Goal: Task Accomplishment & Management: Complete application form

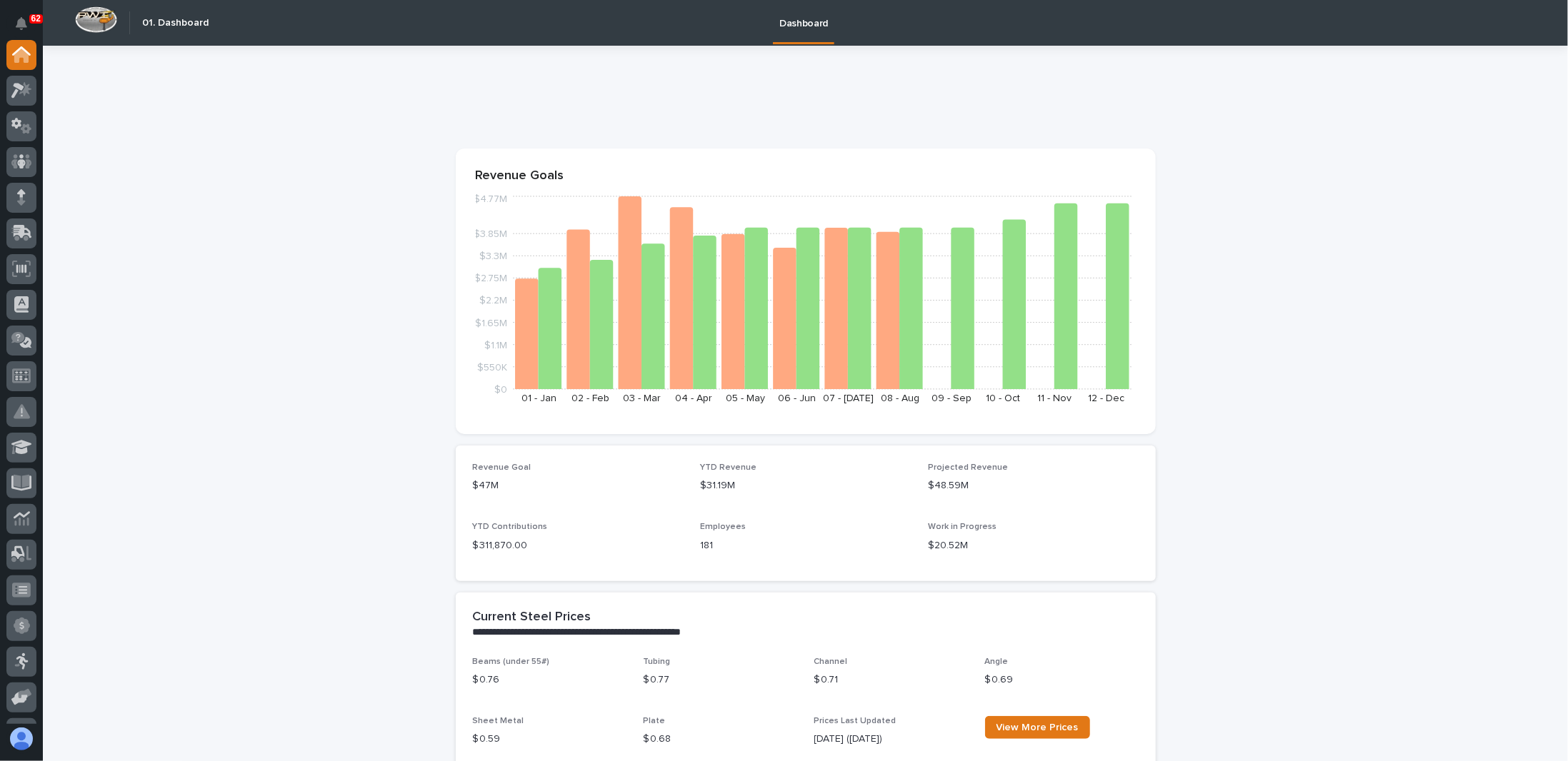
click at [28, 129] on icon at bounding box center [27, 128] width 11 height 10
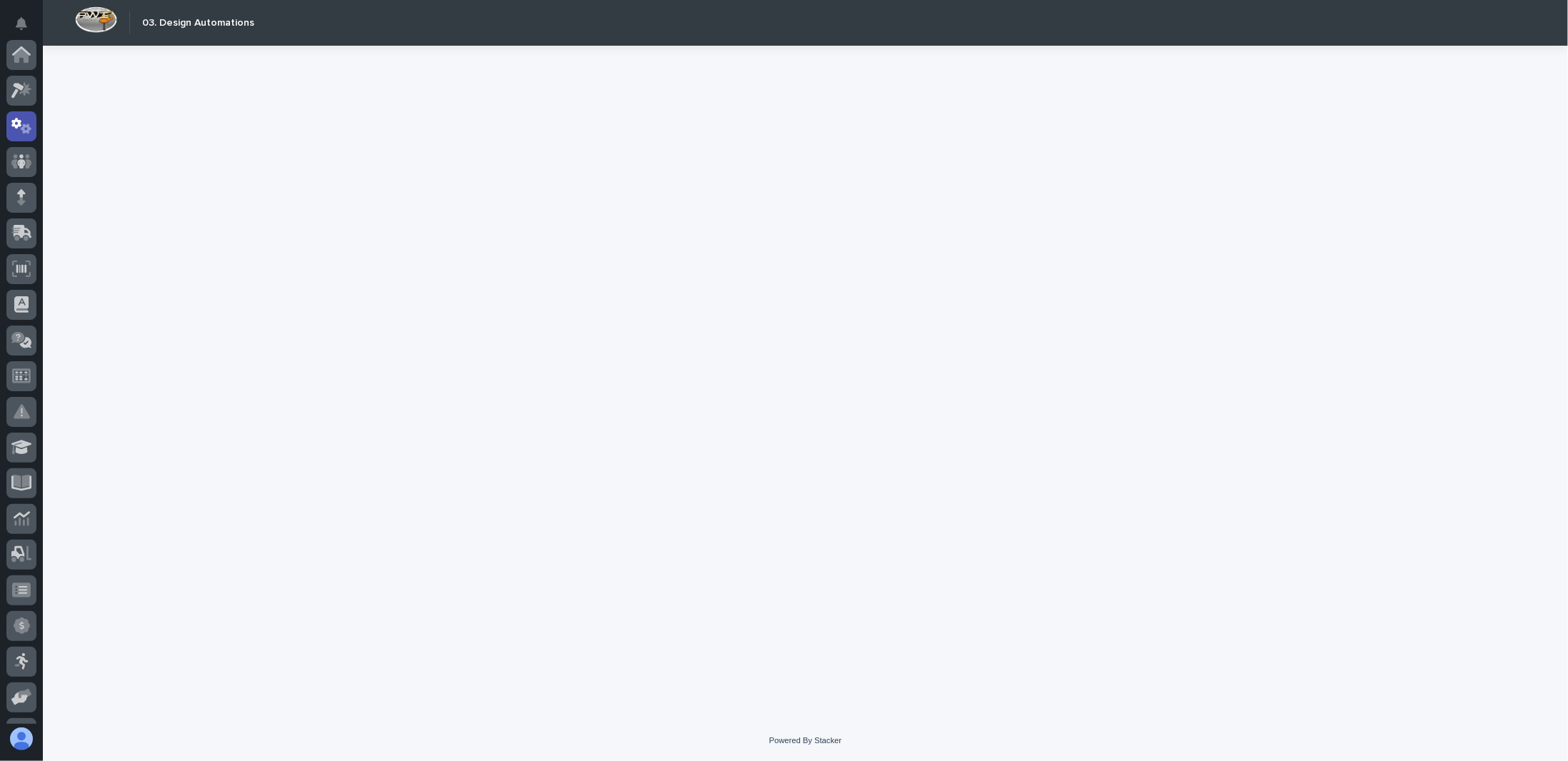
scroll to position [71, 0]
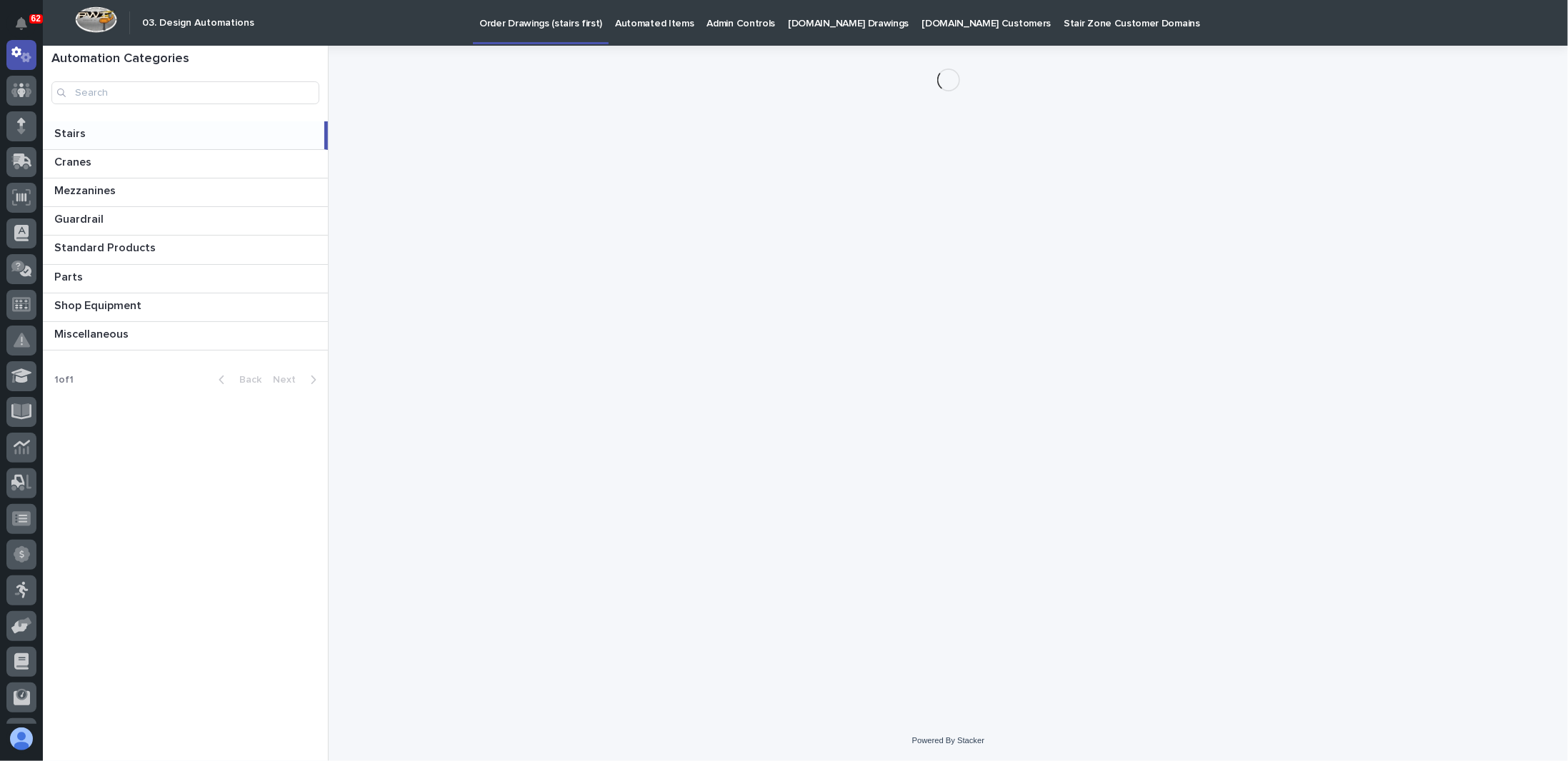
click at [830, 23] on p "StairZone.com Drawings" at bounding box center [848, 15] width 120 height 30
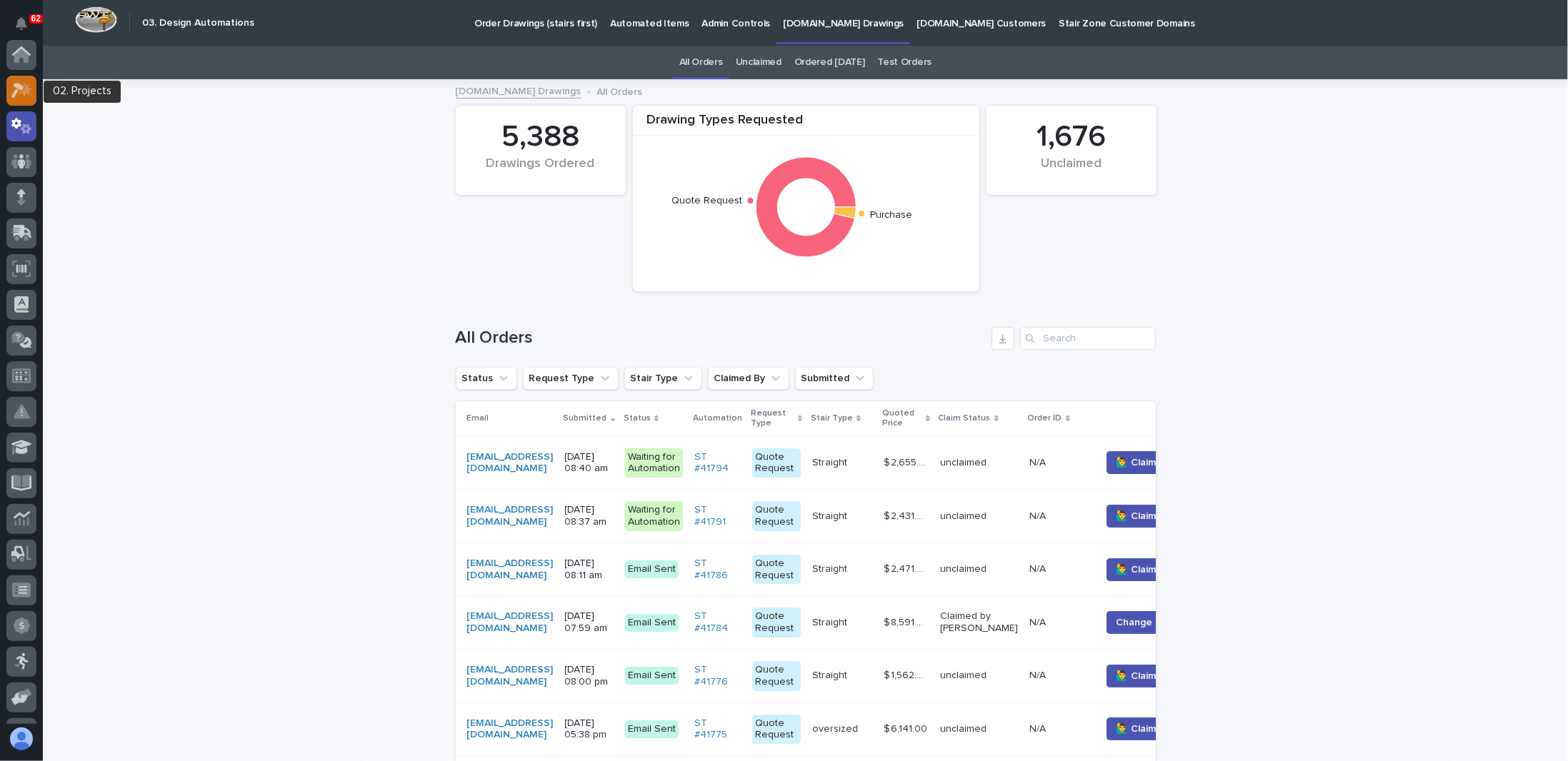
click at [19, 90] on icon at bounding box center [22, 90] width 21 height 16
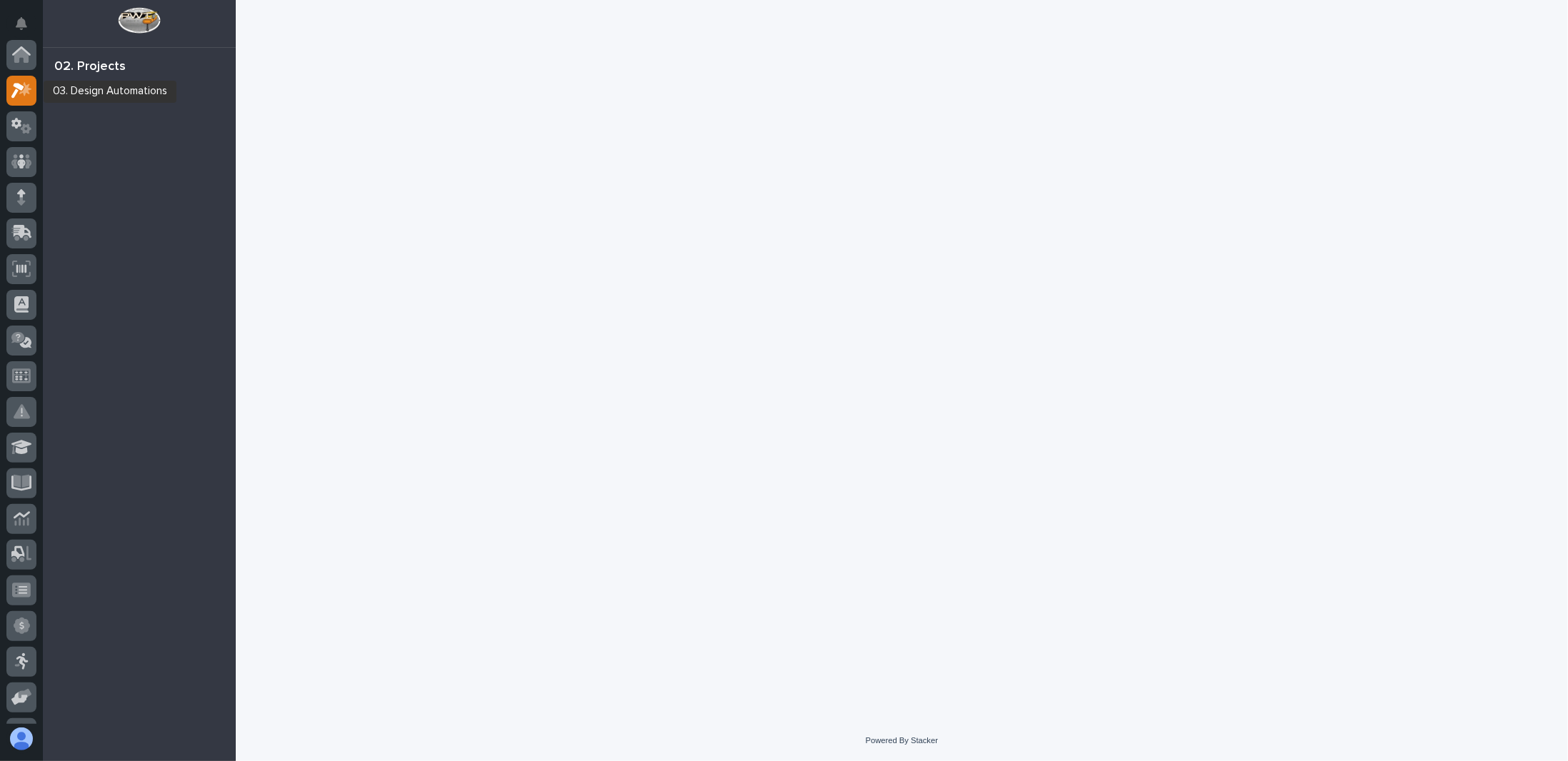
scroll to position [36, 0]
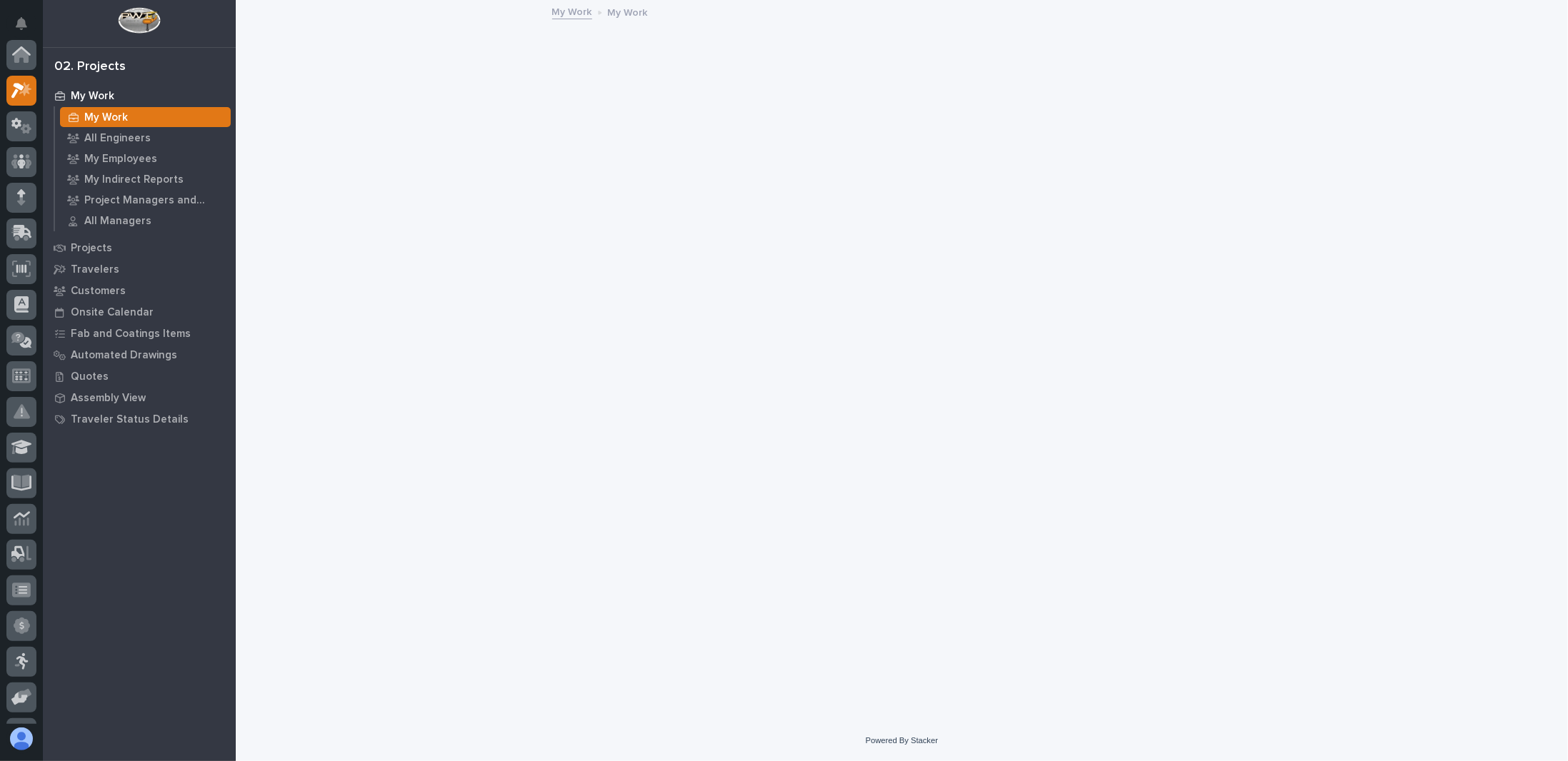
scroll to position [36, 0]
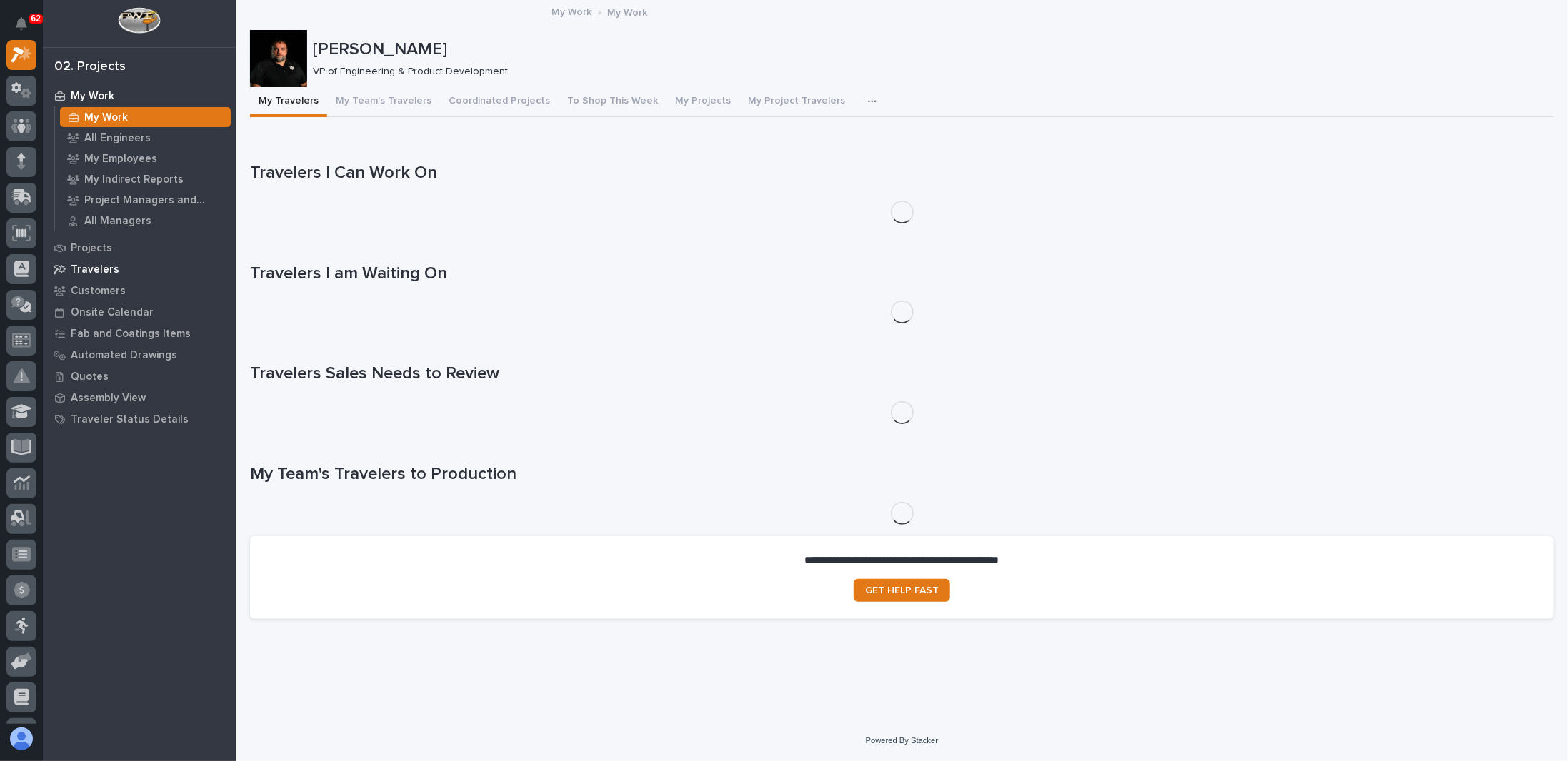
click at [94, 270] on p "Travelers" at bounding box center [95, 270] width 48 height 13
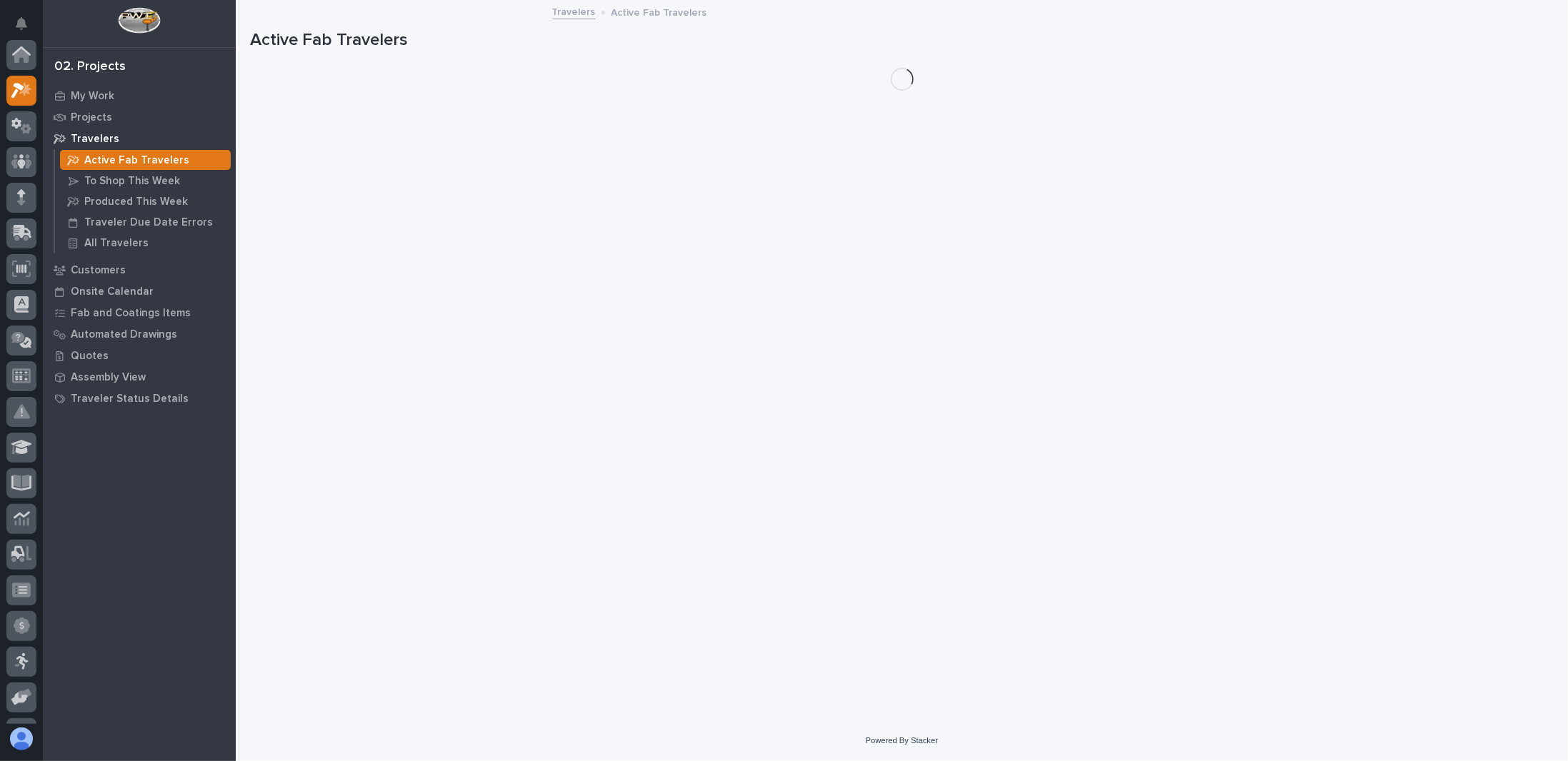
scroll to position [36, 0]
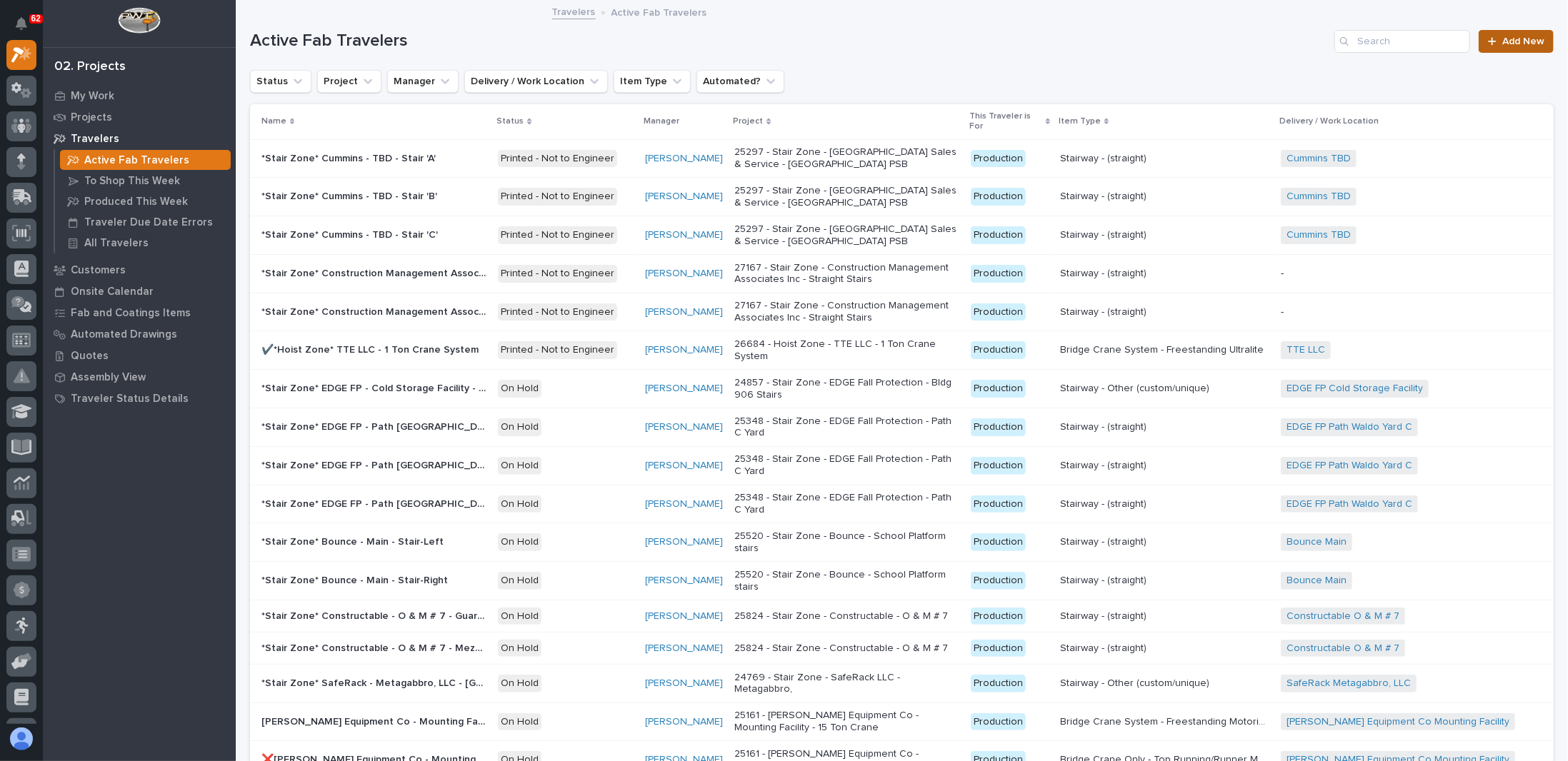
click at [1519, 43] on span "Add New" at bounding box center [1523, 41] width 42 height 10
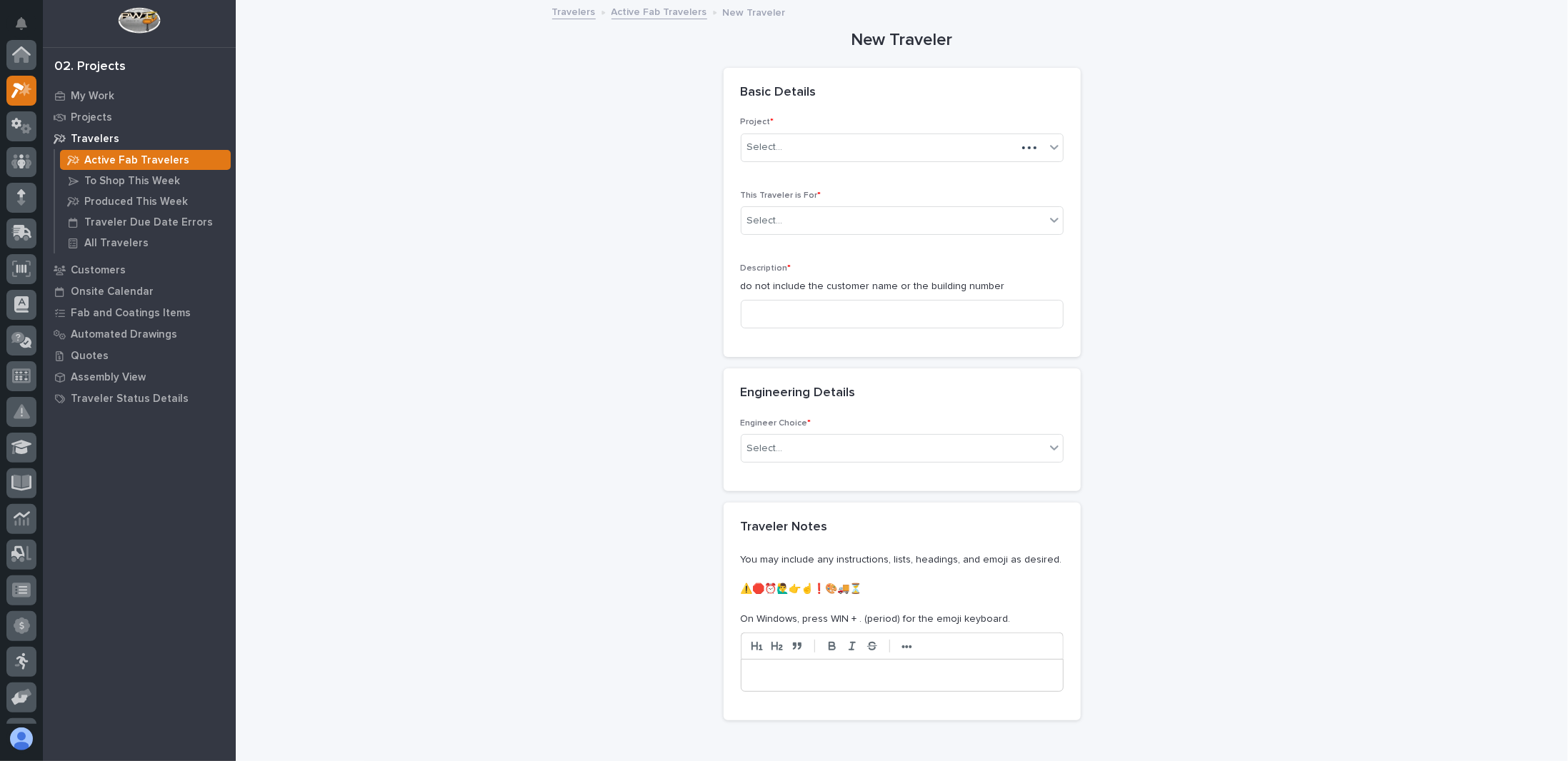
scroll to position [36, 0]
click at [823, 158] on div "Select..." at bounding box center [893, 148] width 304 height 23
type input "*"
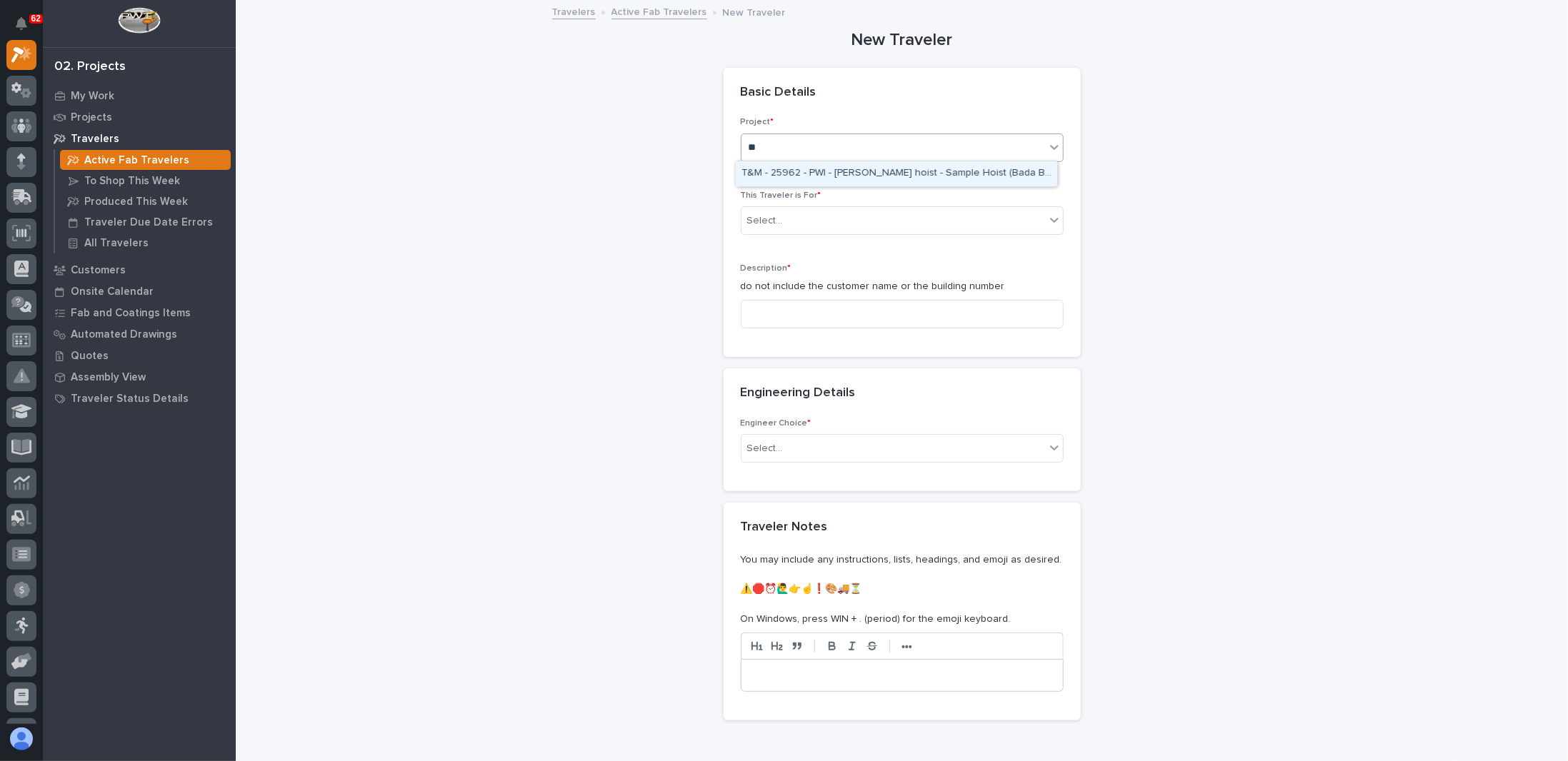
type input "*"
type input "*****"
click at [526, 267] on div "**********" at bounding box center [902, 403] width 1303 height 803
click at [83, 113] on p "Projects" at bounding box center [91, 118] width 41 height 13
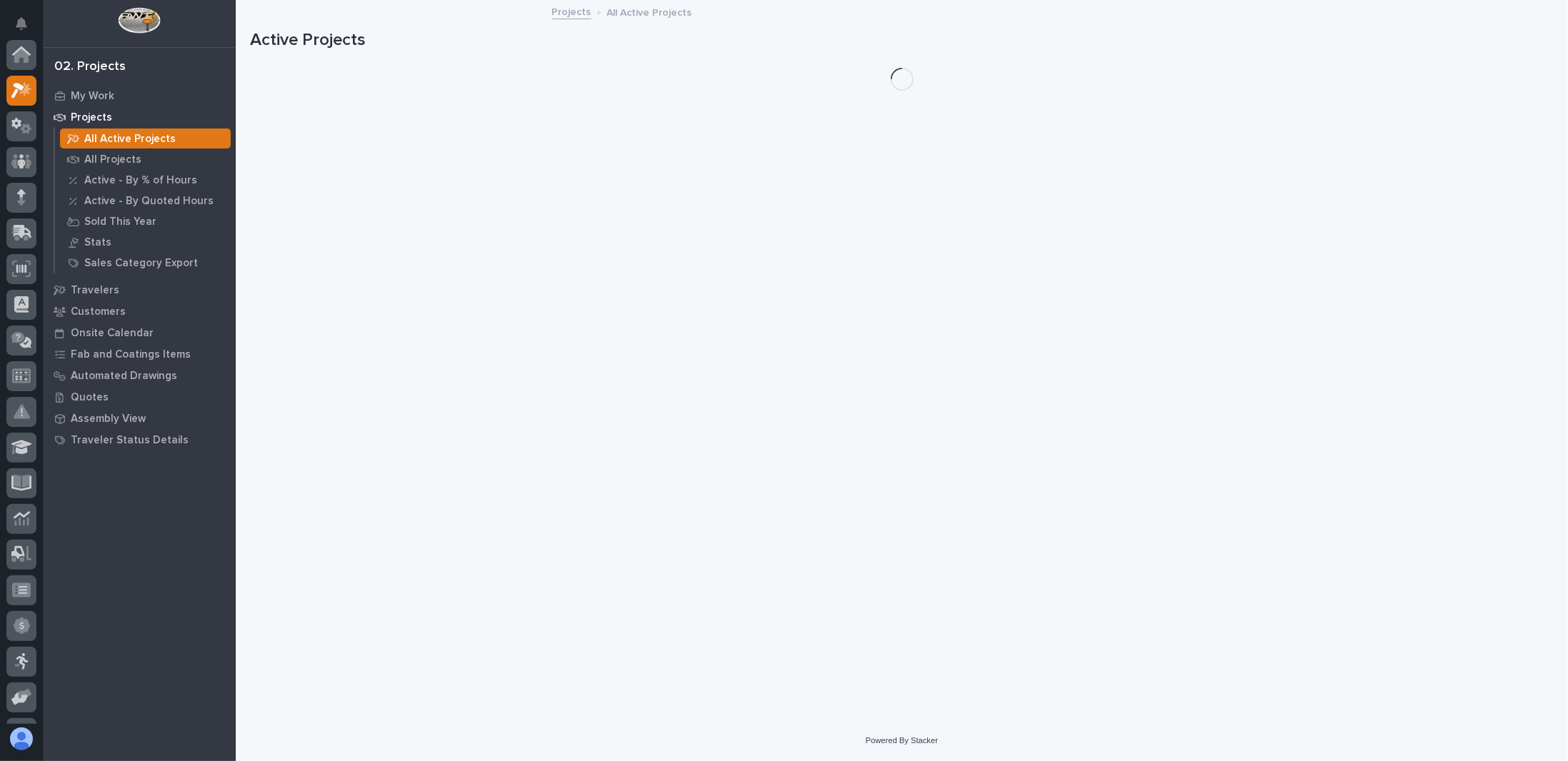
scroll to position [36, 0]
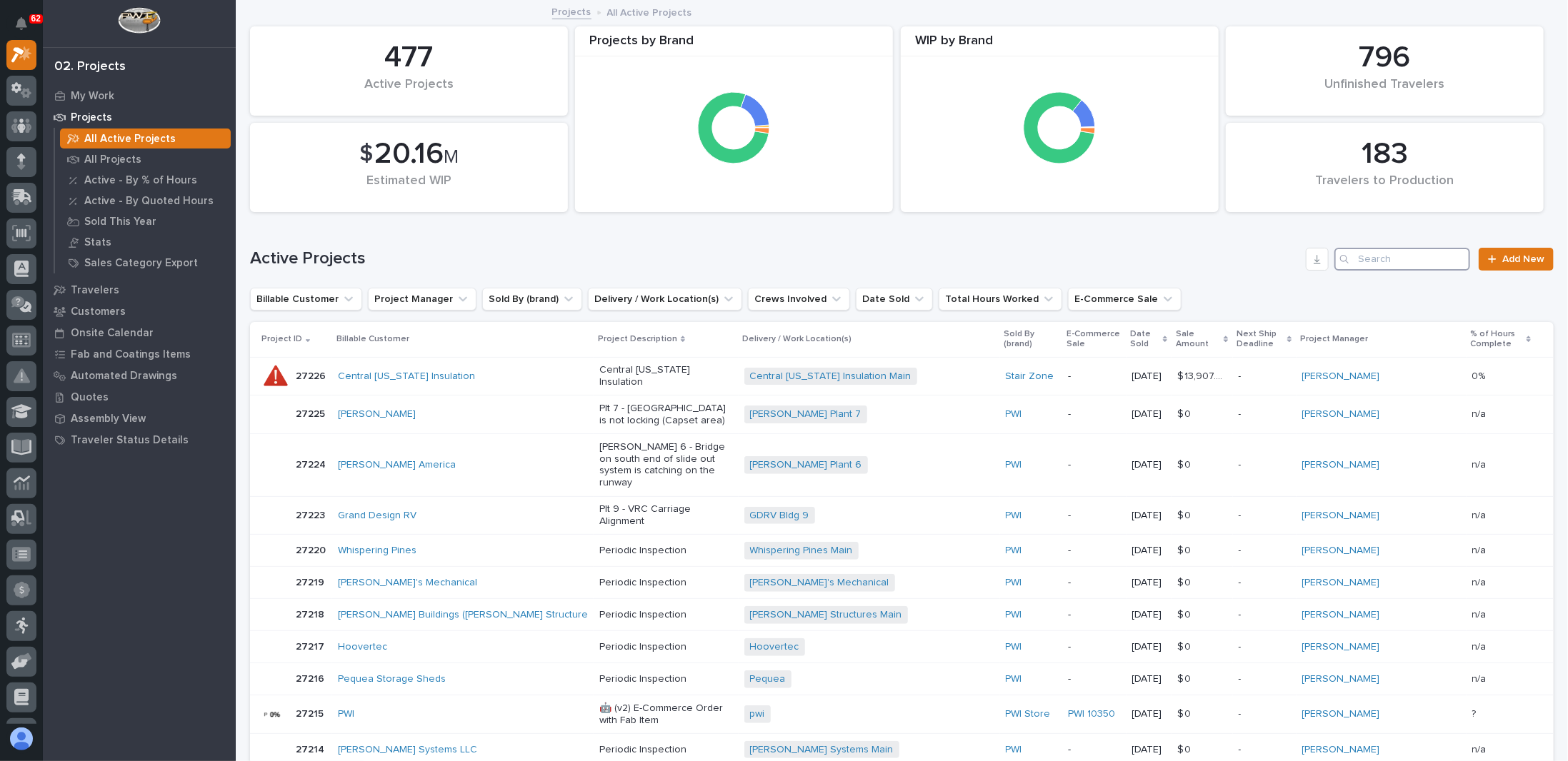
click at [1427, 255] on input "Search" at bounding box center [1402, 259] width 136 height 23
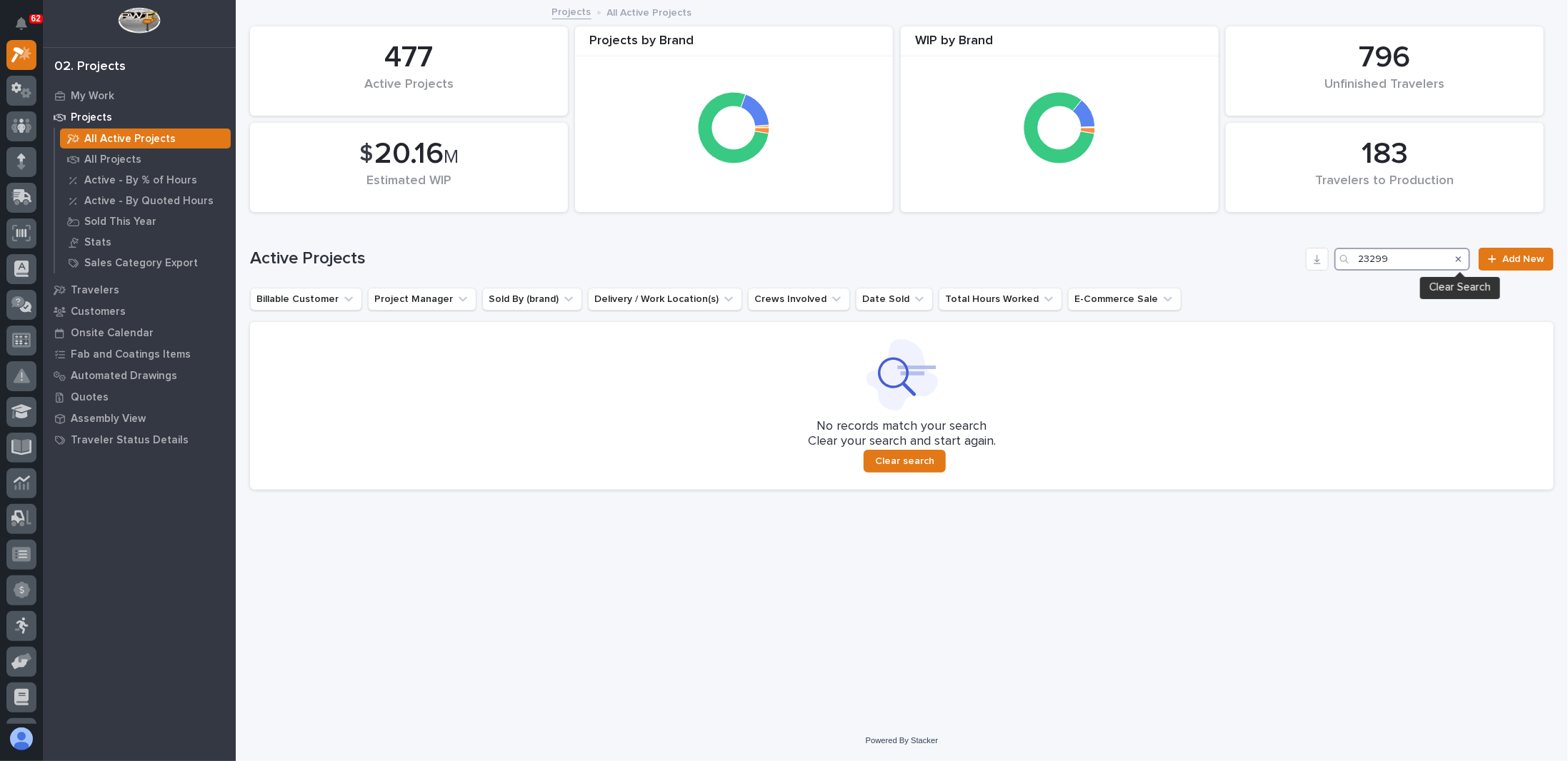
type input "23299"
click at [1460, 262] on icon "Search" at bounding box center [1458, 259] width 5 height 9
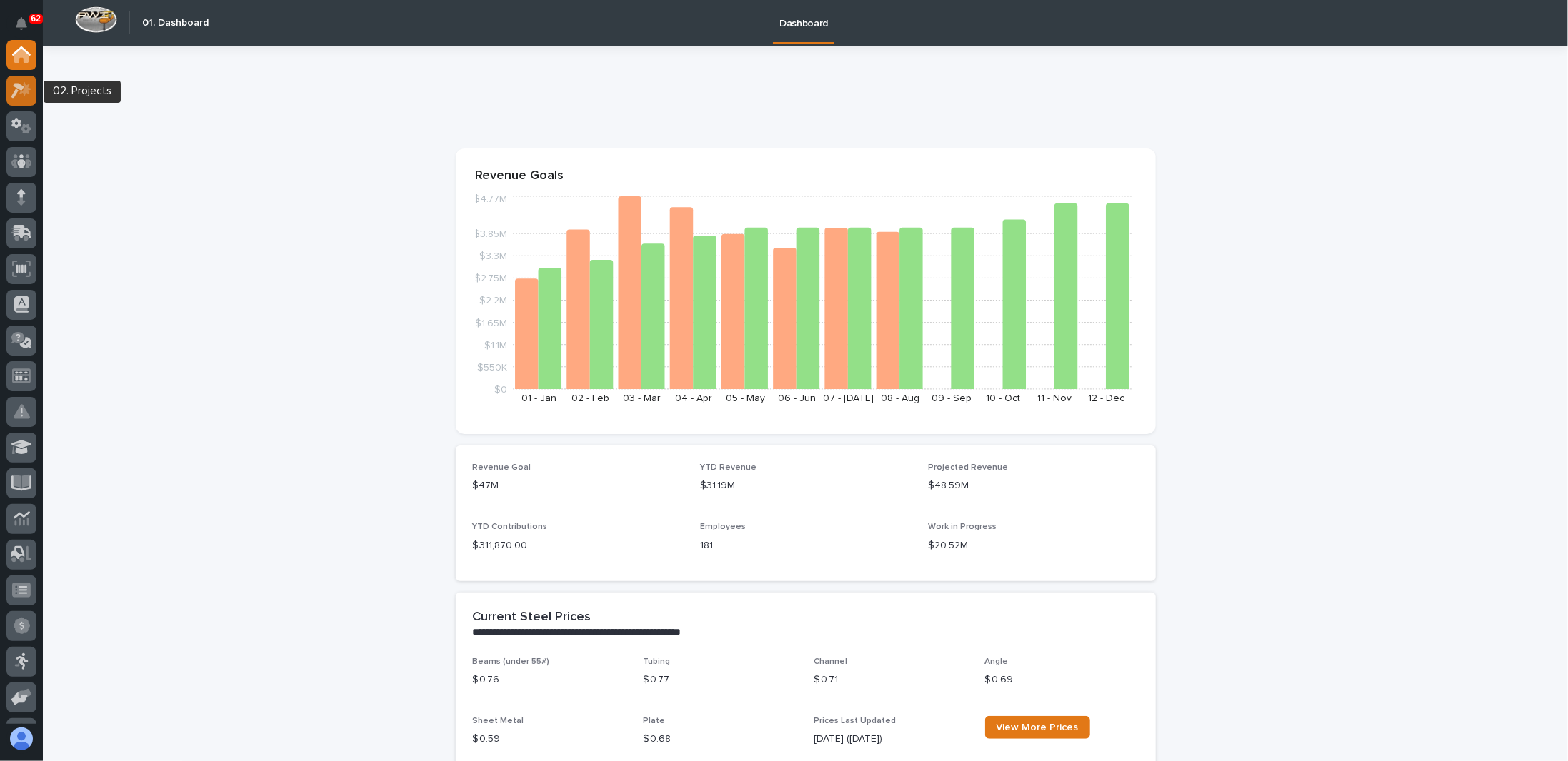
click at [26, 88] on icon at bounding box center [26, 88] width 13 height 14
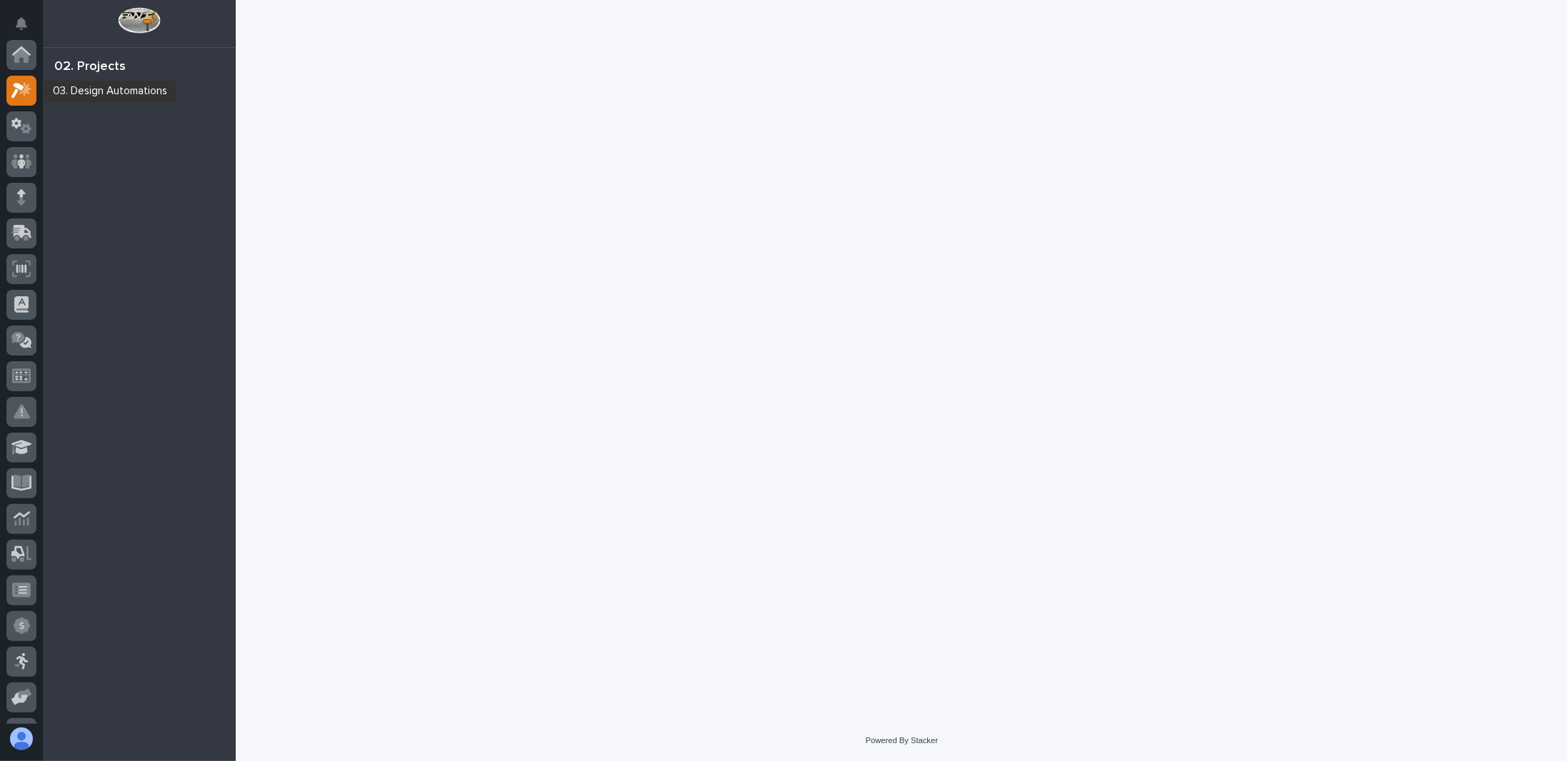
scroll to position [36, 0]
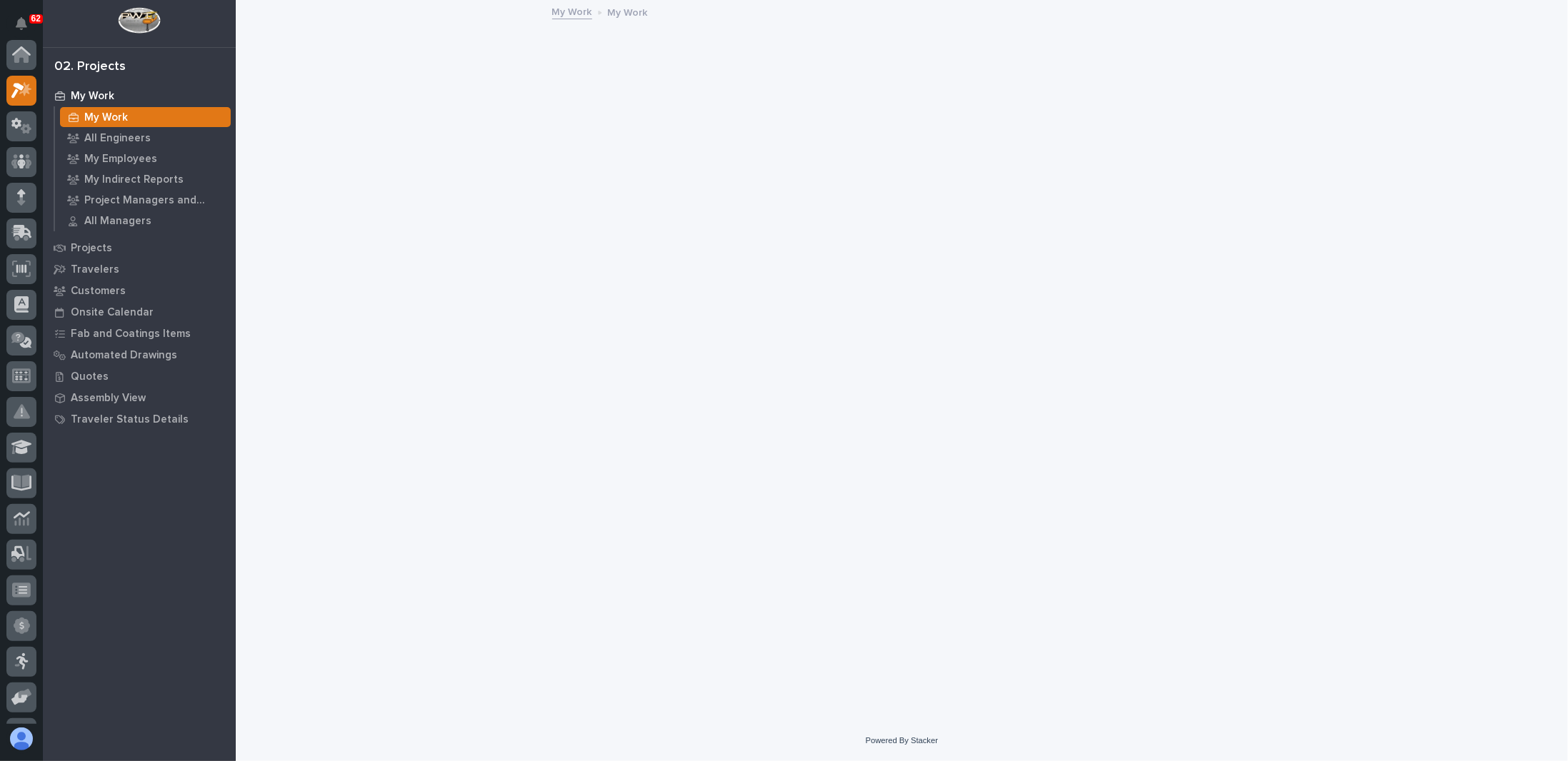
scroll to position [36, 0]
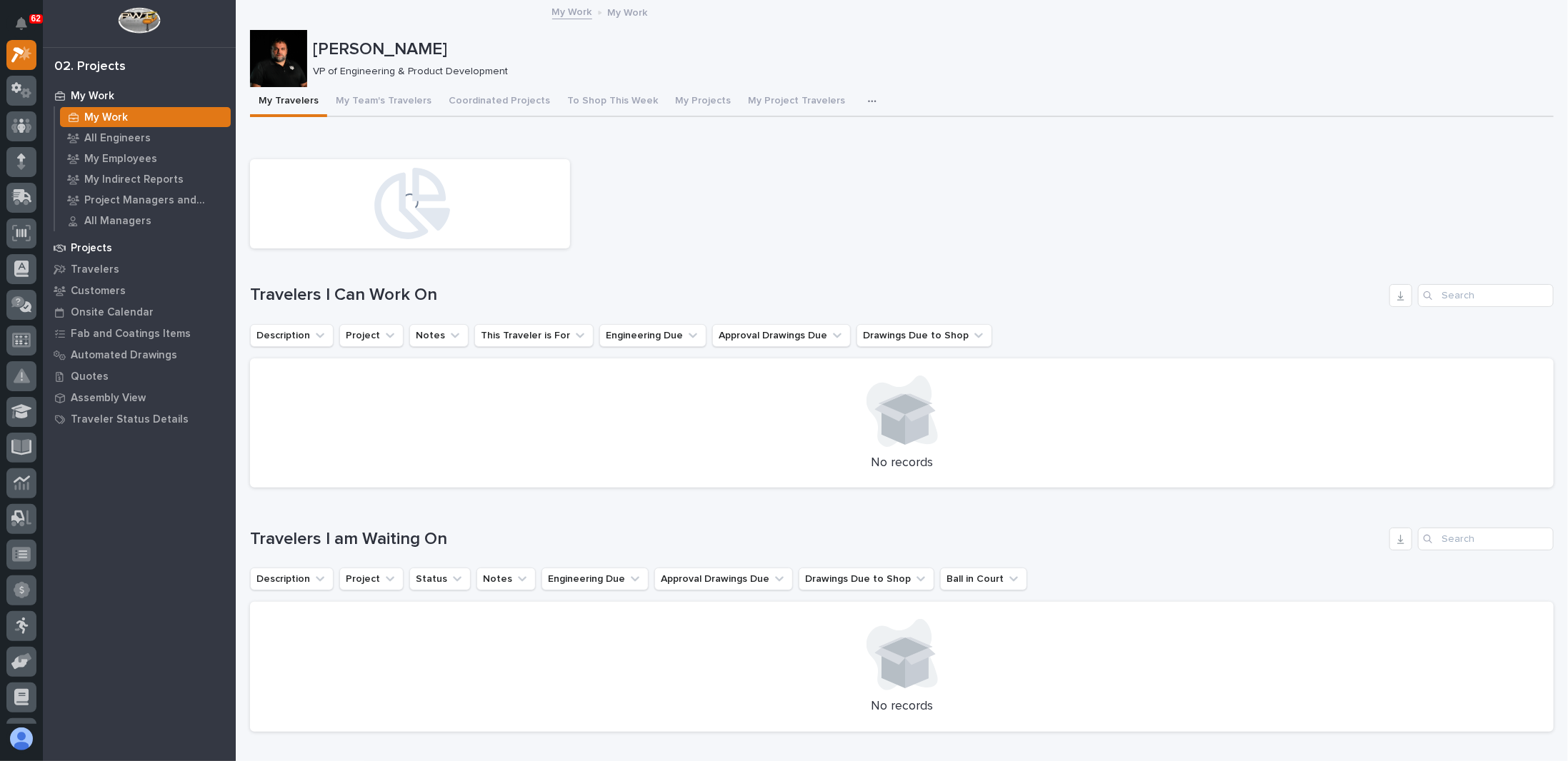
click at [95, 246] on p "Projects" at bounding box center [91, 248] width 41 height 13
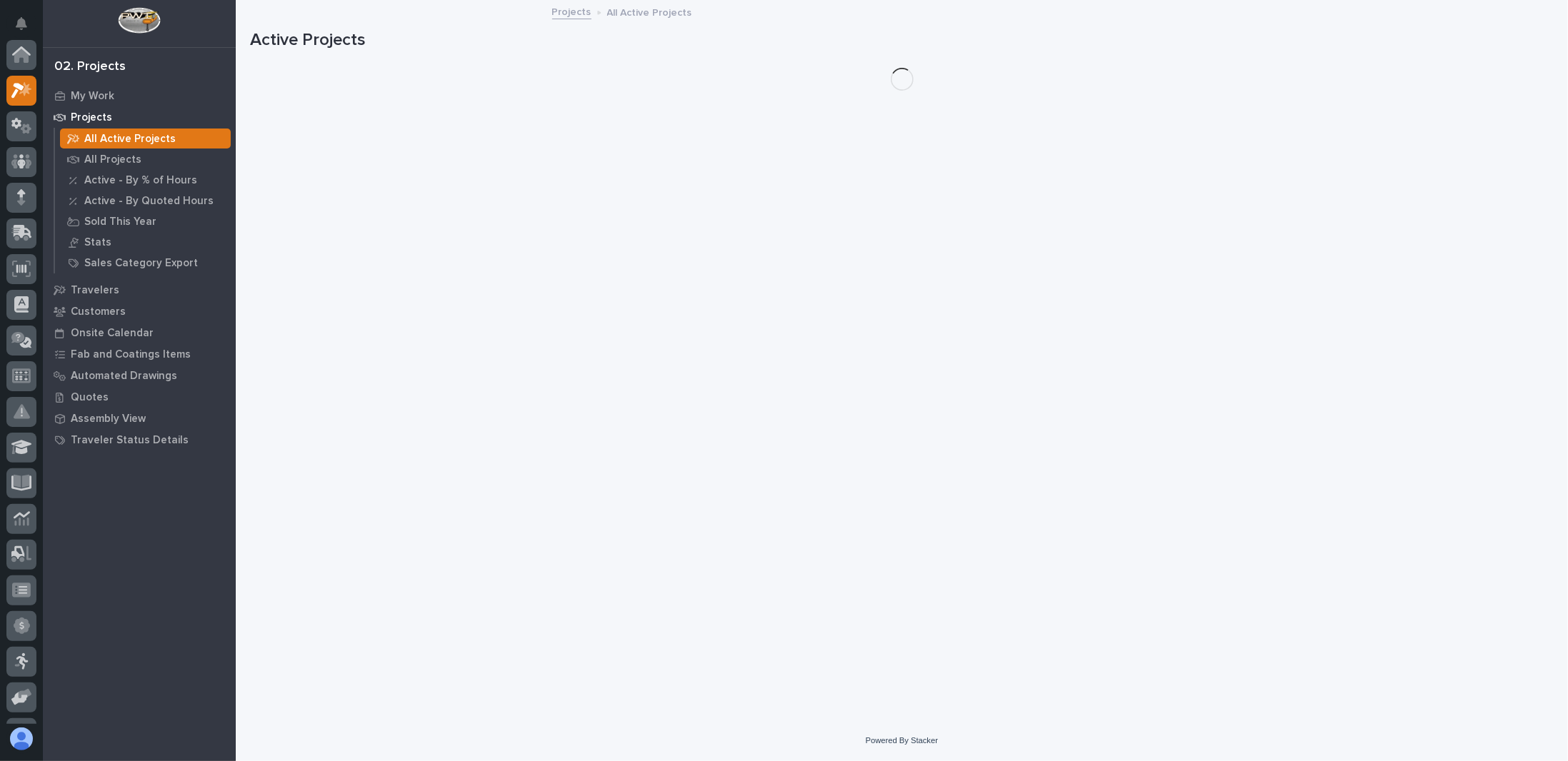
scroll to position [36, 0]
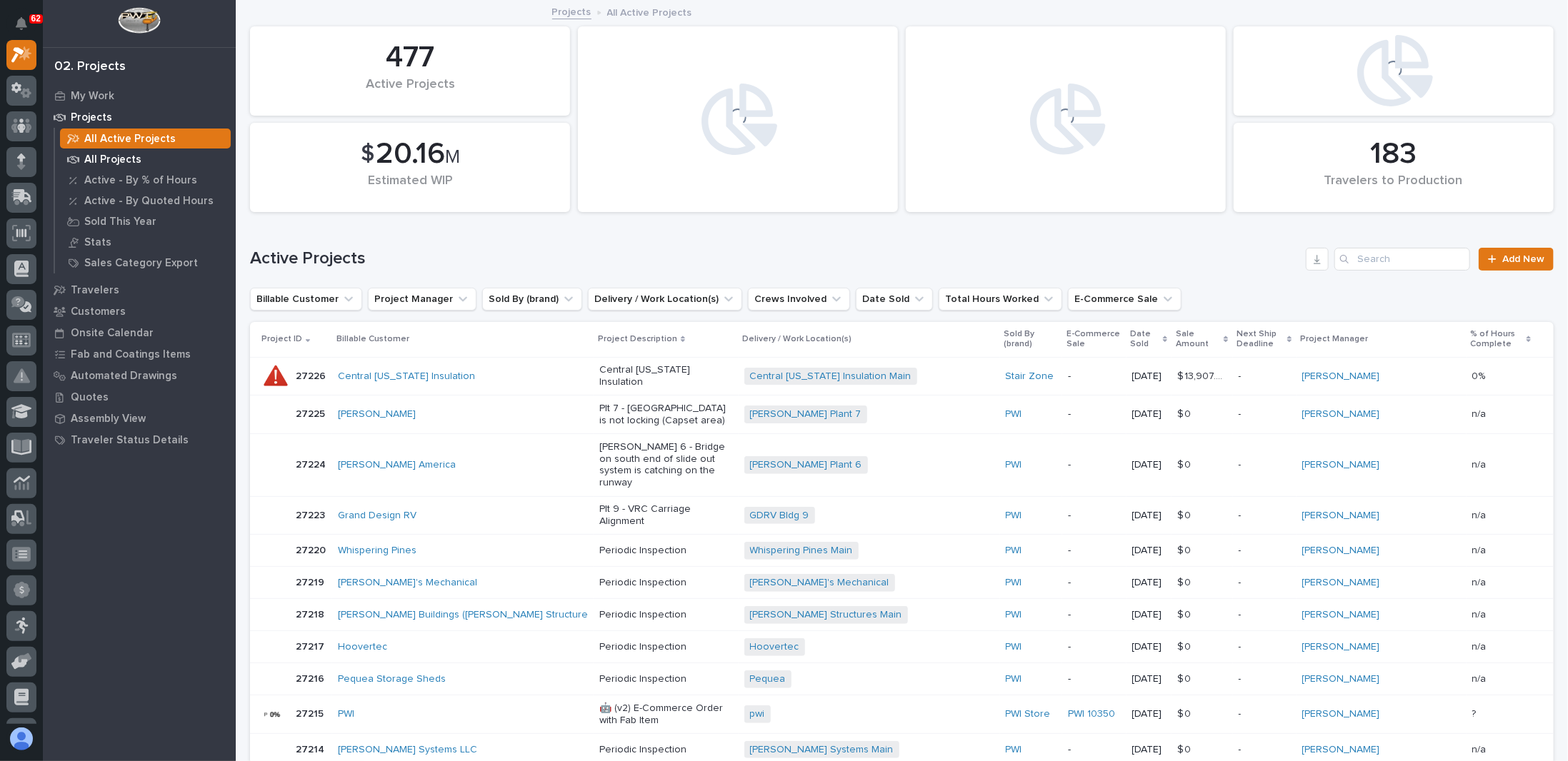
click at [120, 160] on p "All Projects" at bounding box center [113, 160] width 57 height 13
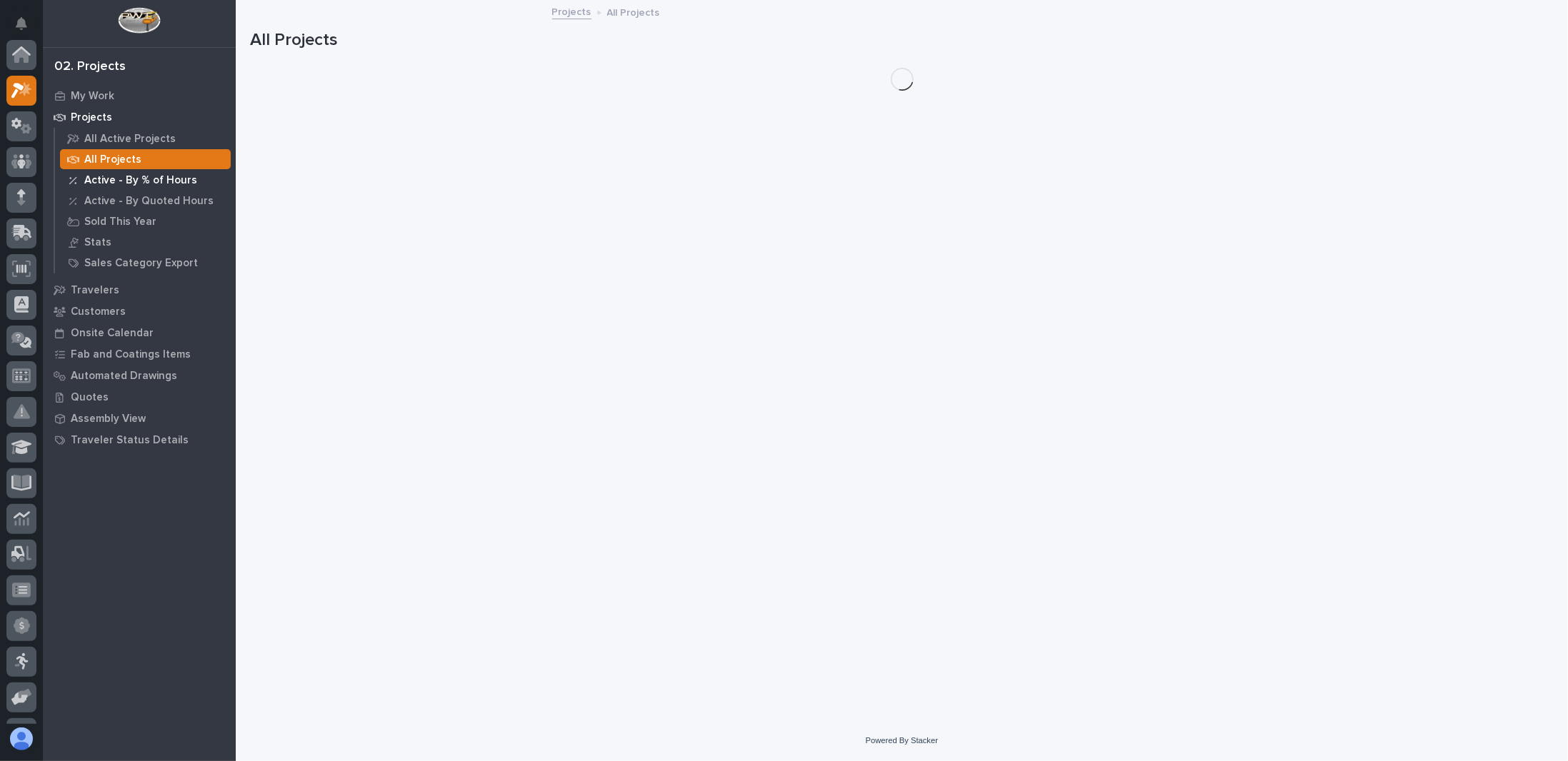
scroll to position [36, 0]
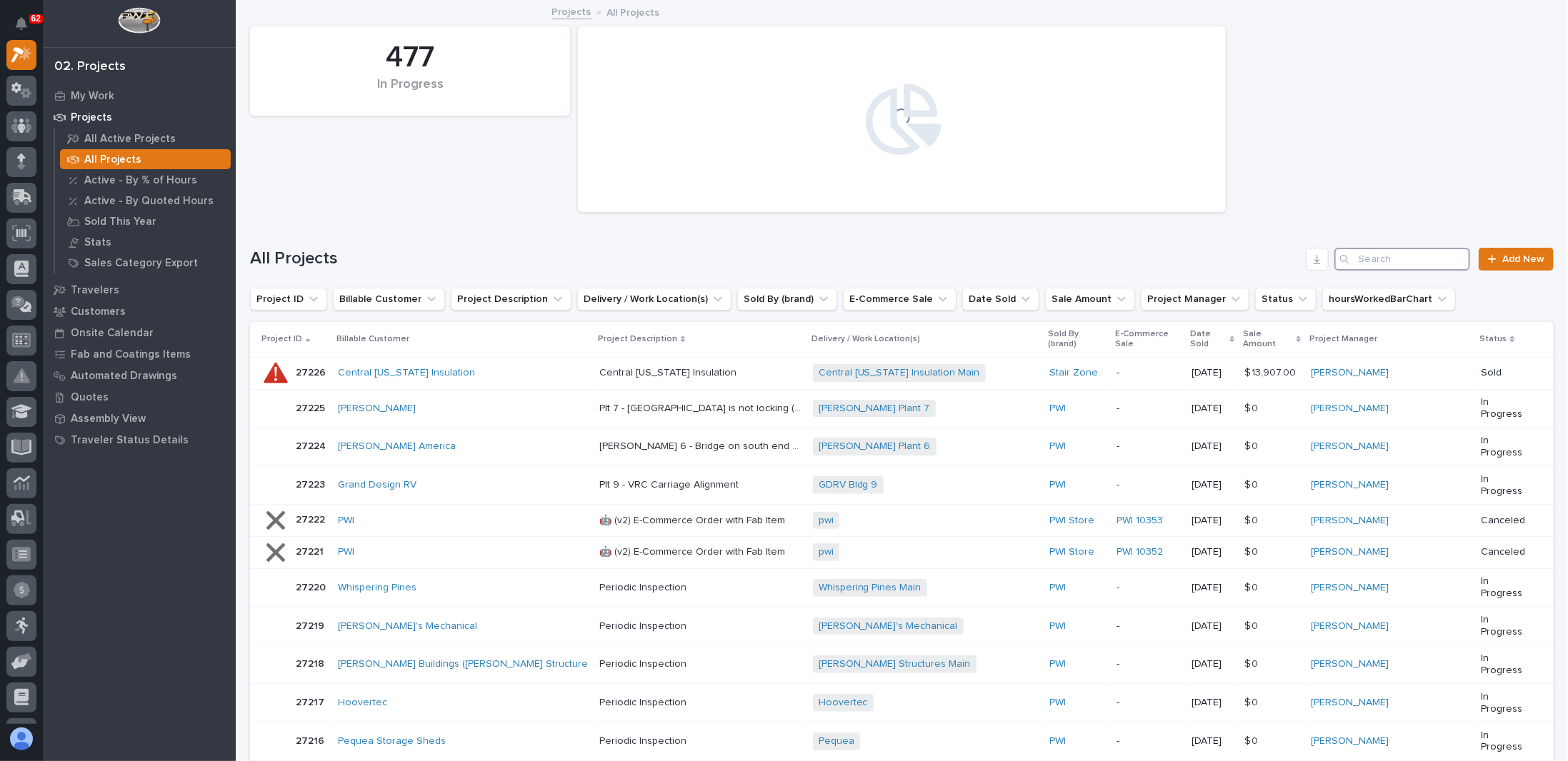
click at [1408, 251] on input "Search" at bounding box center [1402, 259] width 136 height 23
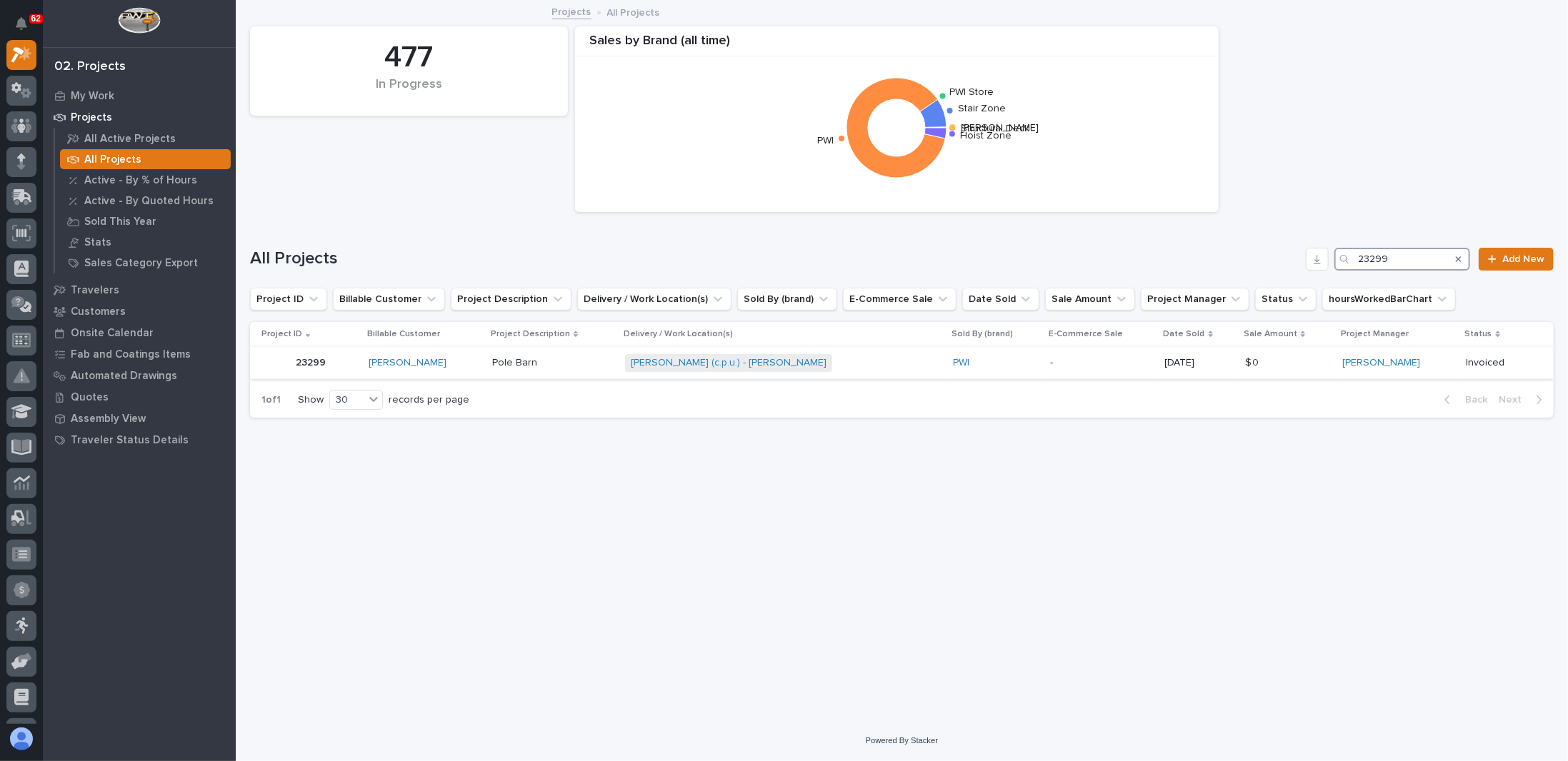
type input "23299"
click at [606, 366] on p at bounding box center [552, 363] width 121 height 13
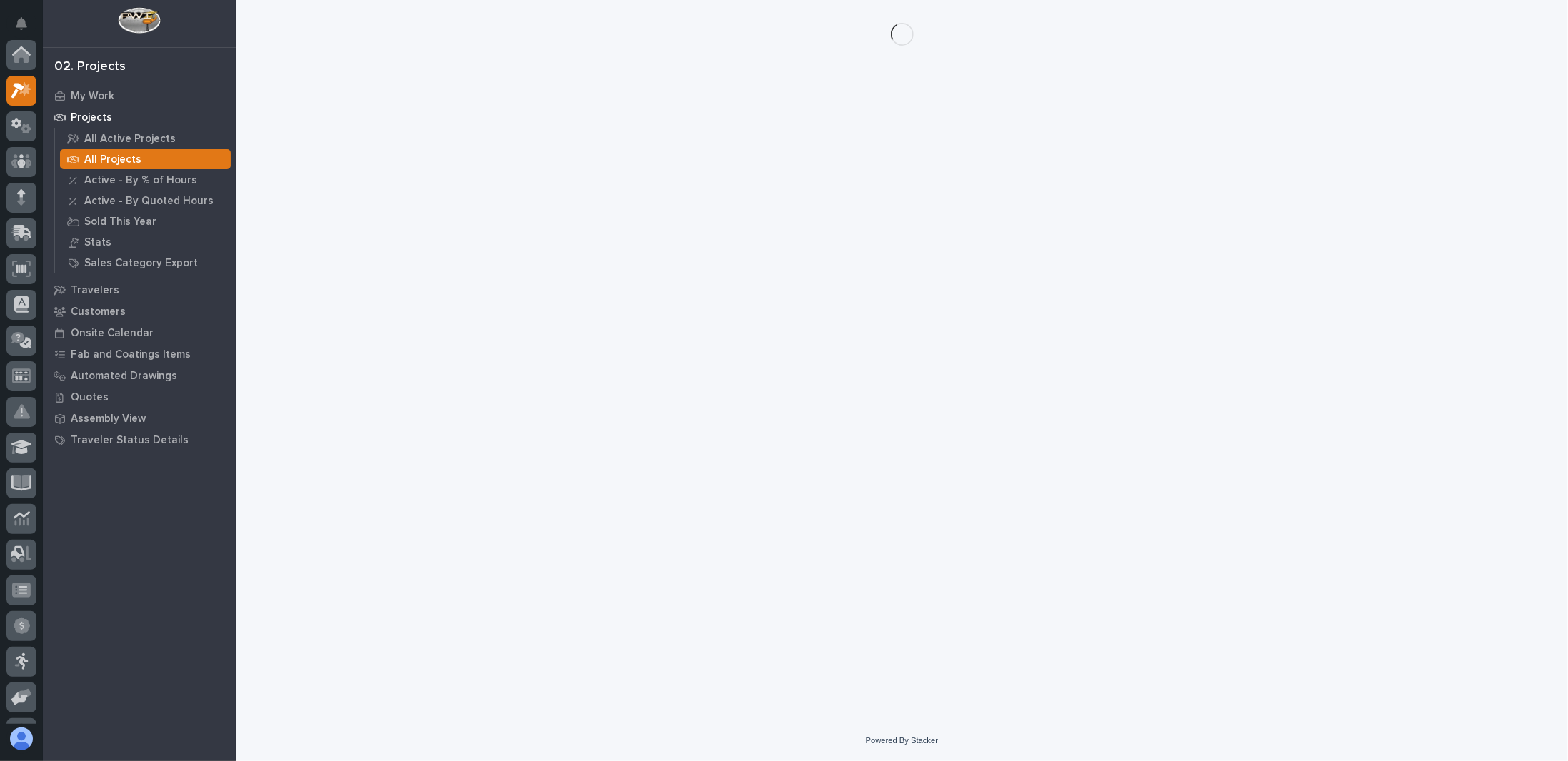
scroll to position [36, 0]
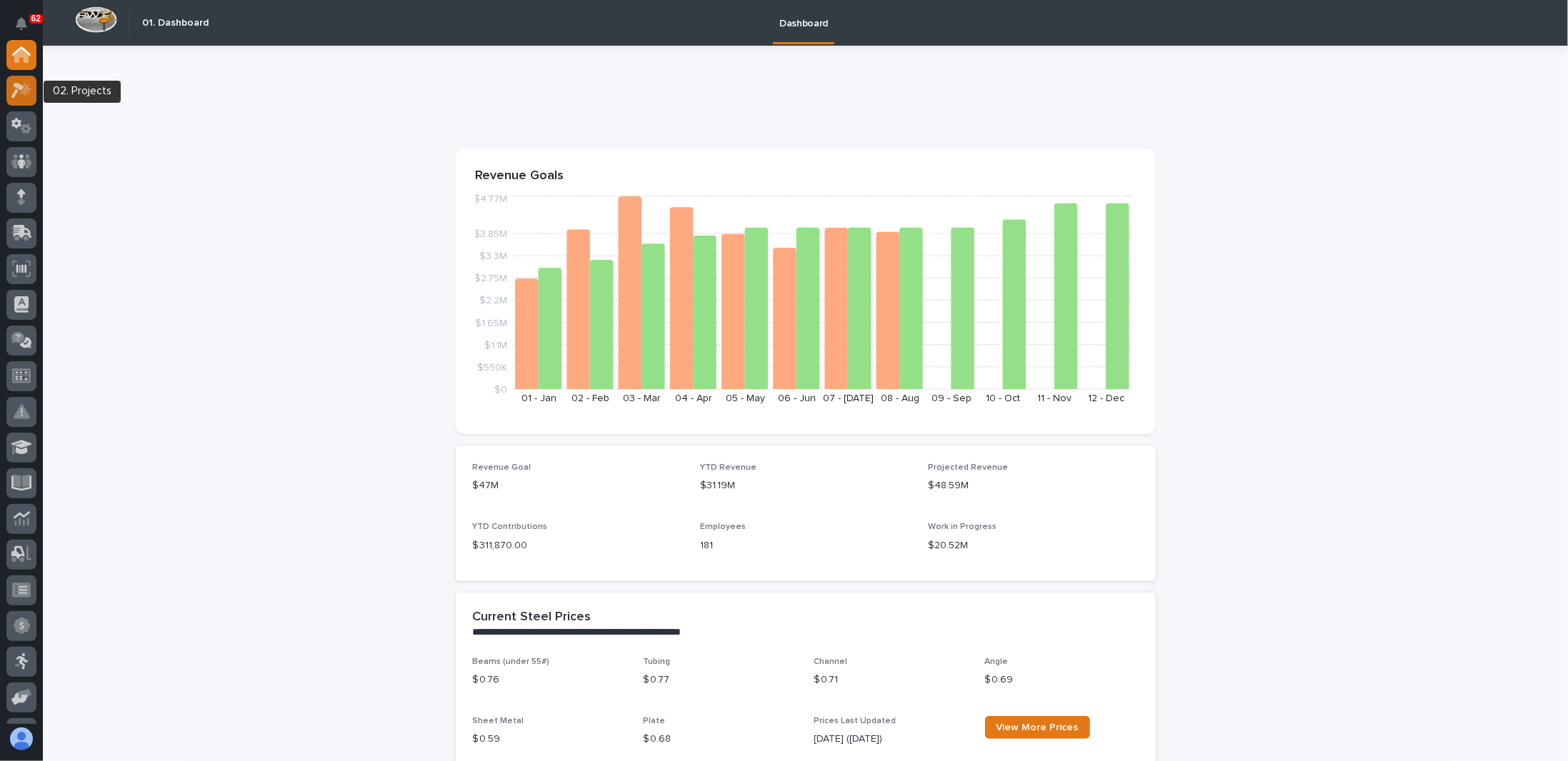
click at [21, 91] on icon at bounding box center [26, 88] width 13 height 14
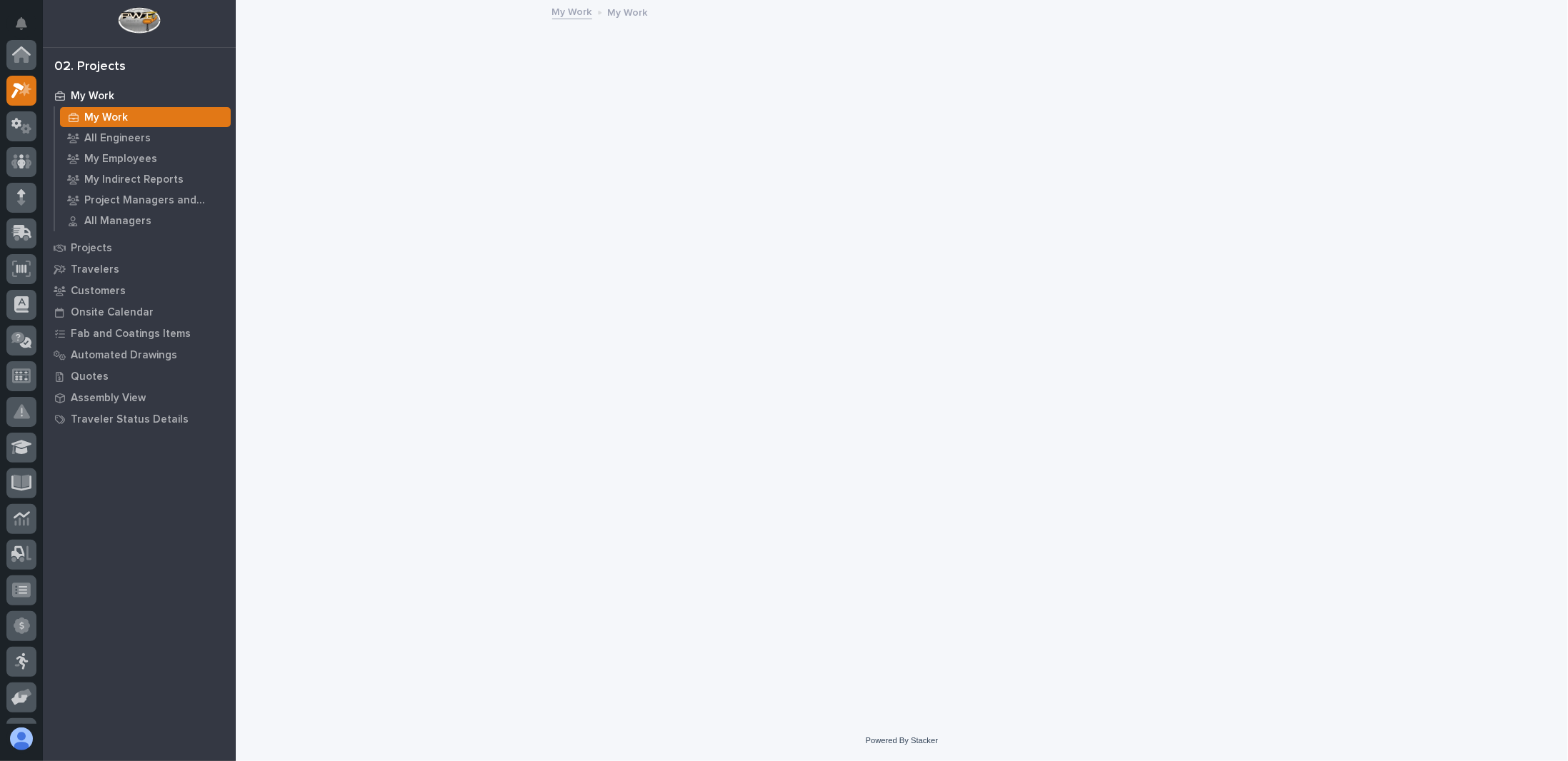
scroll to position [36, 0]
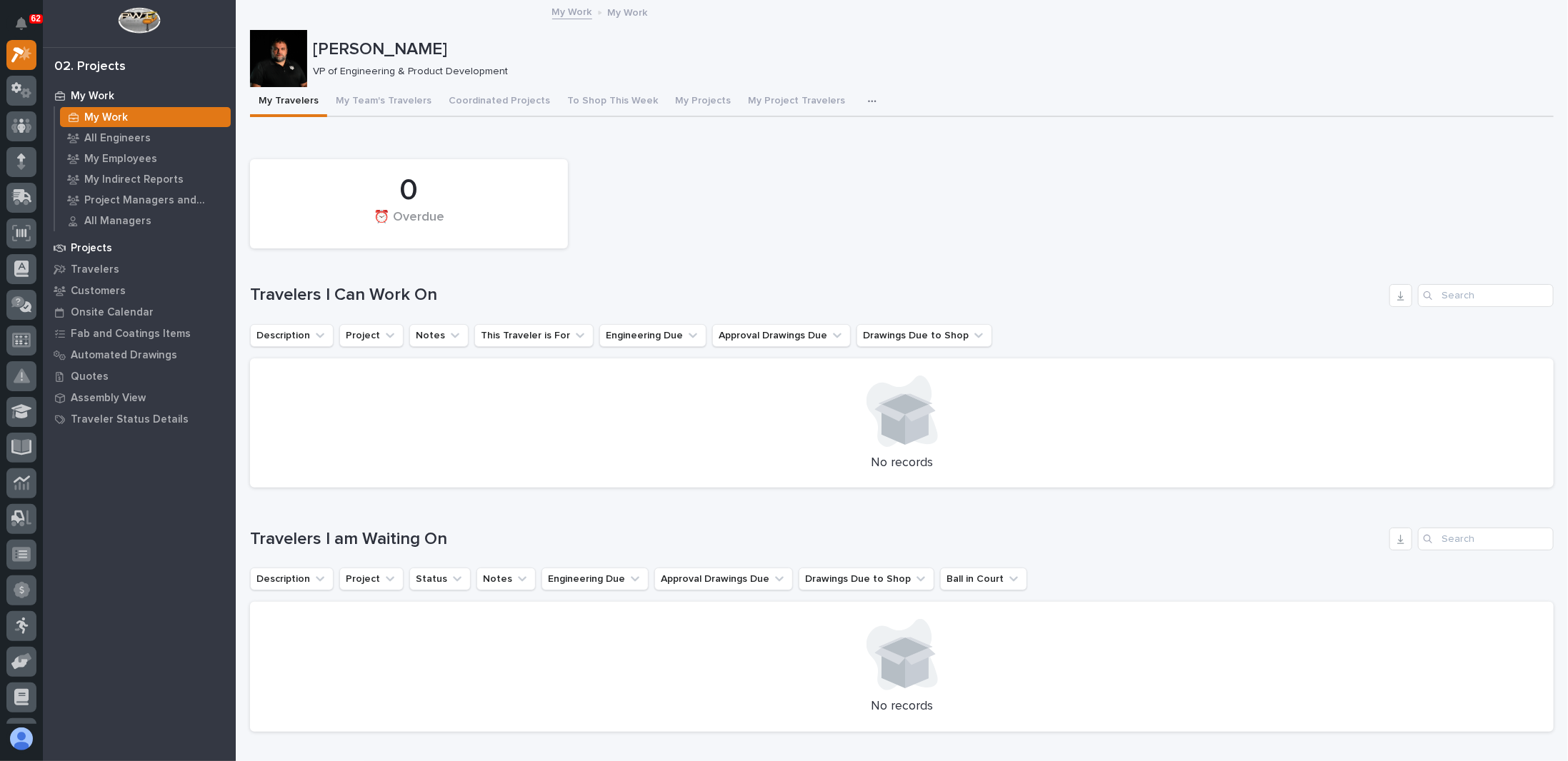
click at [104, 245] on p "Projects" at bounding box center [91, 248] width 41 height 13
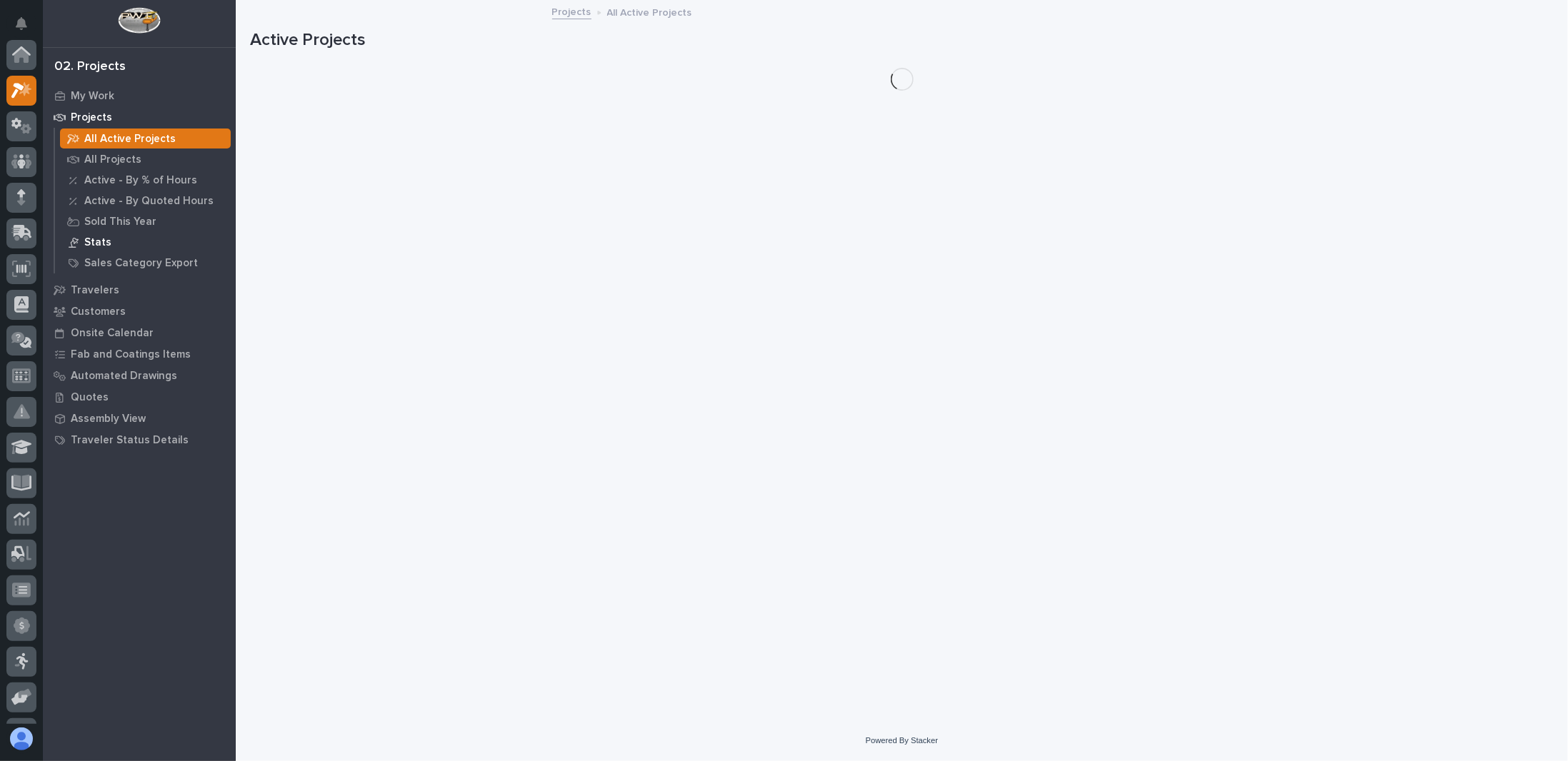
scroll to position [36, 0]
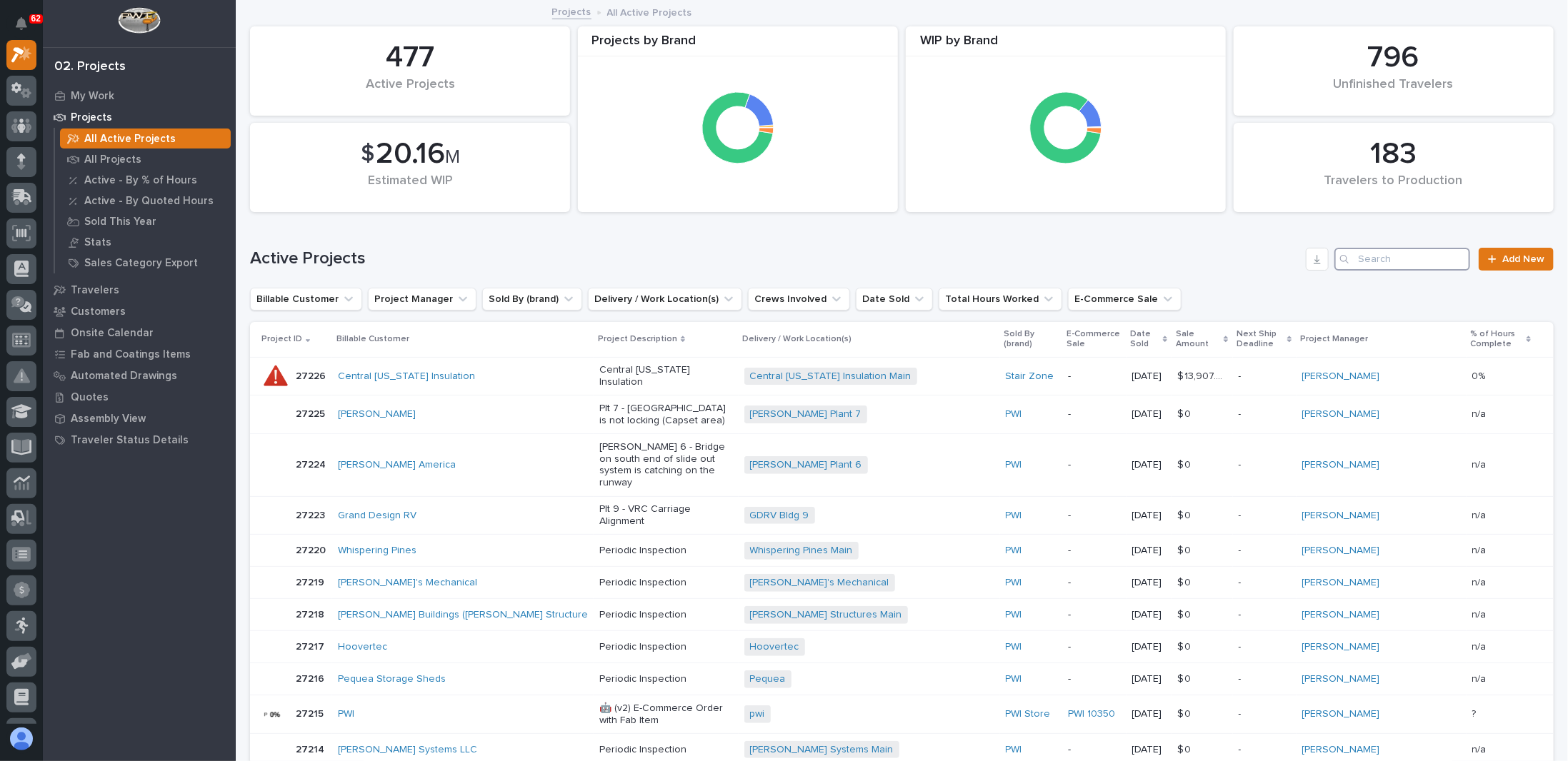
click at [1387, 268] on input "Search" at bounding box center [1402, 259] width 136 height 23
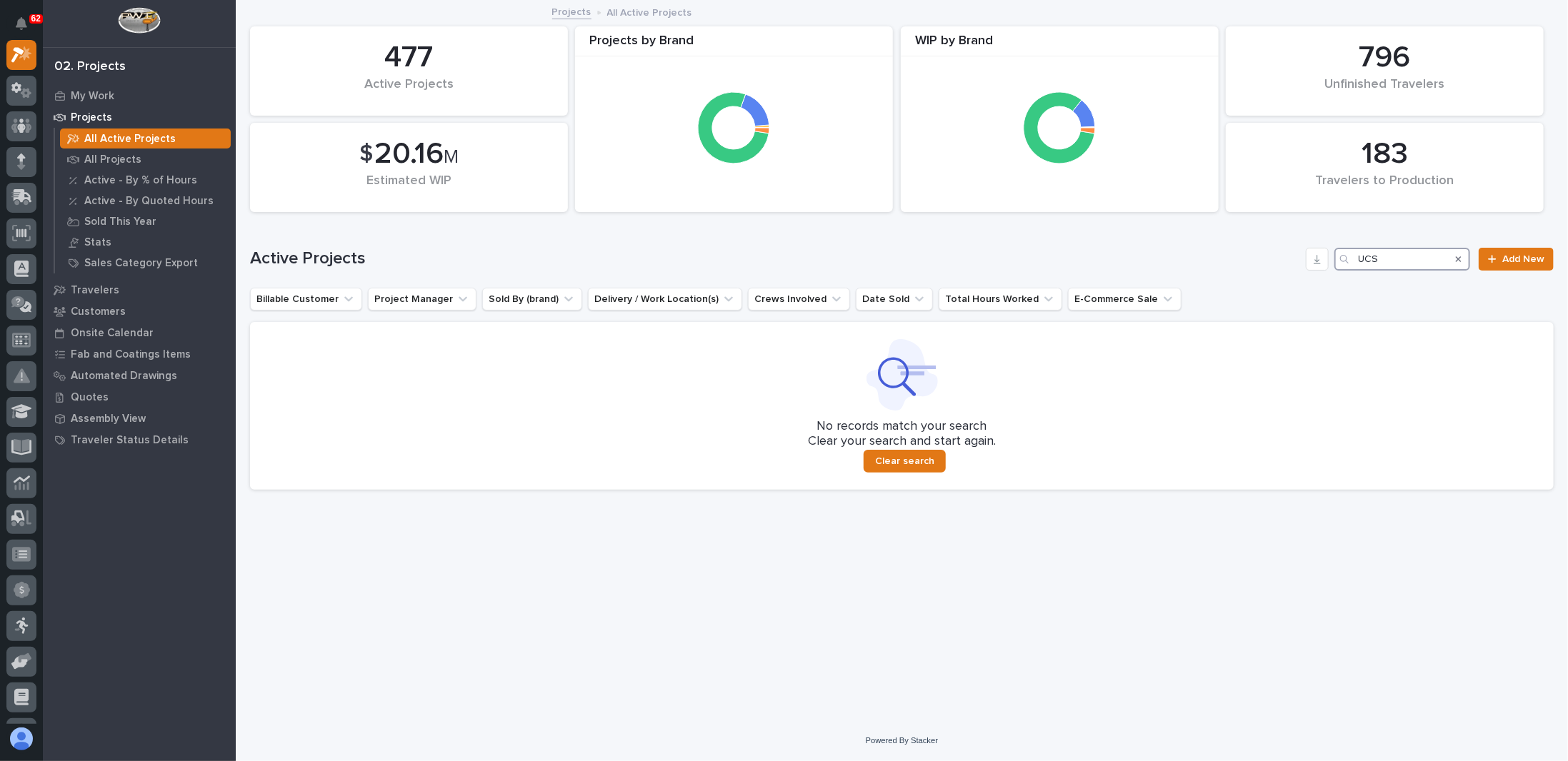
type input "UCS"
click at [1459, 259] on icon "Search" at bounding box center [1458, 259] width 5 height 5
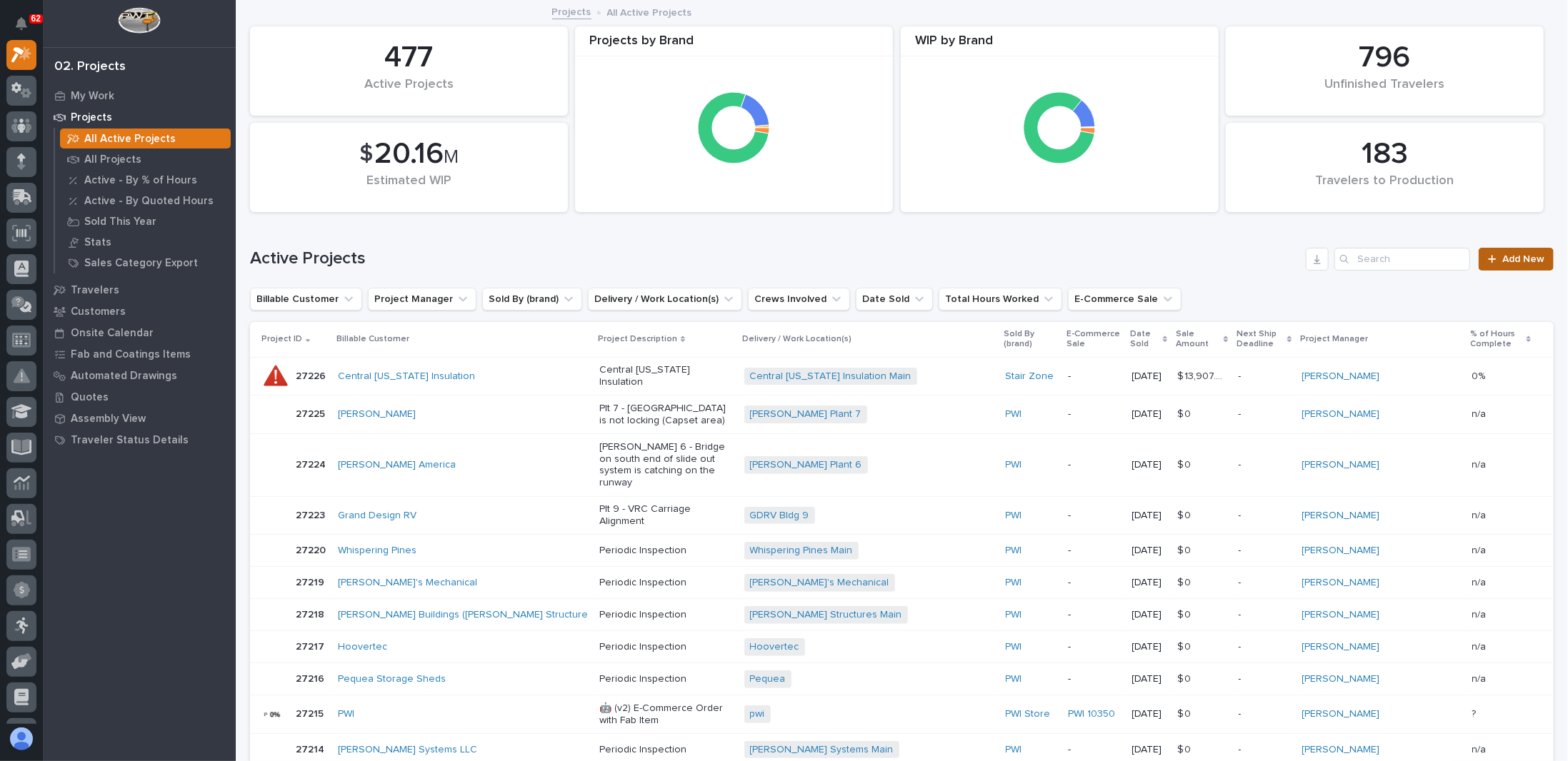
click at [1504, 263] on span "Add New" at bounding box center [1523, 259] width 42 height 10
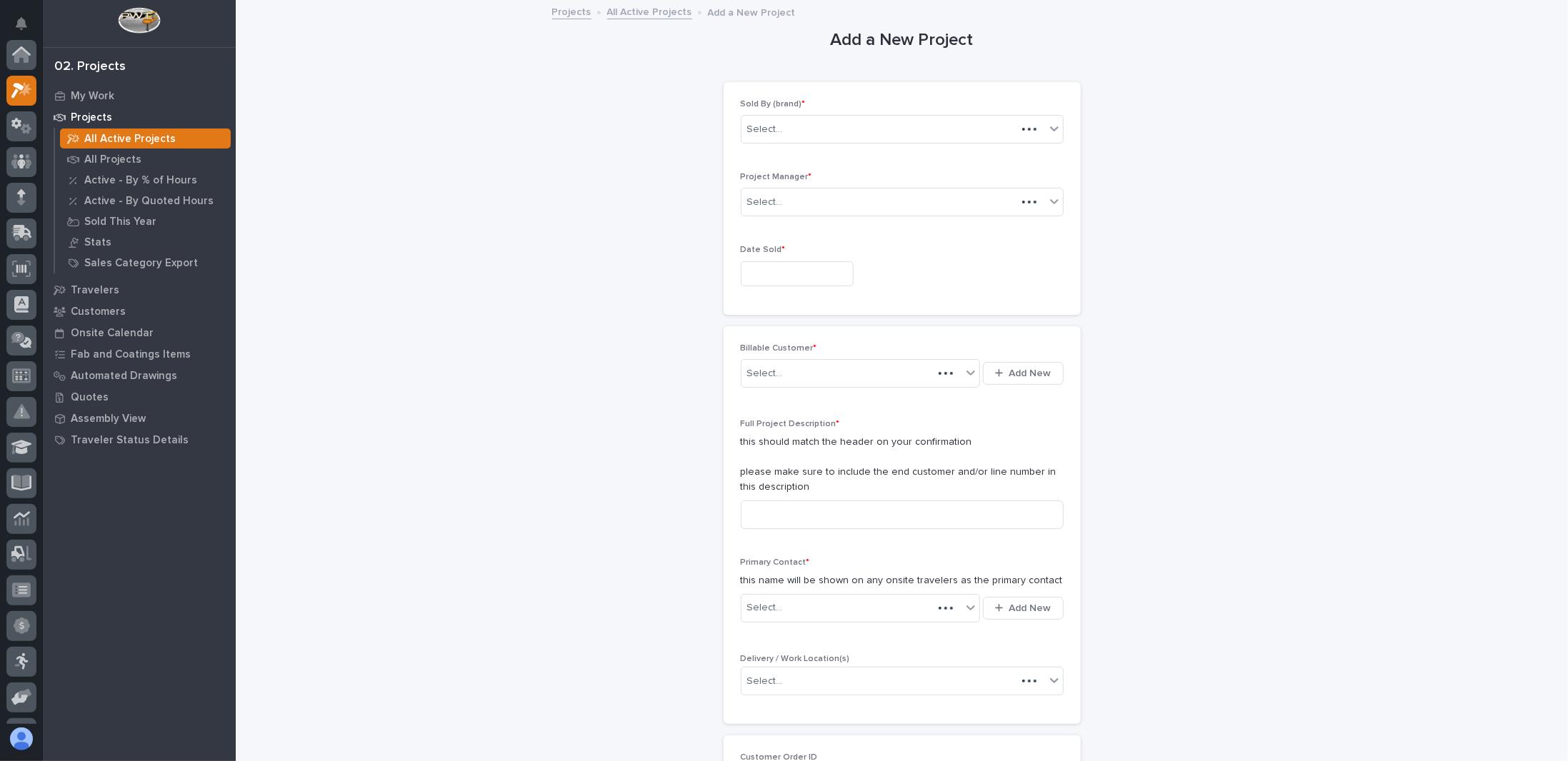
scroll to position [36, 0]
click at [778, 128] on div "Select..." at bounding box center [893, 130] width 304 height 23
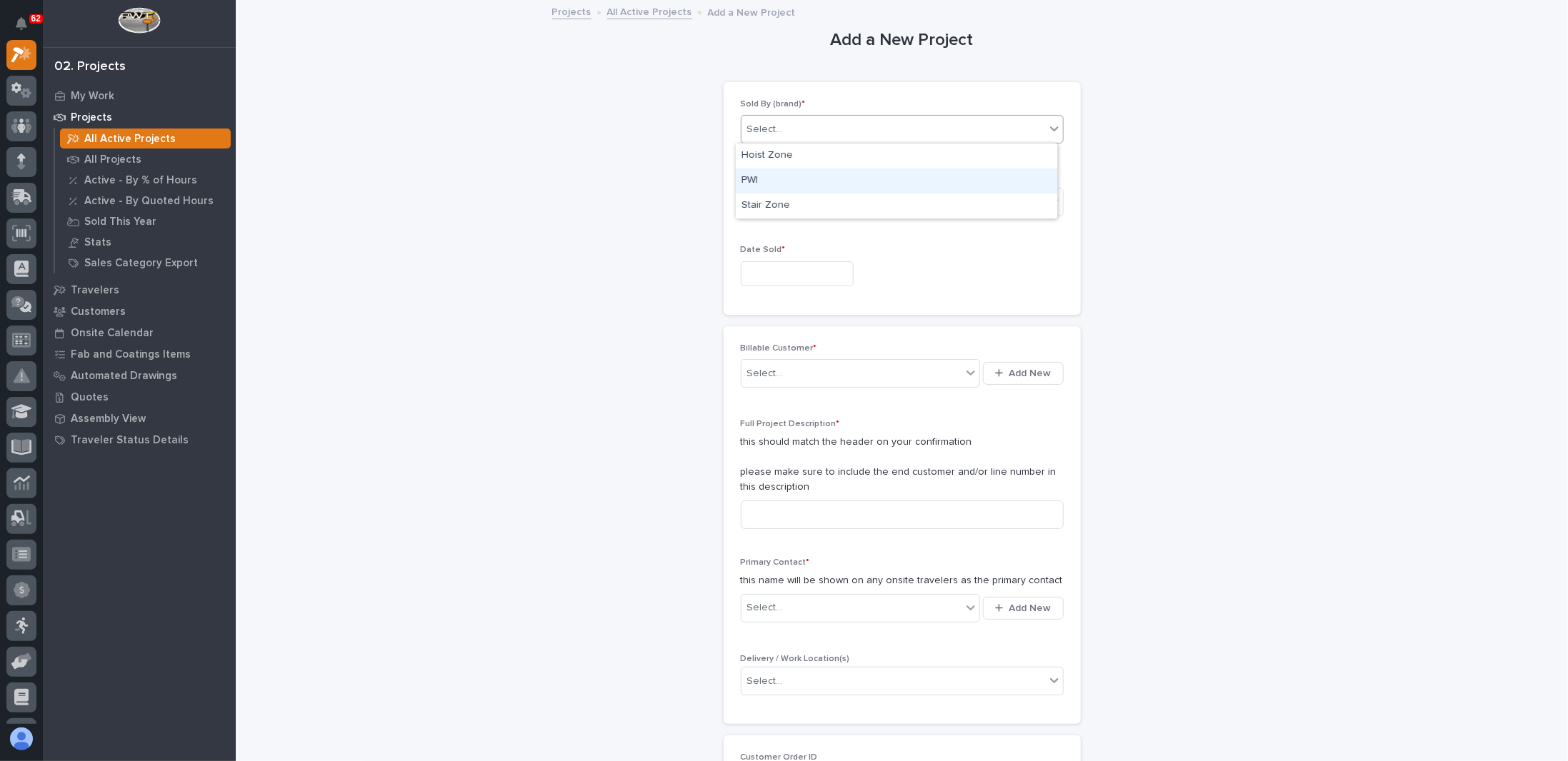
click at [759, 178] on div "PWI" at bounding box center [896, 181] width 321 height 25
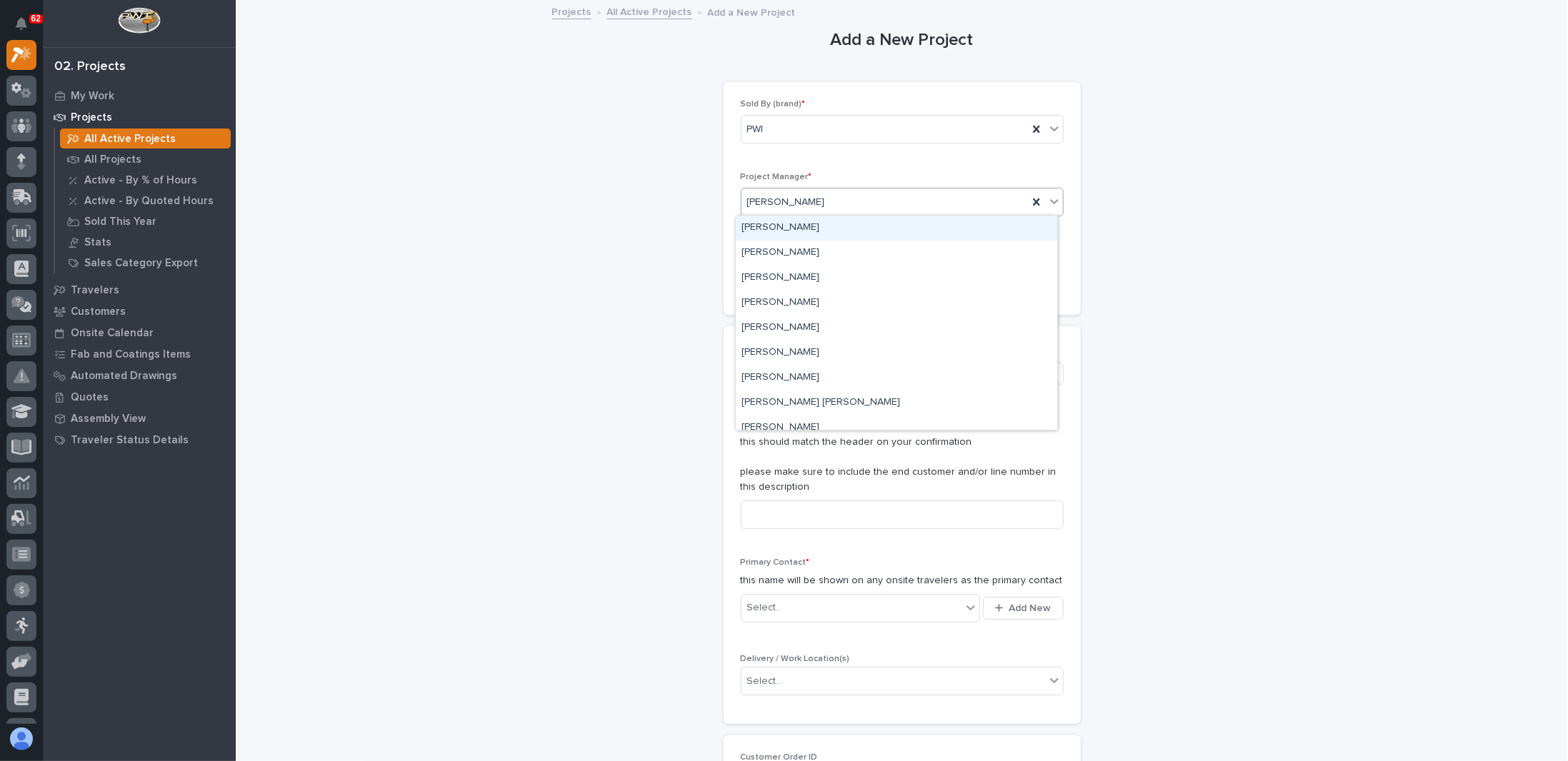
drag, startPoint x: 661, startPoint y: 205, endPoint x: 695, endPoint y: 216, distance: 35.7
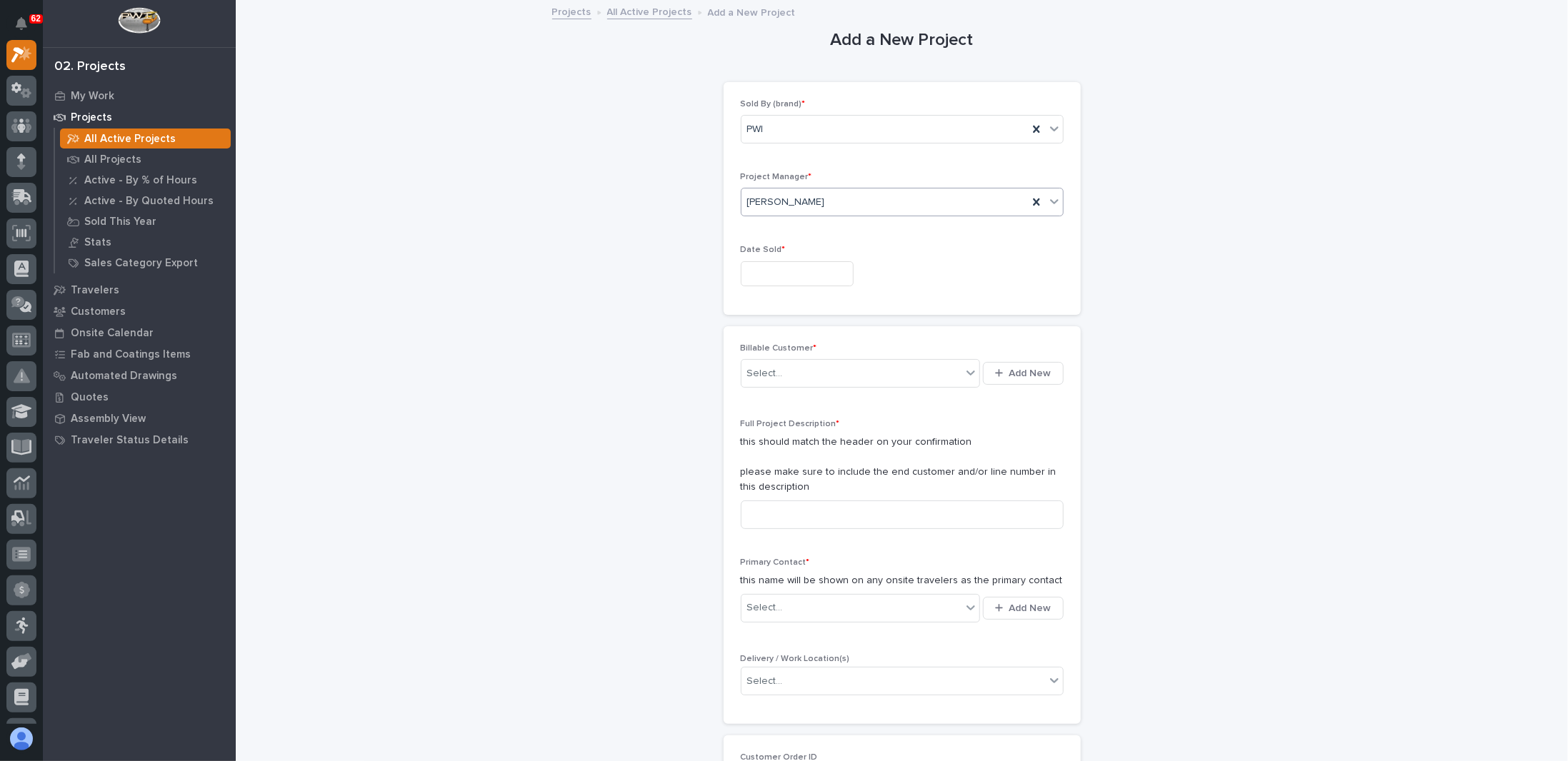
click at [784, 273] on input "text" at bounding box center [797, 274] width 113 height 25
click at [759, 158] on div "16" at bounding box center [759, 155] width 20 height 20
type input "**********"
click at [780, 362] on div "Select..." at bounding box center [852, 373] width 220 height 23
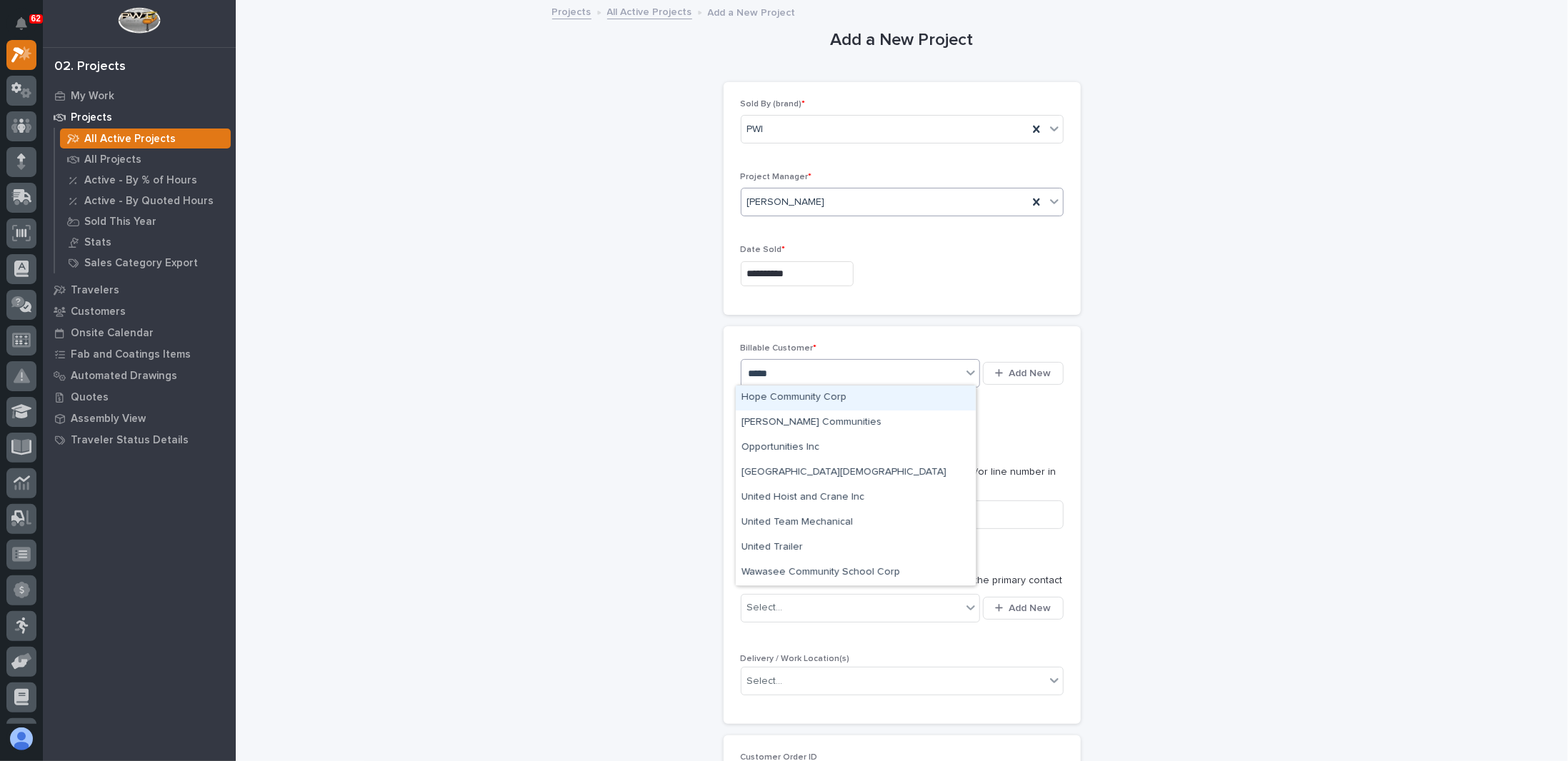
type input "******"
click at [814, 416] on div "[GEOGRAPHIC_DATA][DEMOGRAPHIC_DATA]" at bounding box center [855, 423] width 240 height 25
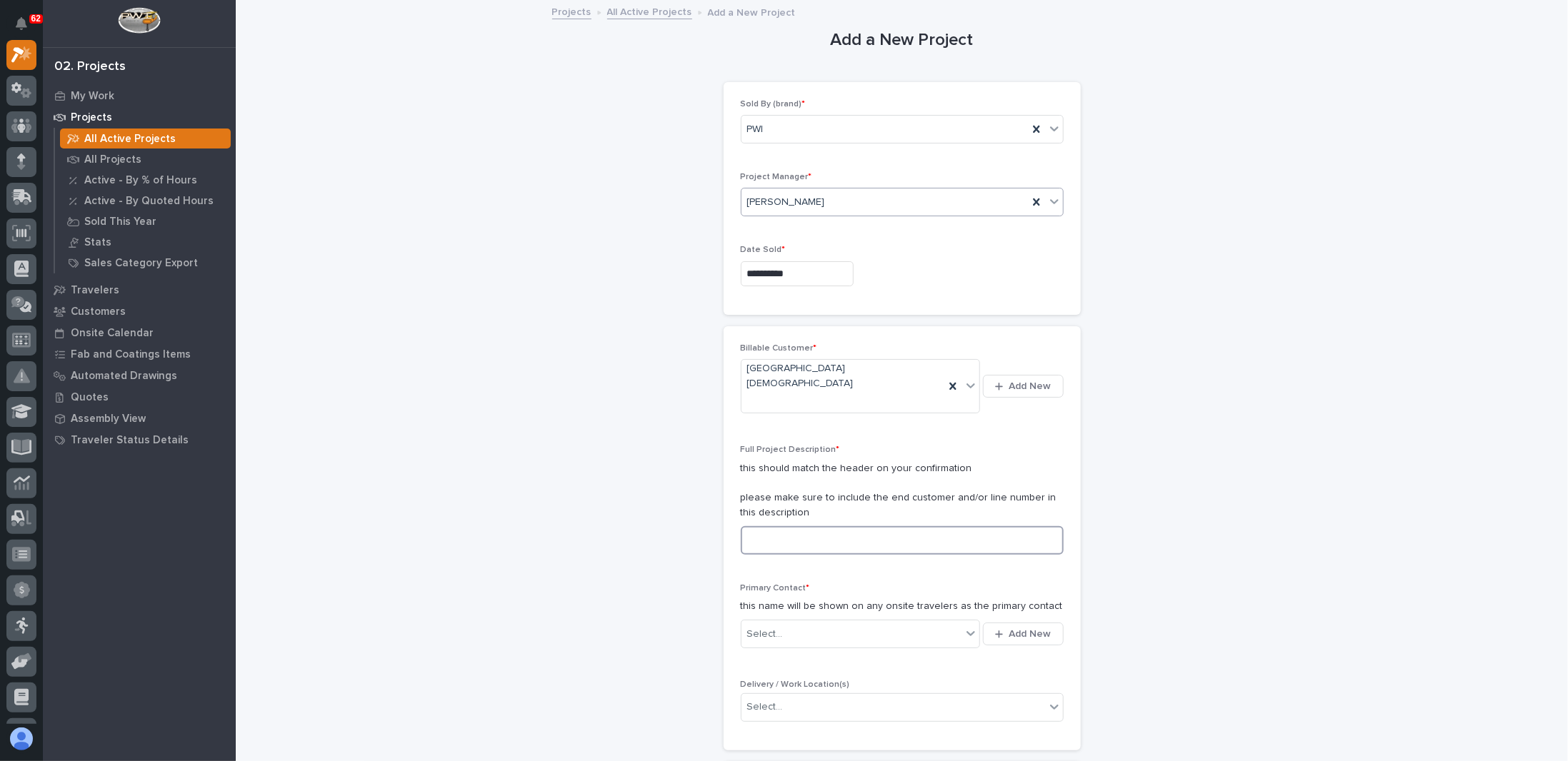
click at [825, 527] on input at bounding box center [902, 541] width 323 height 29
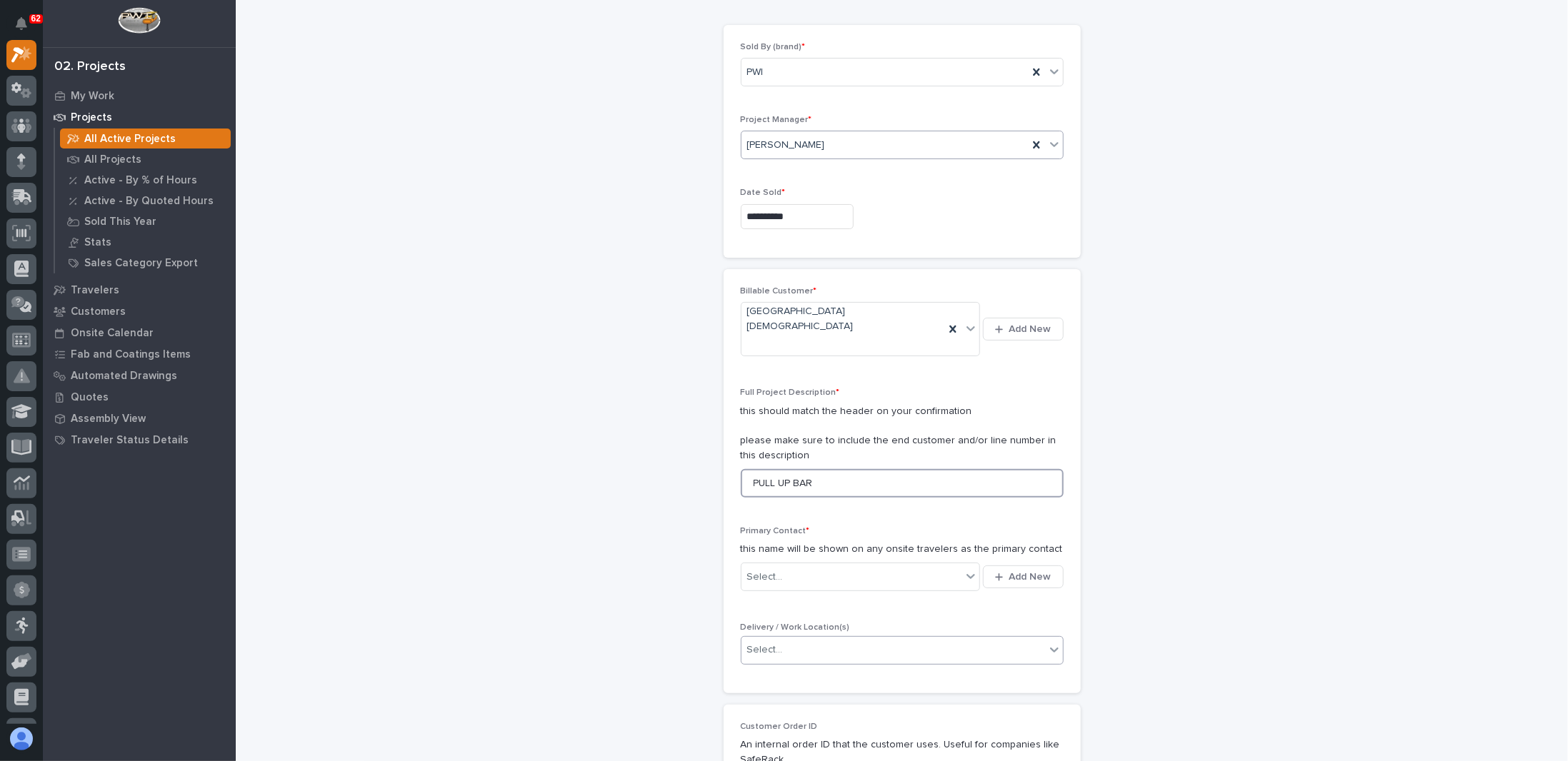
scroll to position [143, 0]
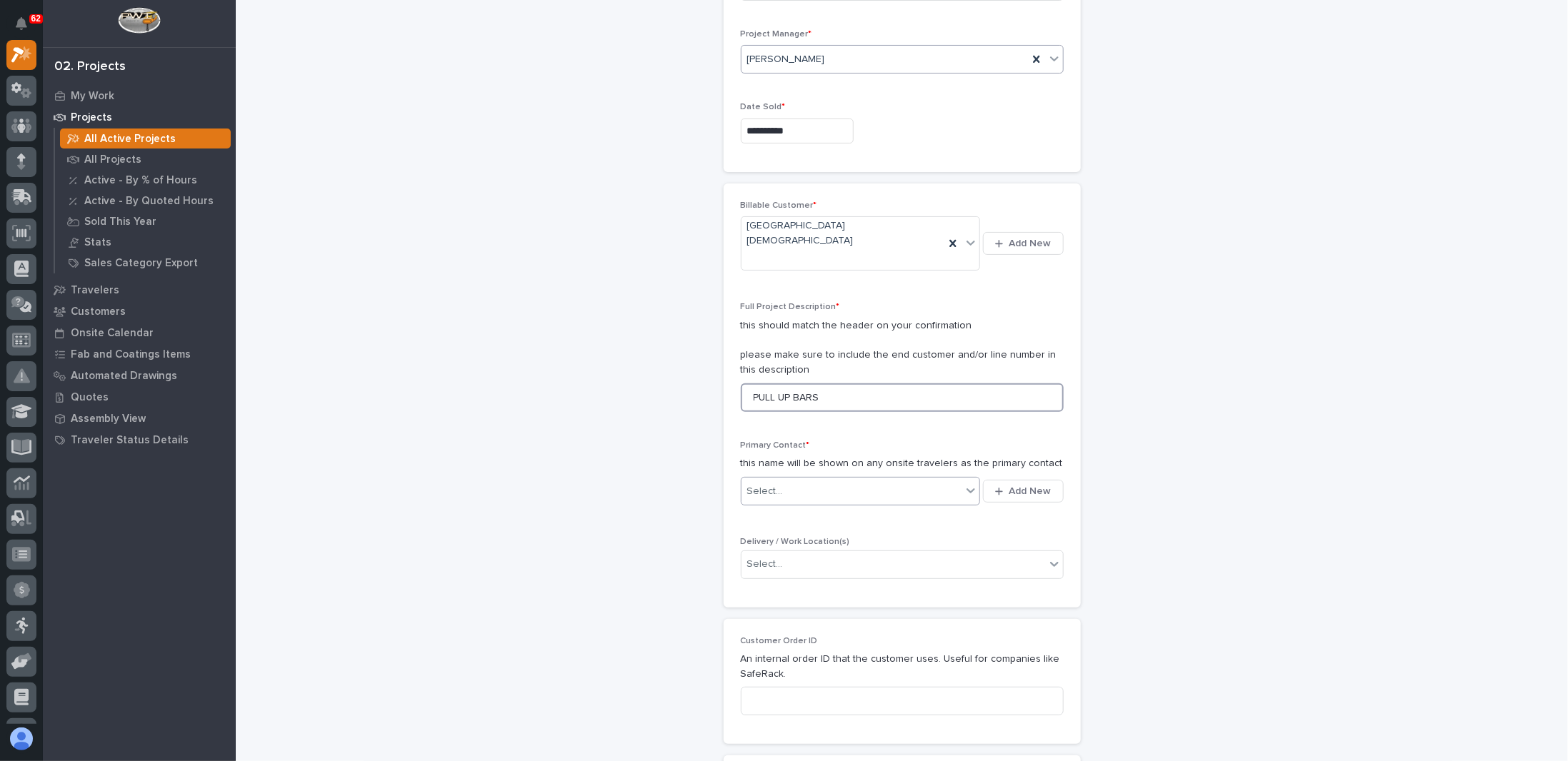
type input "PULL UP BARS"
click at [840, 480] on div "Select..." at bounding box center [852, 491] width 220 height 23
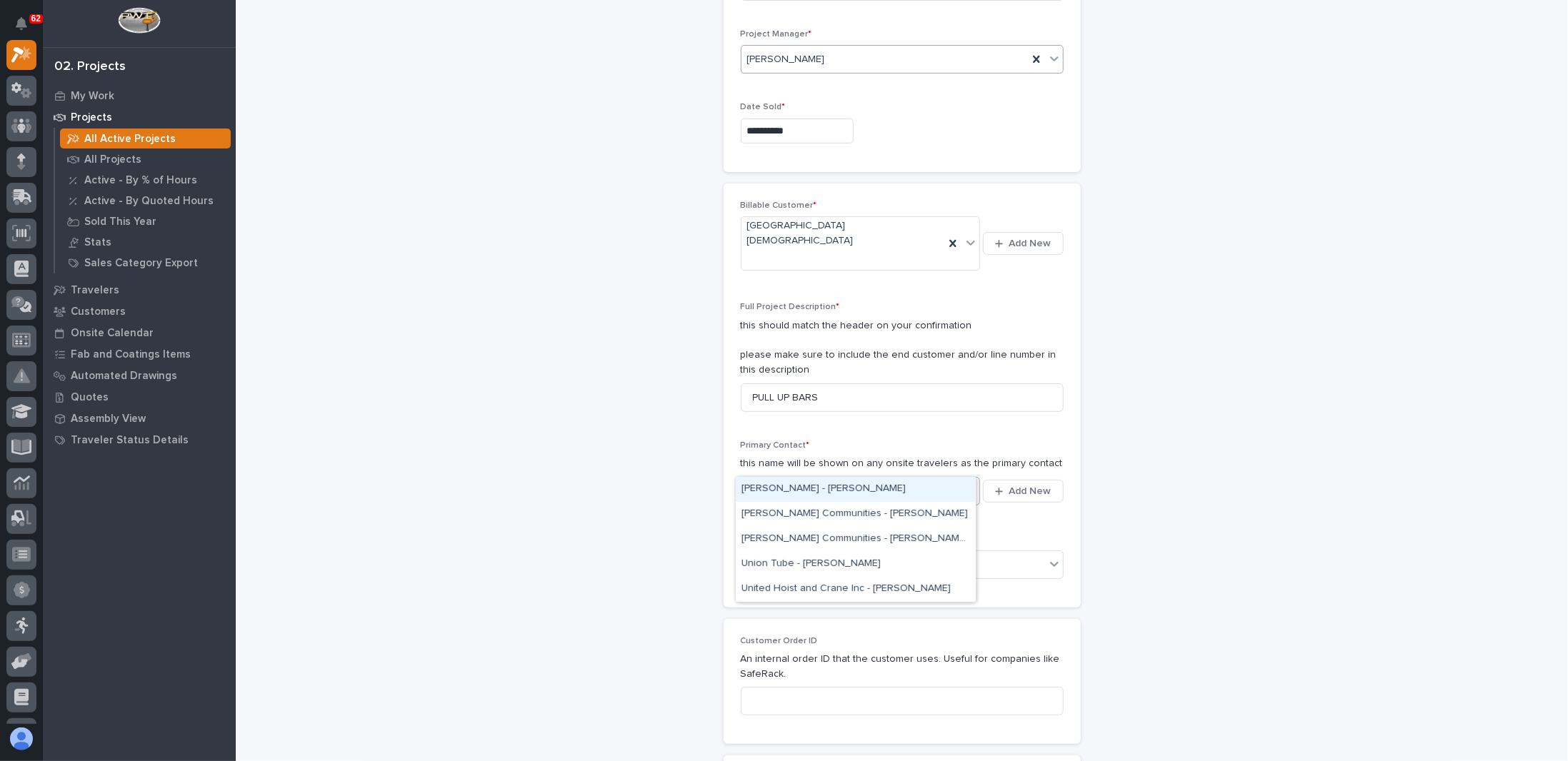
scroll to position [0, 0]
type input "*"
type input "***"
click at [780, 485] on div "UCS - [PERSON_NAME]" at bounding box center [855, 490] width 240 height 25
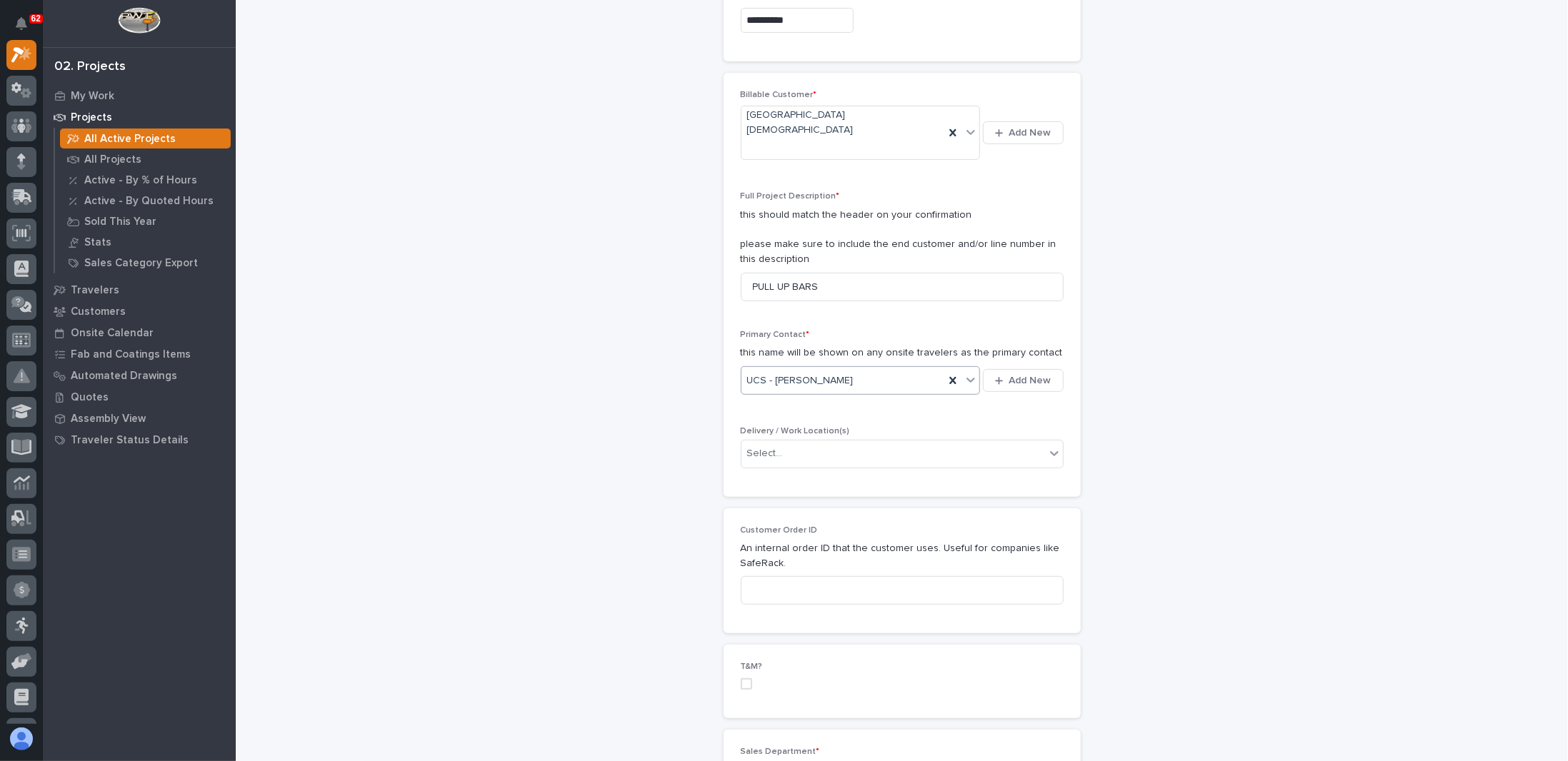
scroll to position [286, 0]
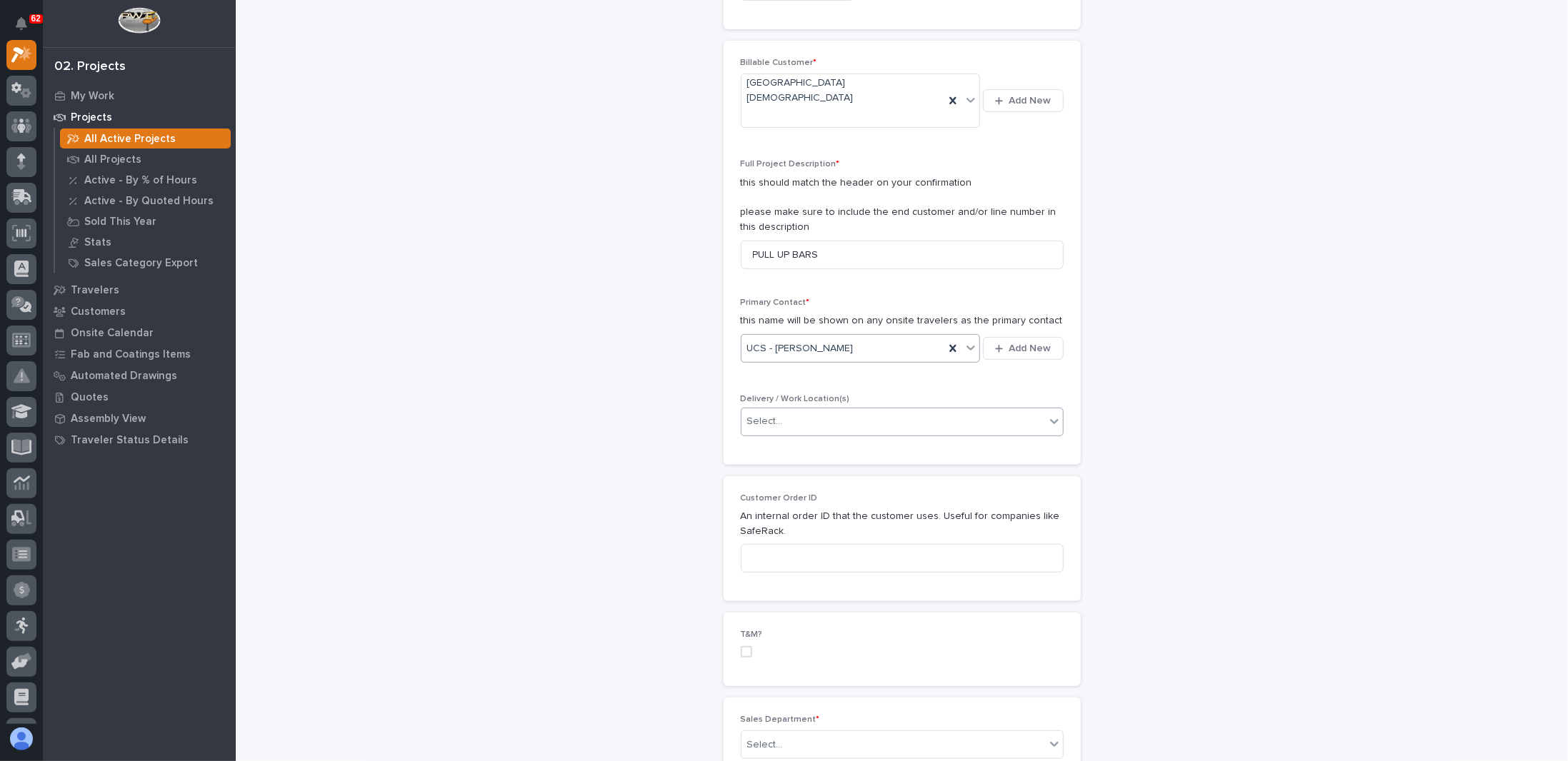
click at [784, 413] on div at bounding box center [785, 421] width 2 height 18
type input "*"
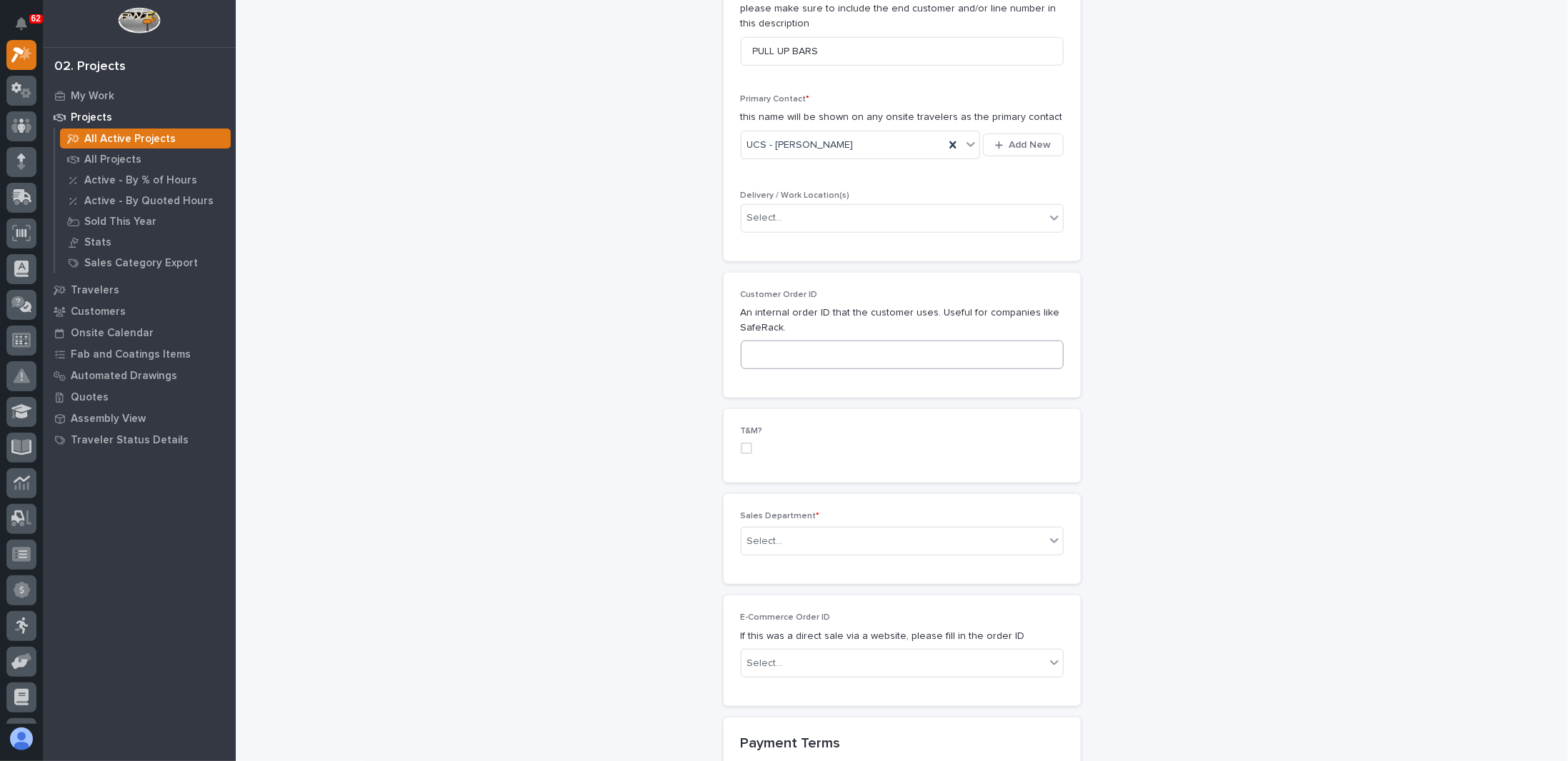
scroll to position [500, 0]
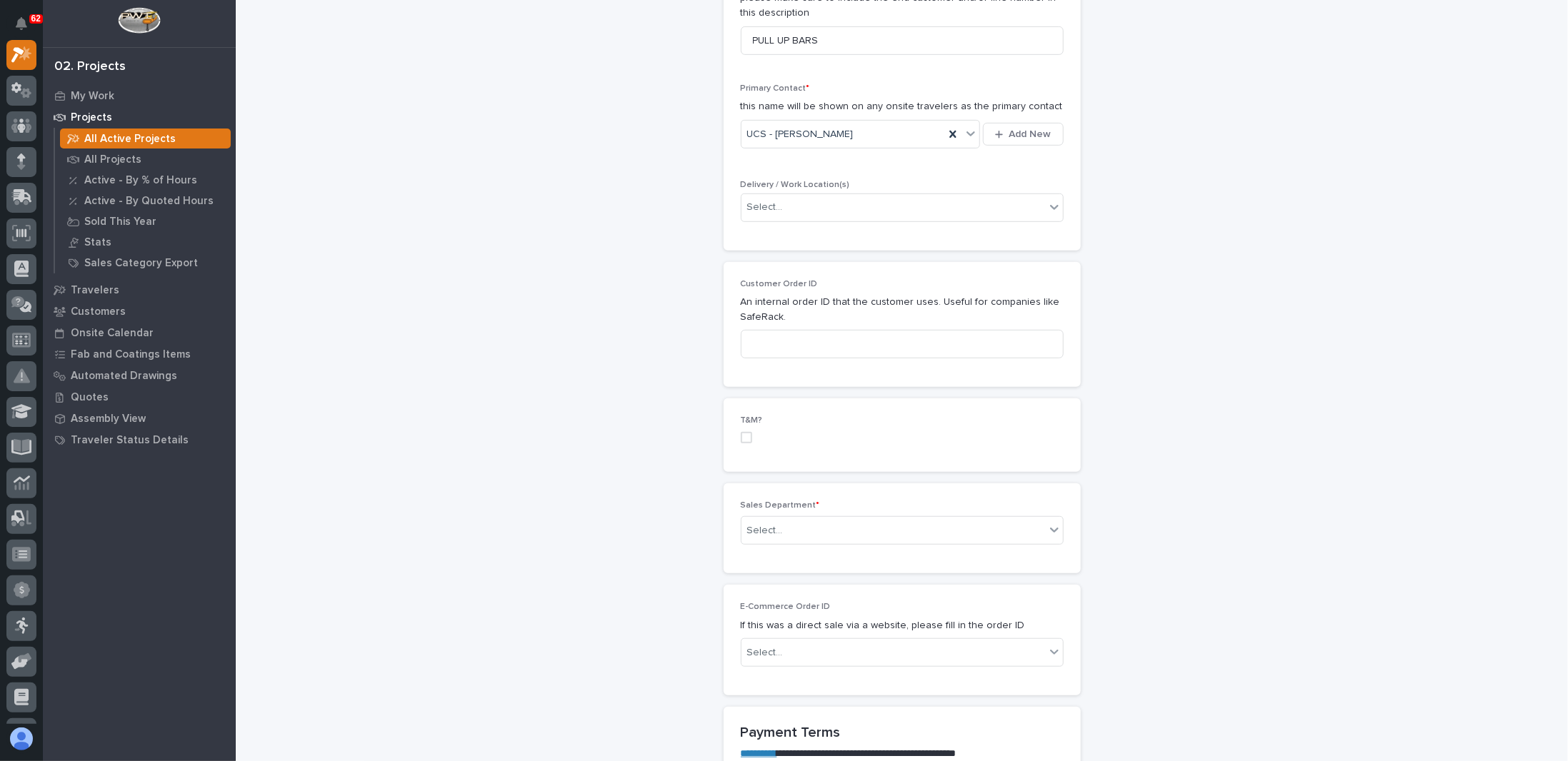
click at [743, 432] on span at bounding box center [746, 438] width 12 height 12
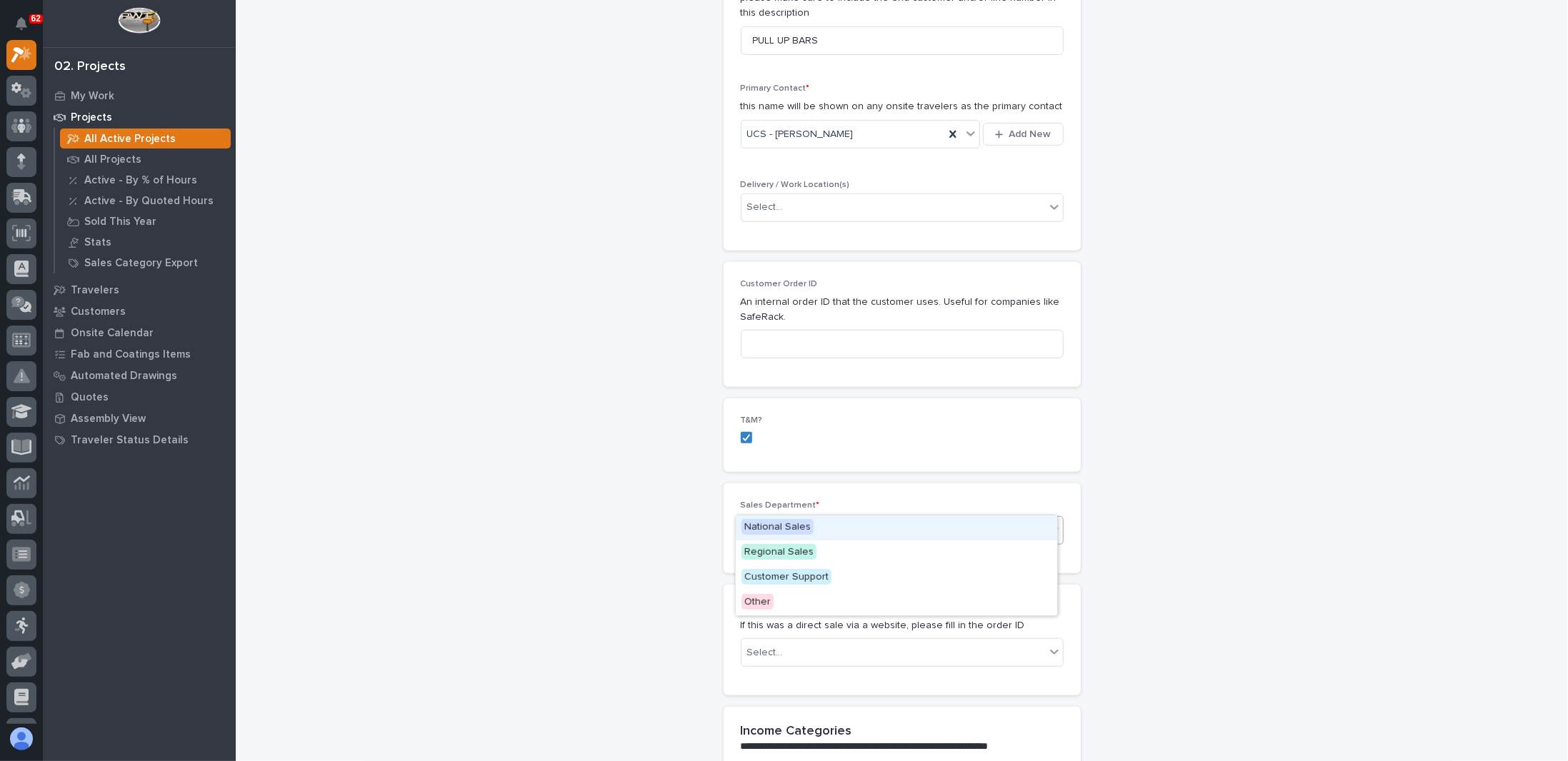
click at [817, 520] on div "Select..." at bounding box center [893, 531] width 304 height 23
click at [755, 596] on span "Other" at bounding box center [757, 602] width 32 height 16
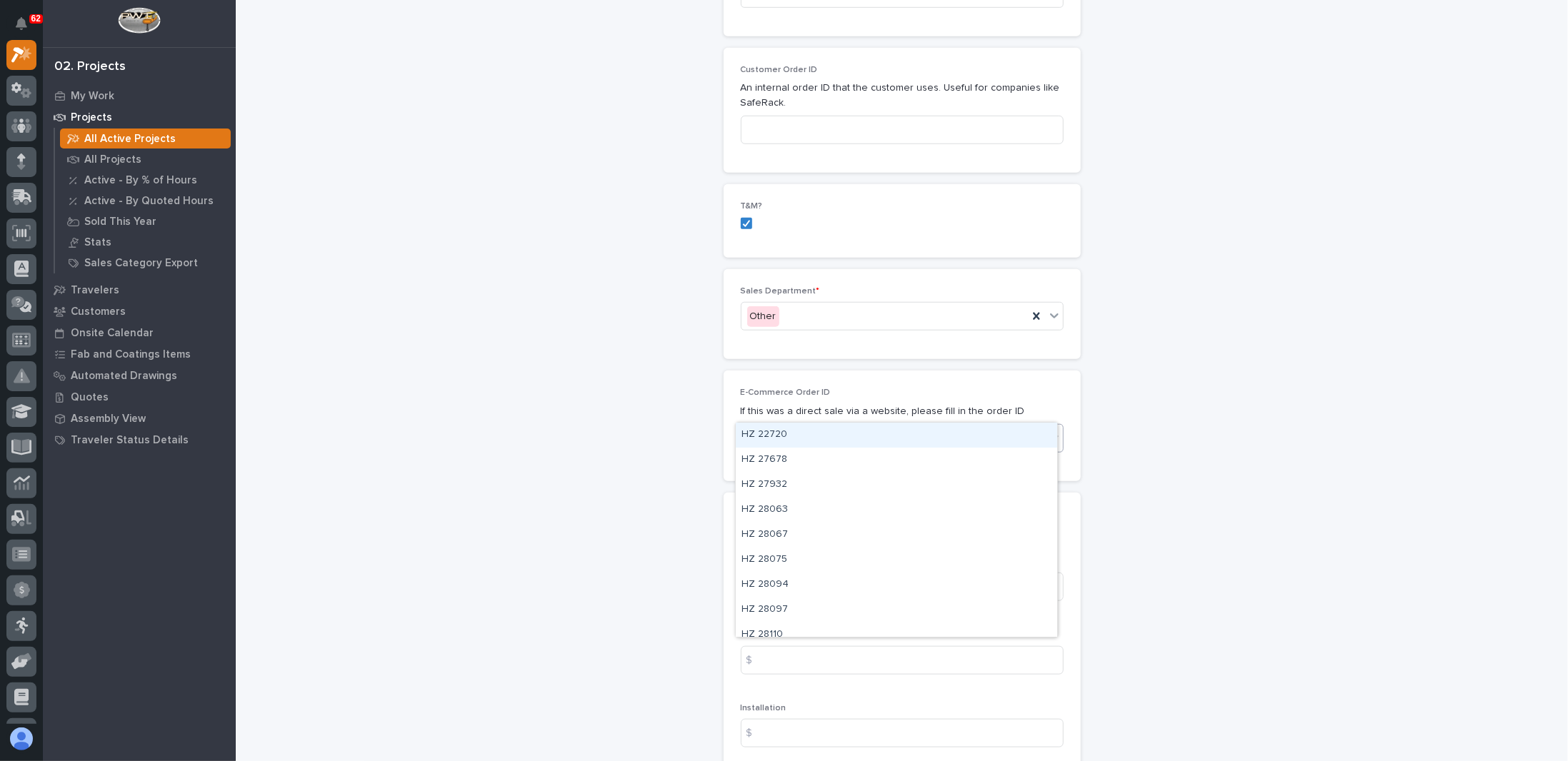
click at [782, 427] on div "Select..." at bounding box center [893, 439] width 304 height 23
click at [677, 399] on div "**********" at bounding box center [902, 555] width 1303 height 2535
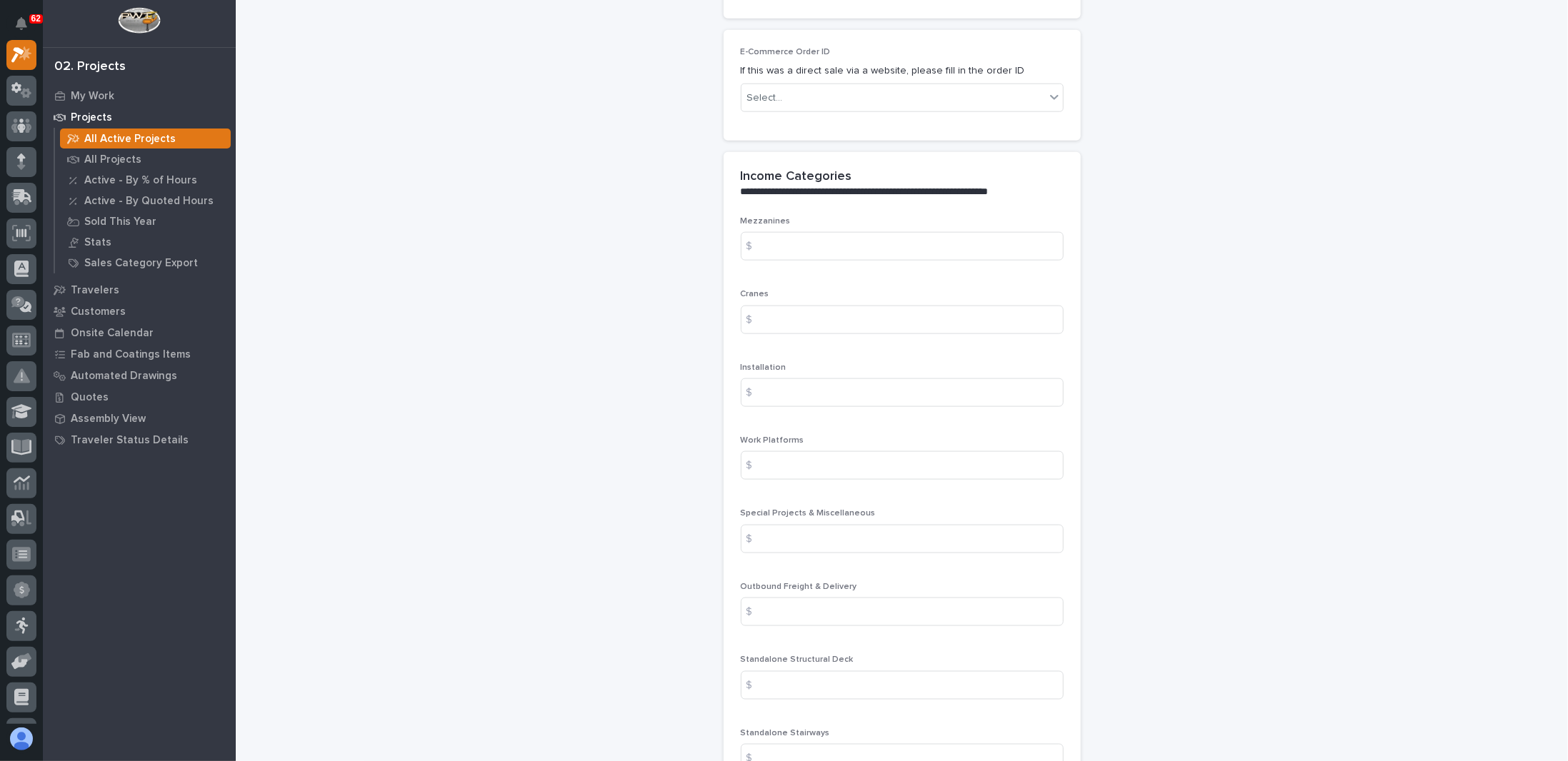
scroll to position [1071, 0]
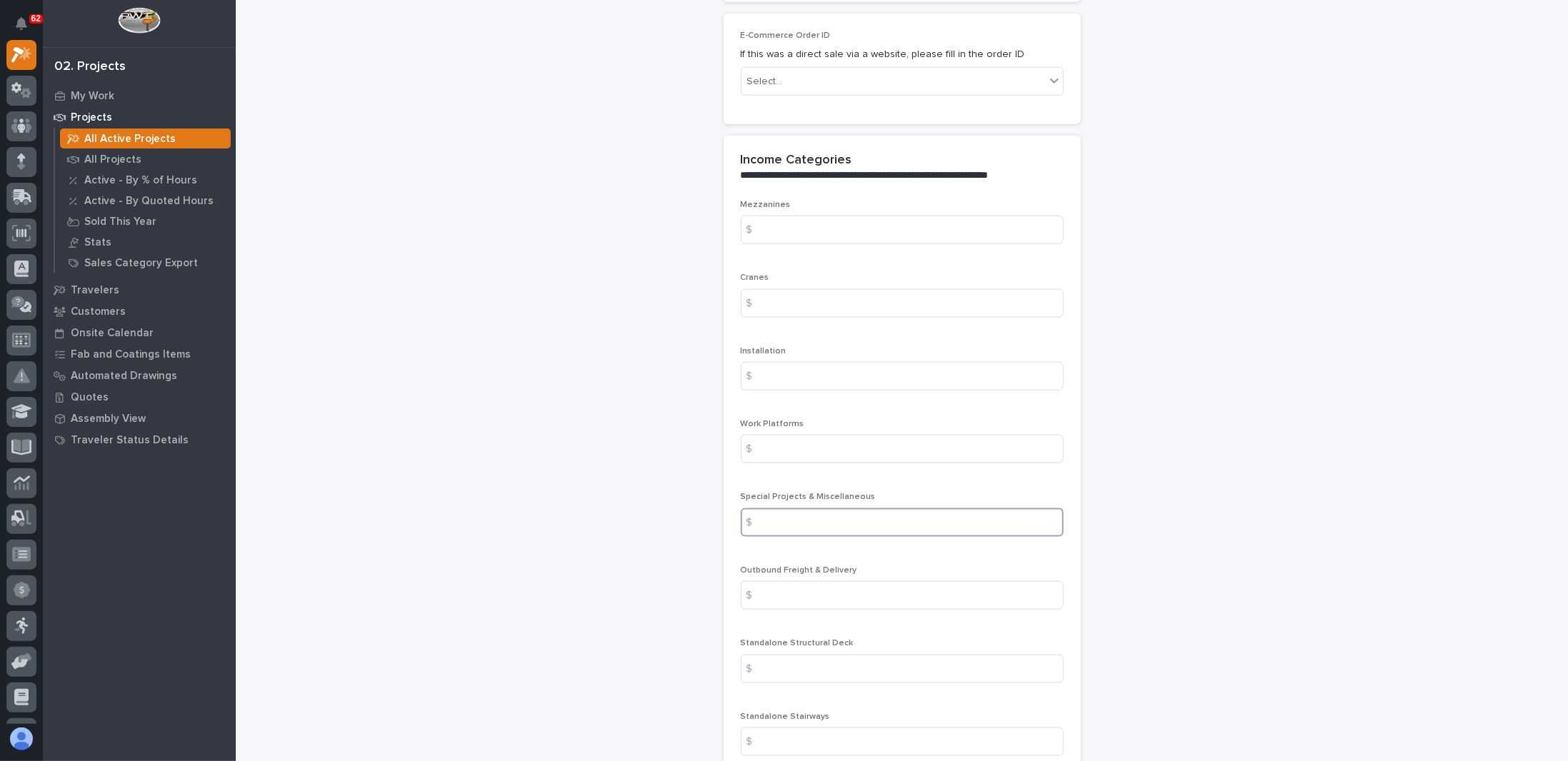
click at [805, 509] on input at bounding box center [902, 523] width 323 height 29
type input "1000"
click at [651, 482] on div "**********" at bounding box center [902, 198] width 1303 height 2535
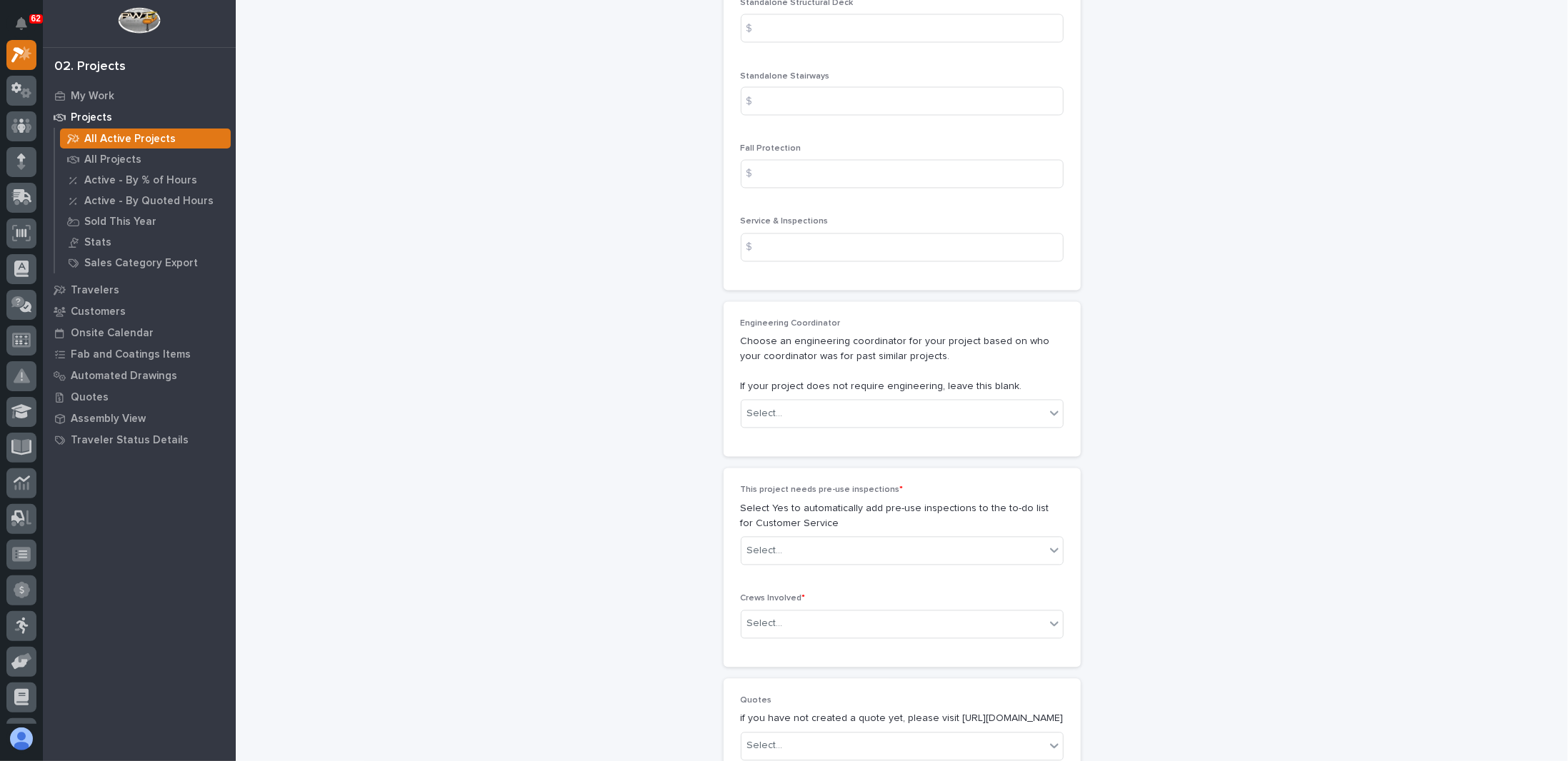
scroll to position [1714, 0]
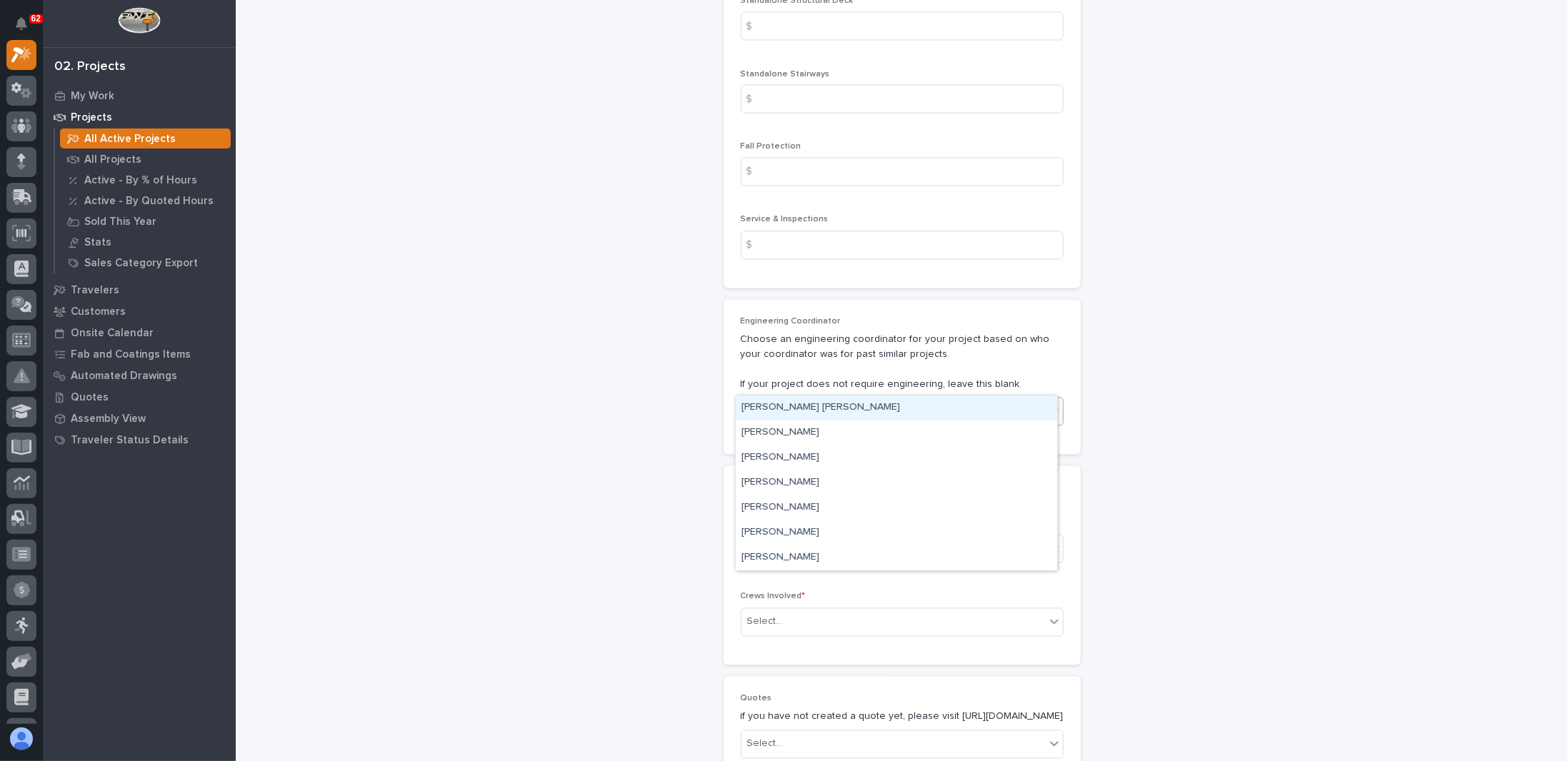
click at [809, 401] on div "Select..." at bounding box center [893, 413] width 304 height 23
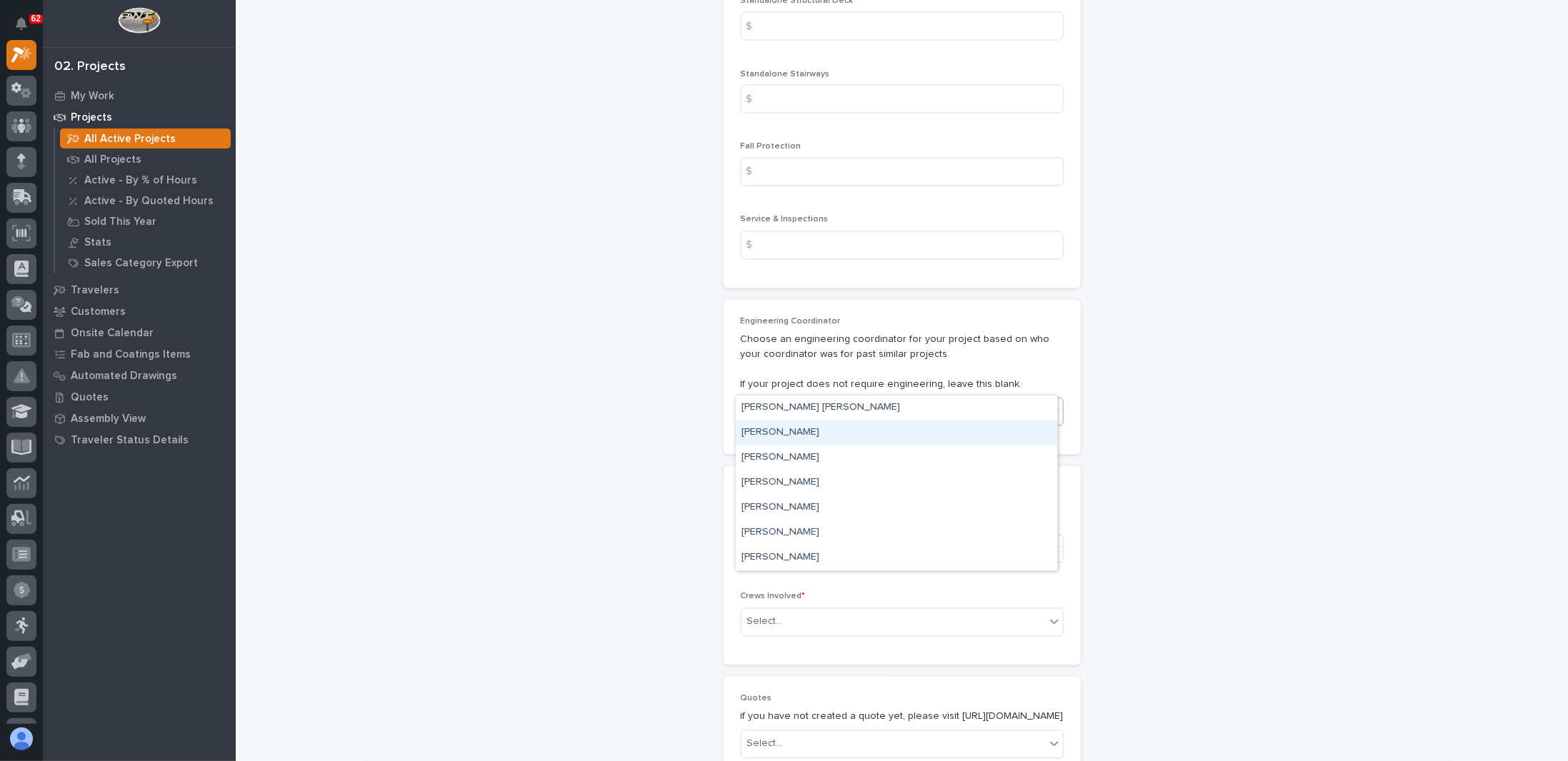
click at [777, 431] on div "[PERSON_NAME]" at bounding box center [896, 433] width 321 height 25
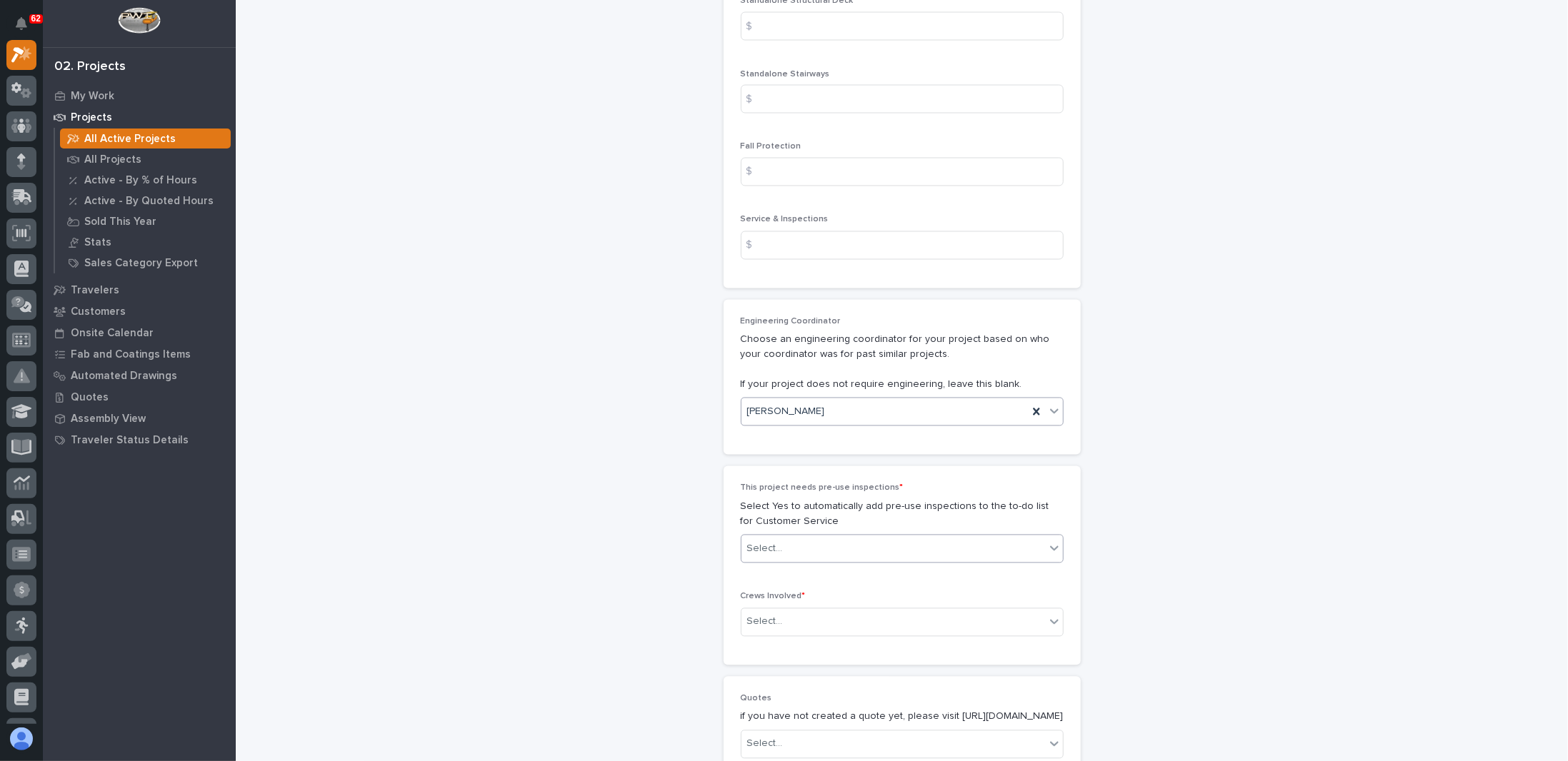
click at [812, 538] on div "Select..." at bounding box center [893, 549] width 304 height 23
click at [765, 570] on div "No" at bounding box center [896, 570] width 321 height 25
click at [804, 611] on div "Select..." at bounding box center [893, 623] width 304 height 23
click at [780, 618] on div "Production" at bounding box center [896, 617] width 321 height 25
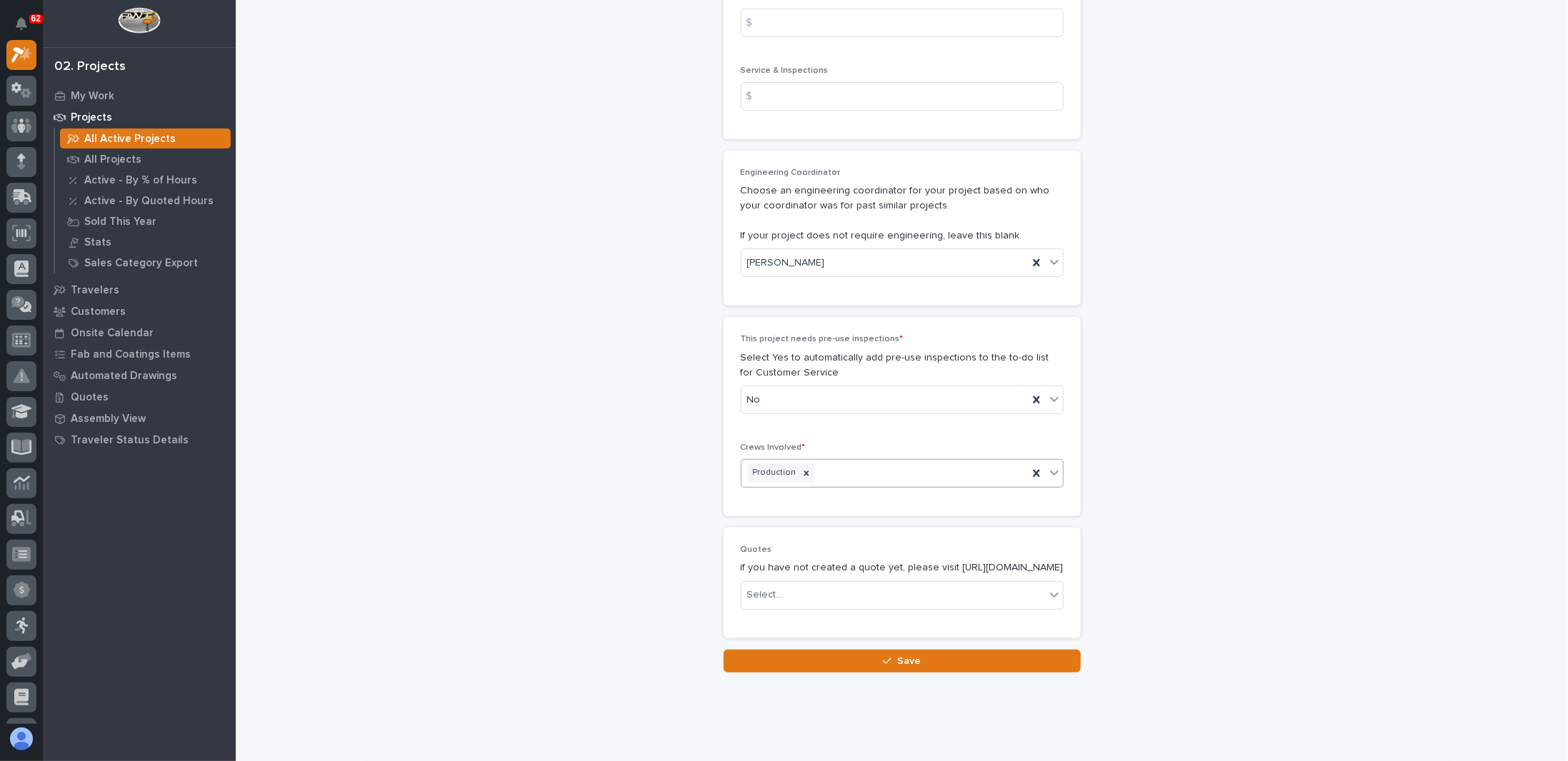
scroll to position [1867, 0]
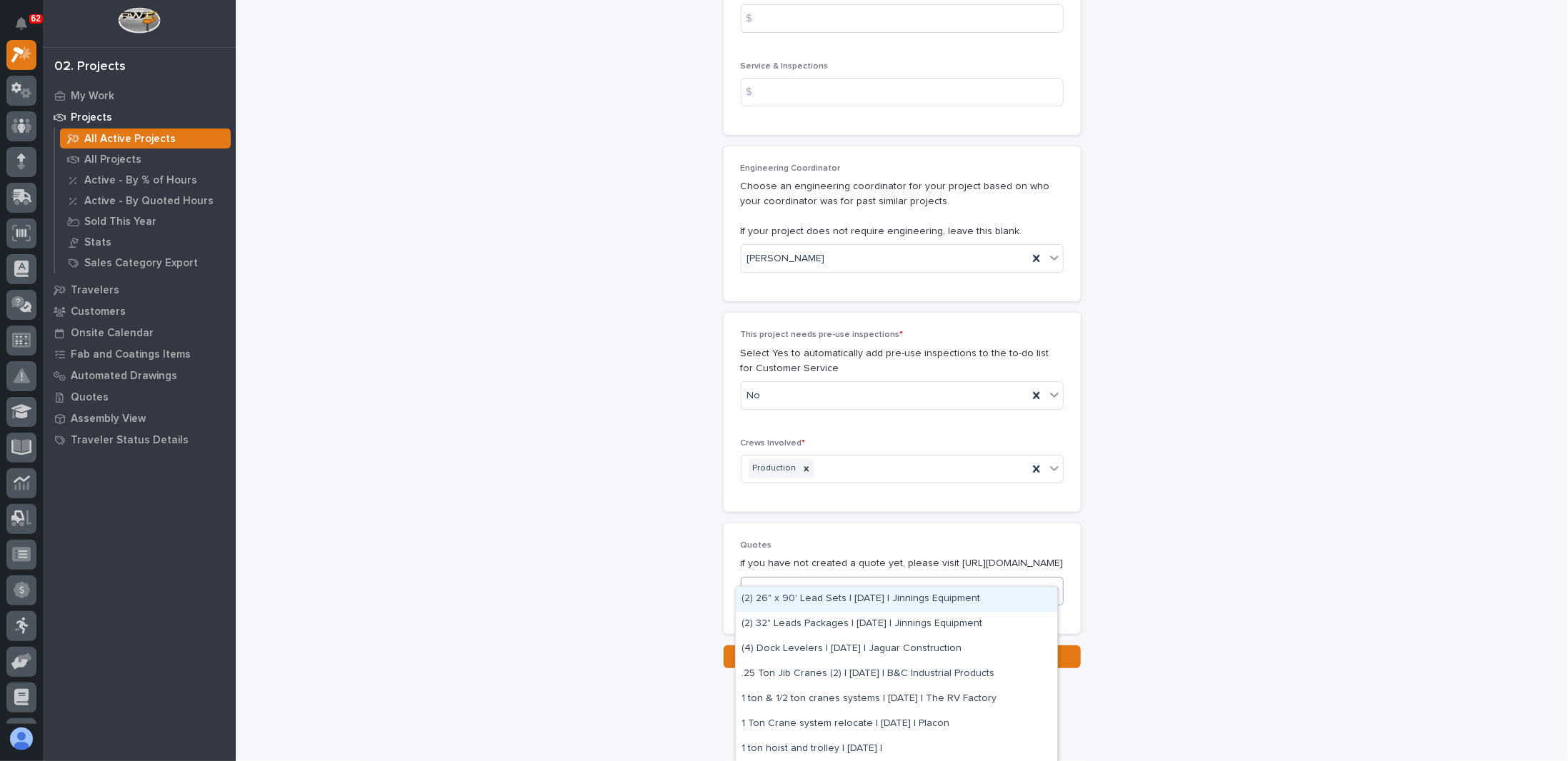
click at [809, 579] on div "Select..." at bounding box center [893, 591] width 304 height 23
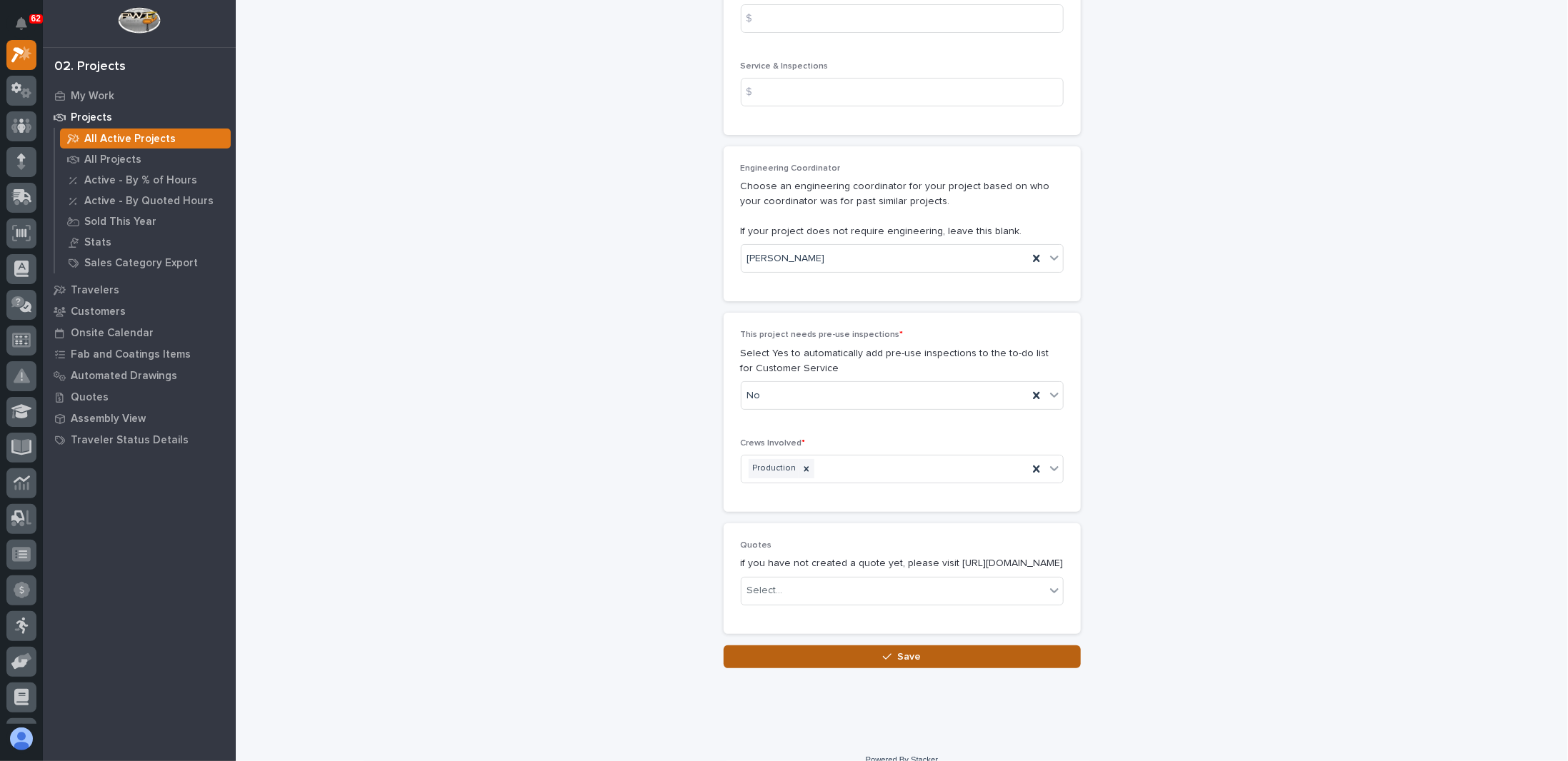
click at [857, 645] on button "Save" at bounding box center [902, 656] width 357 height 23
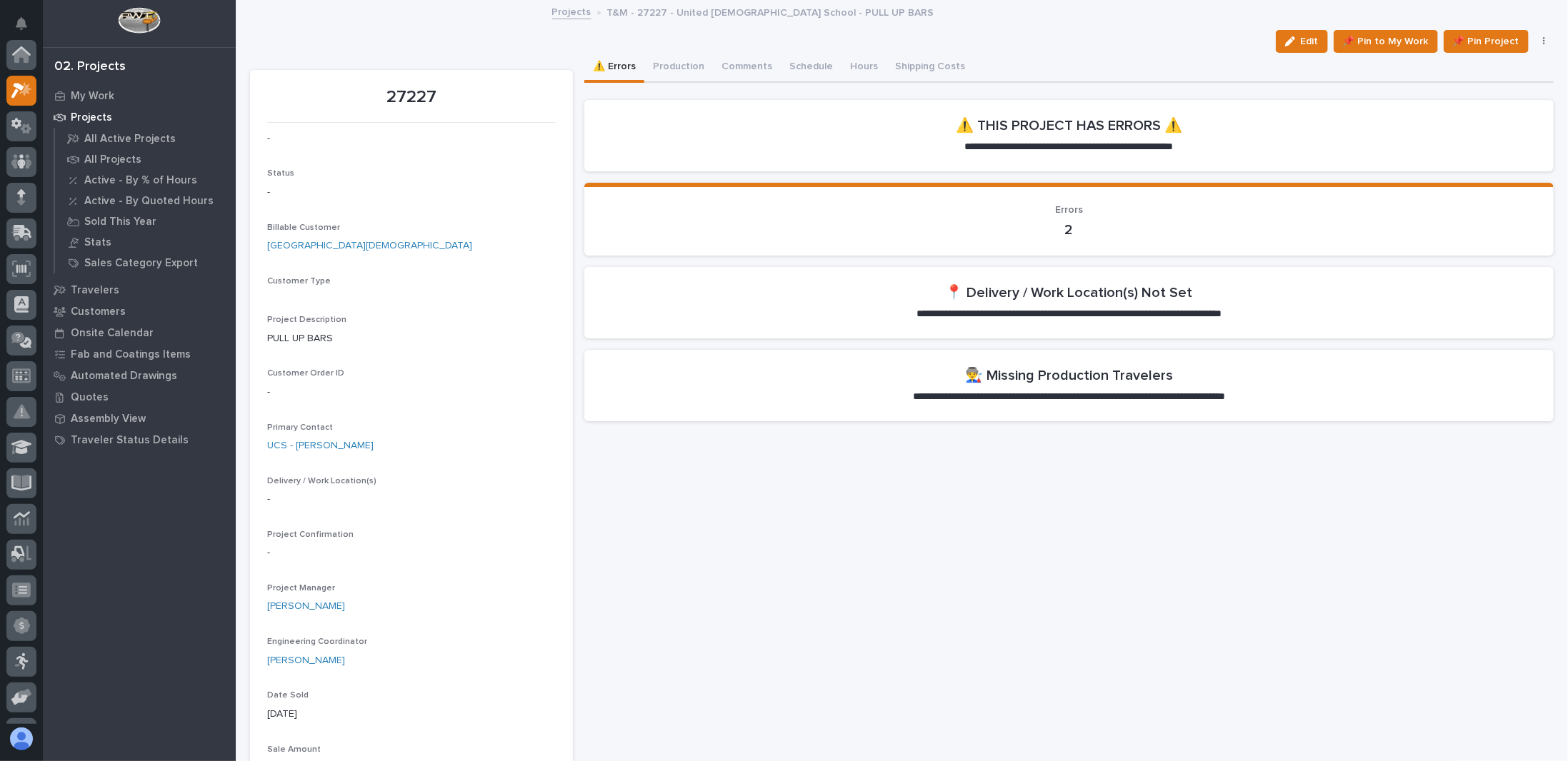
scroll to position [36, 0]
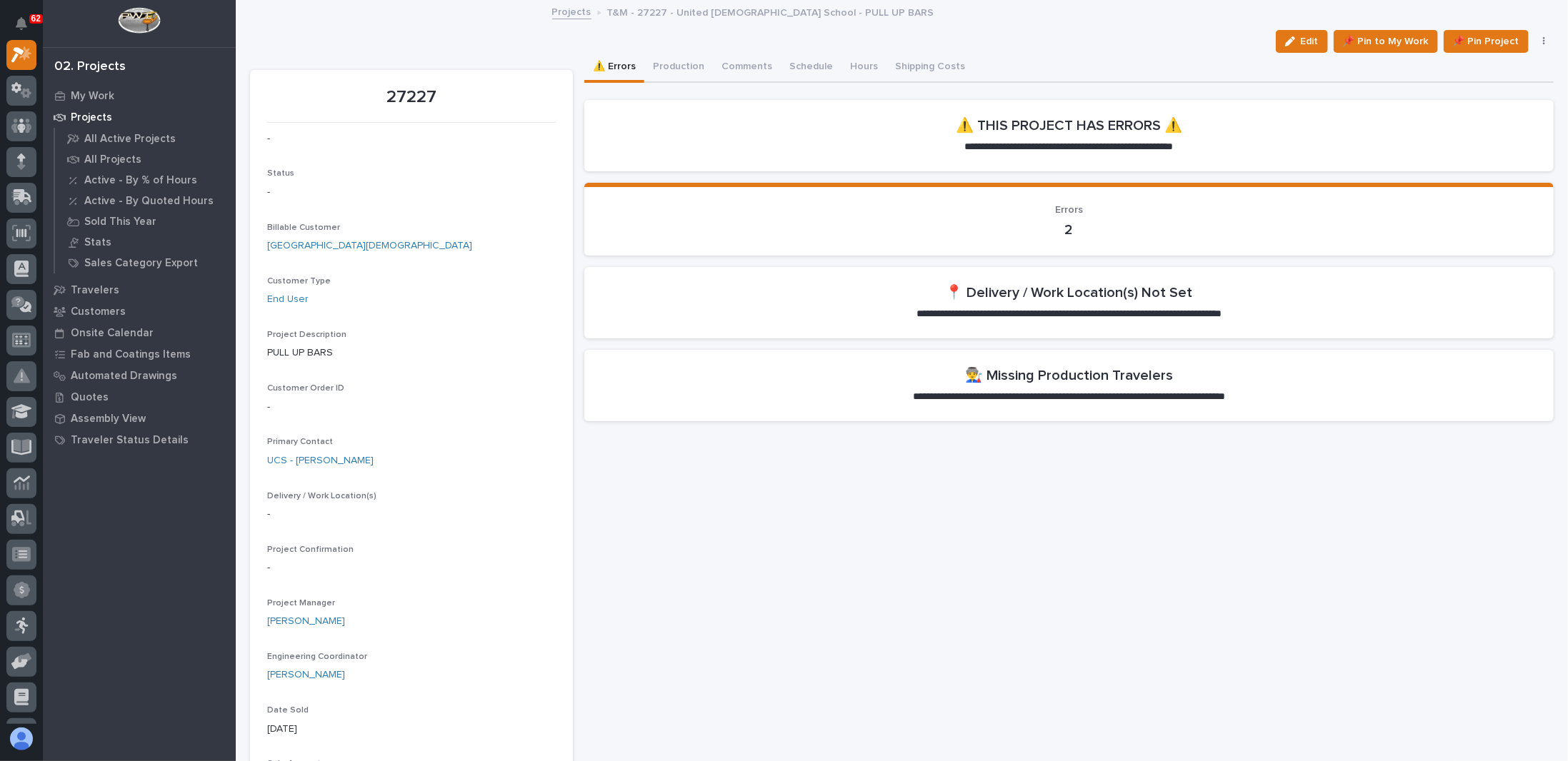
click at [91, 114] on p "Projects" at bounding box center [91, 118] width 41 height 13
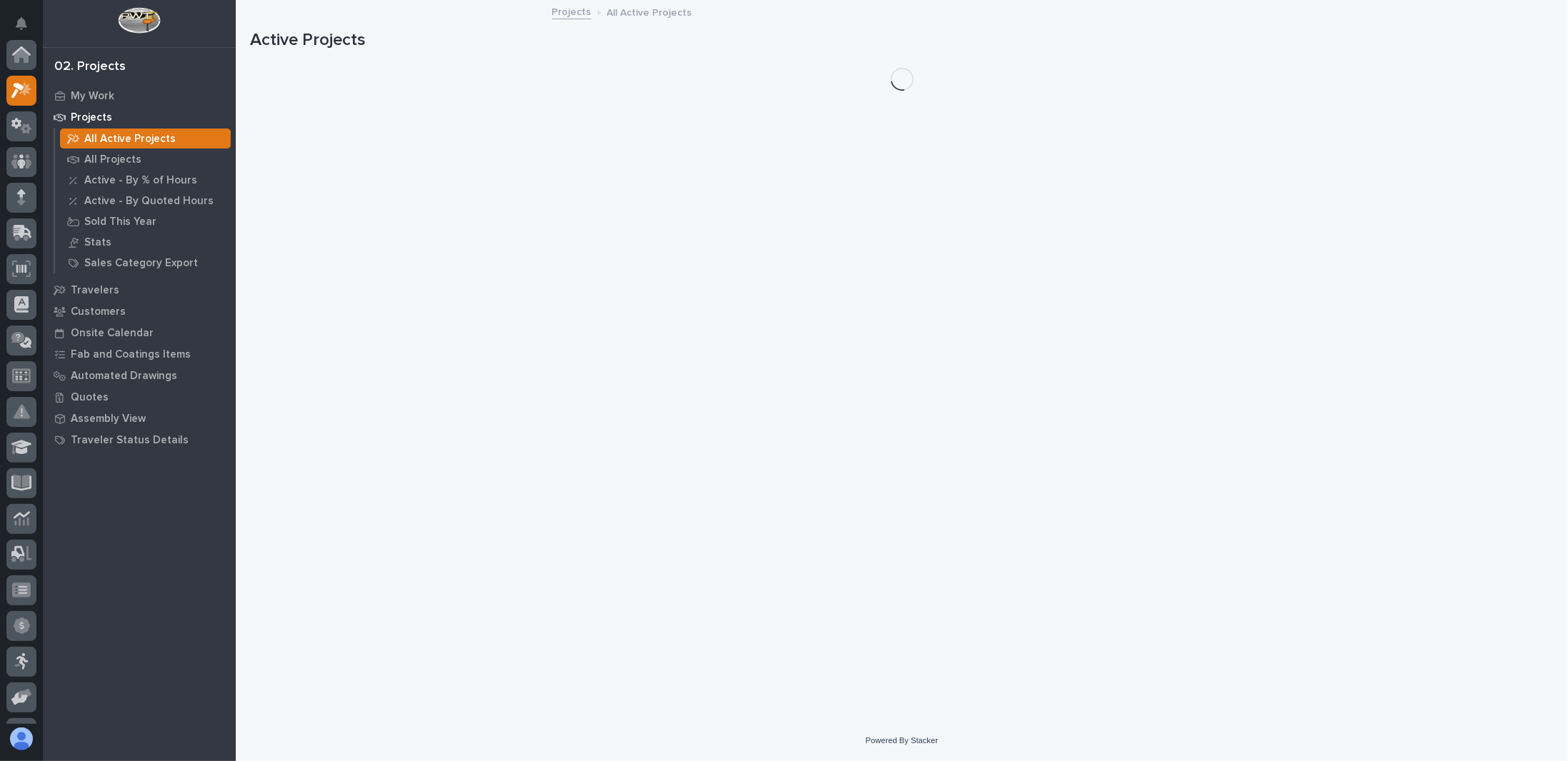
scroll to position [36, 0]
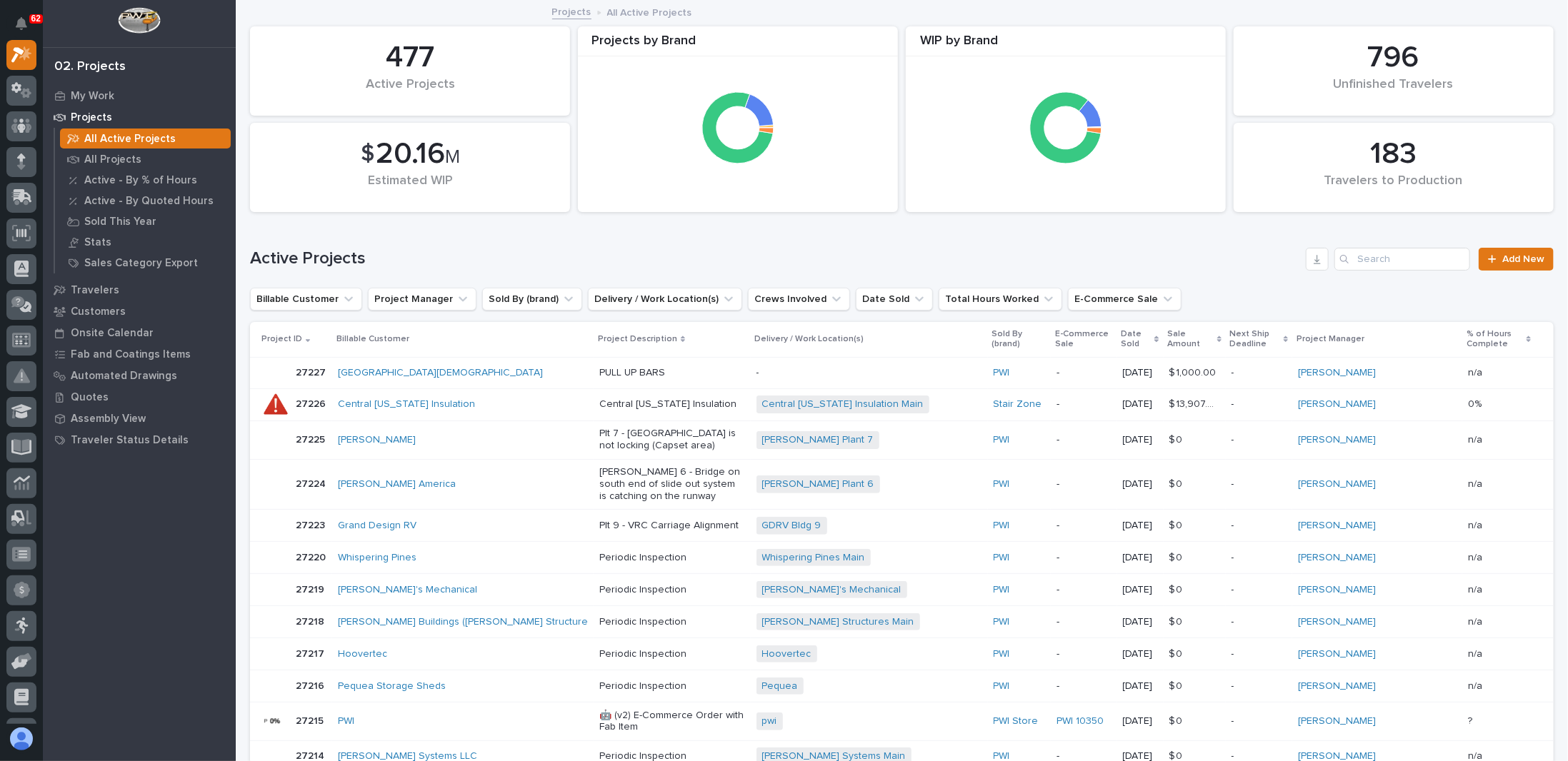
click at [599, 367] on p "PULL UP BARS" at bounding box center [672, 373] width 145 height 13
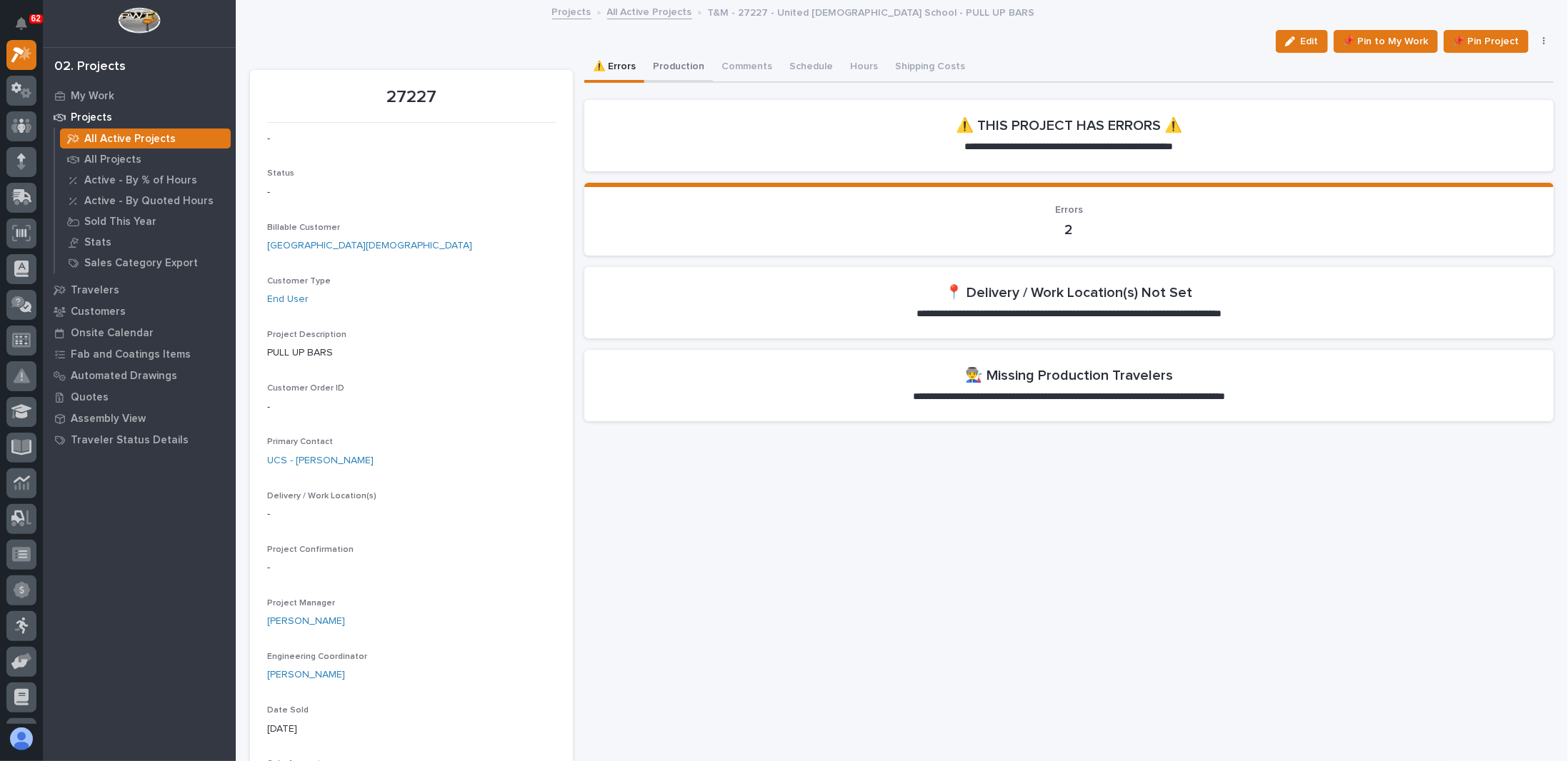
click at [678, 66] on button "Production" at bounding box center [679, 68] width 69 height 30
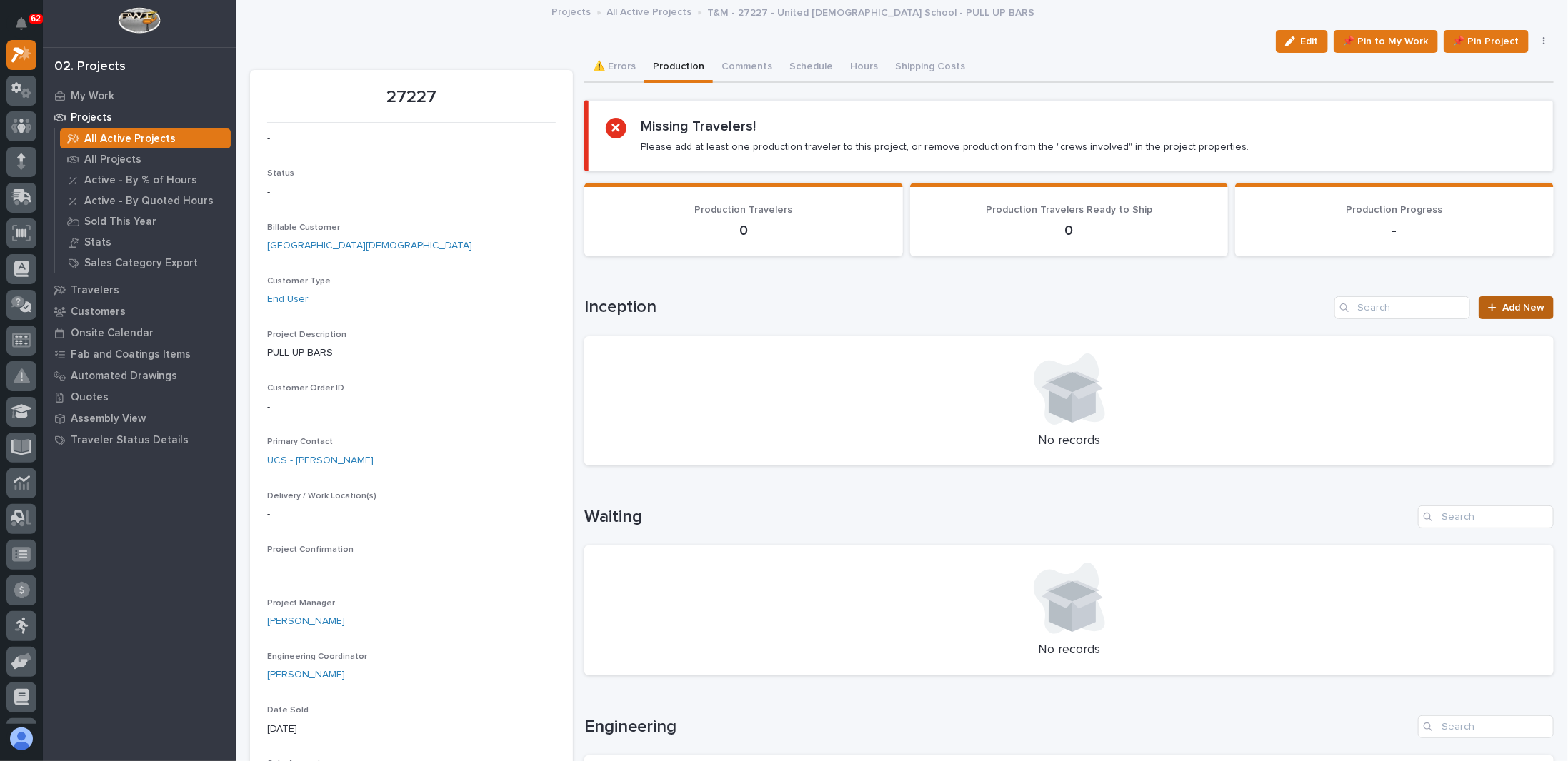
click at [1526, 303] on span "Add New" at bounding box center [1523, 308] width 42 height 10
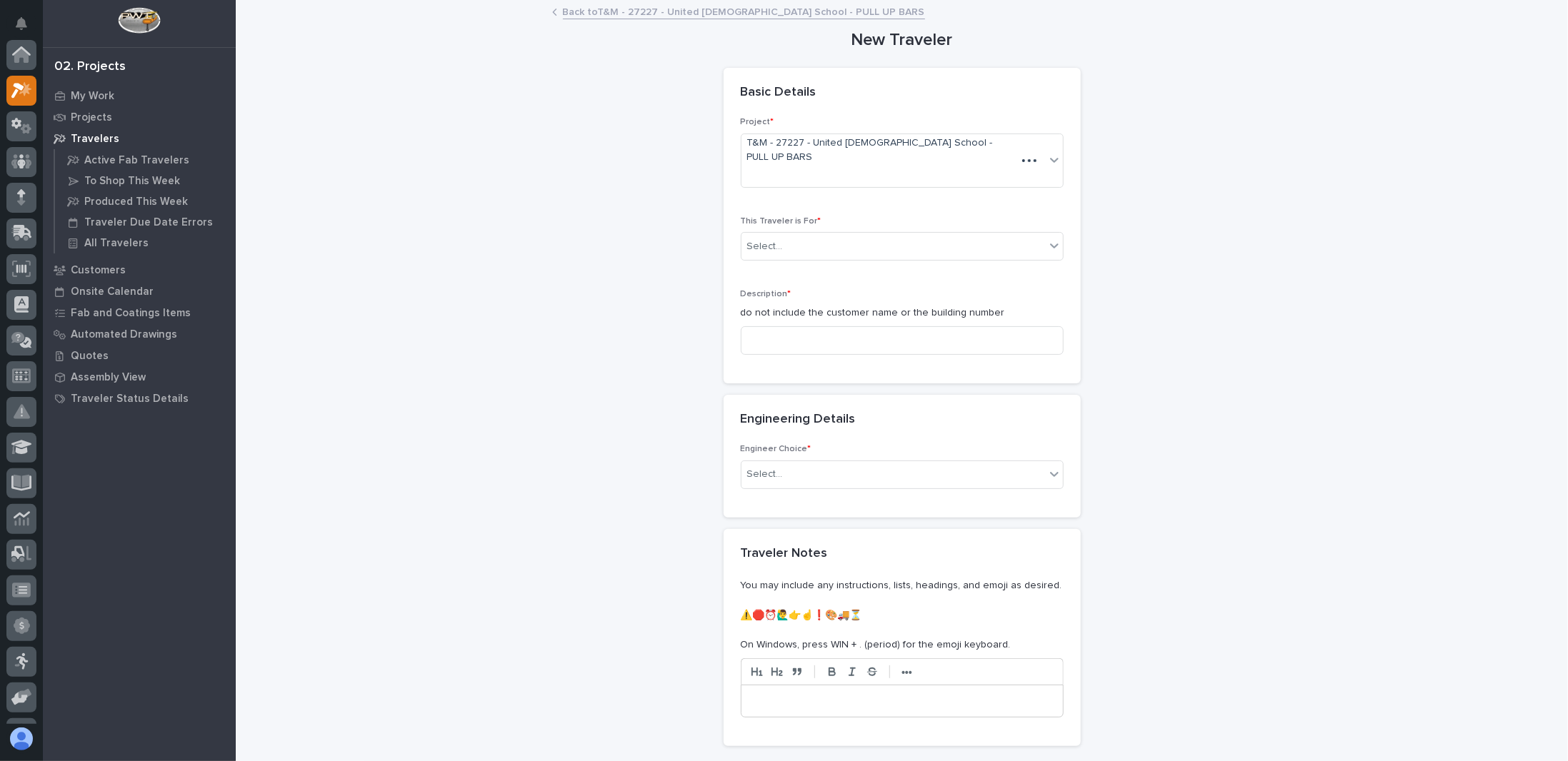
scroll to position [36, 0]
click at [806, 235] on div "Select..." at bounding box center [893, 247] width 304 height 23
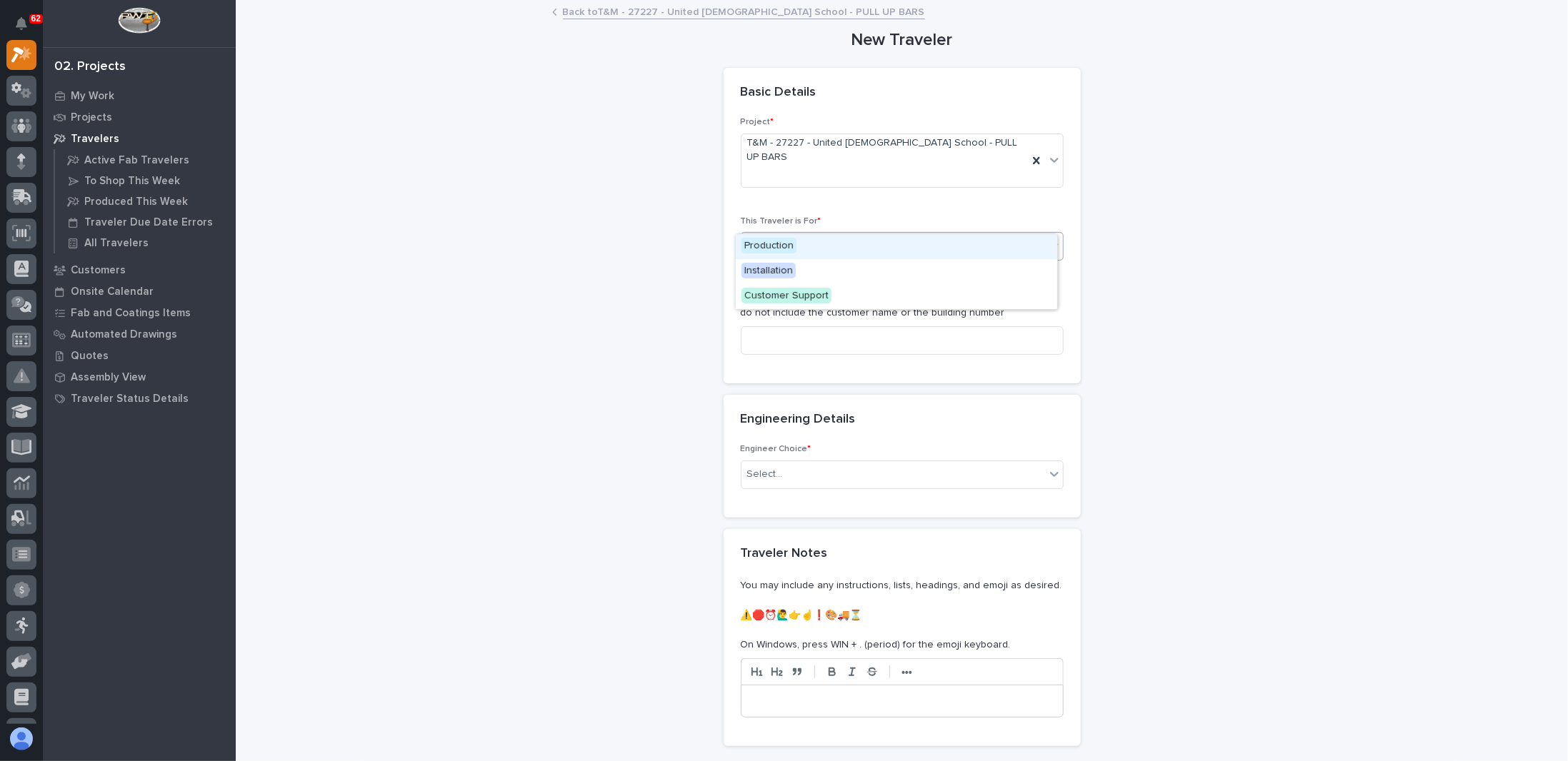
click at [770, 242] on span "Production" at bounding box center [769, 245] width 55 height 16
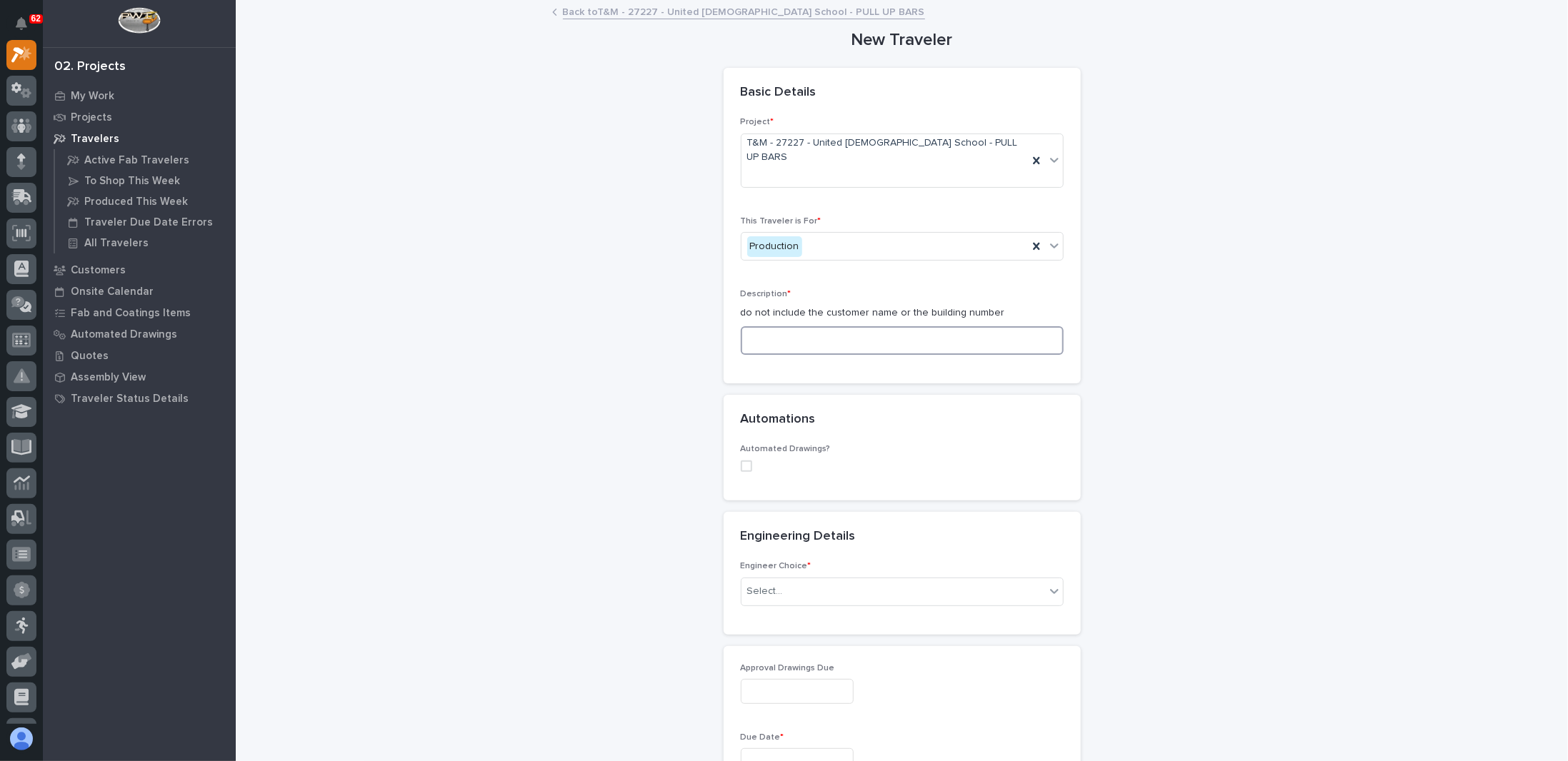
click at [791, 327] on input at bounding box center [902, 341] width 323 height 29
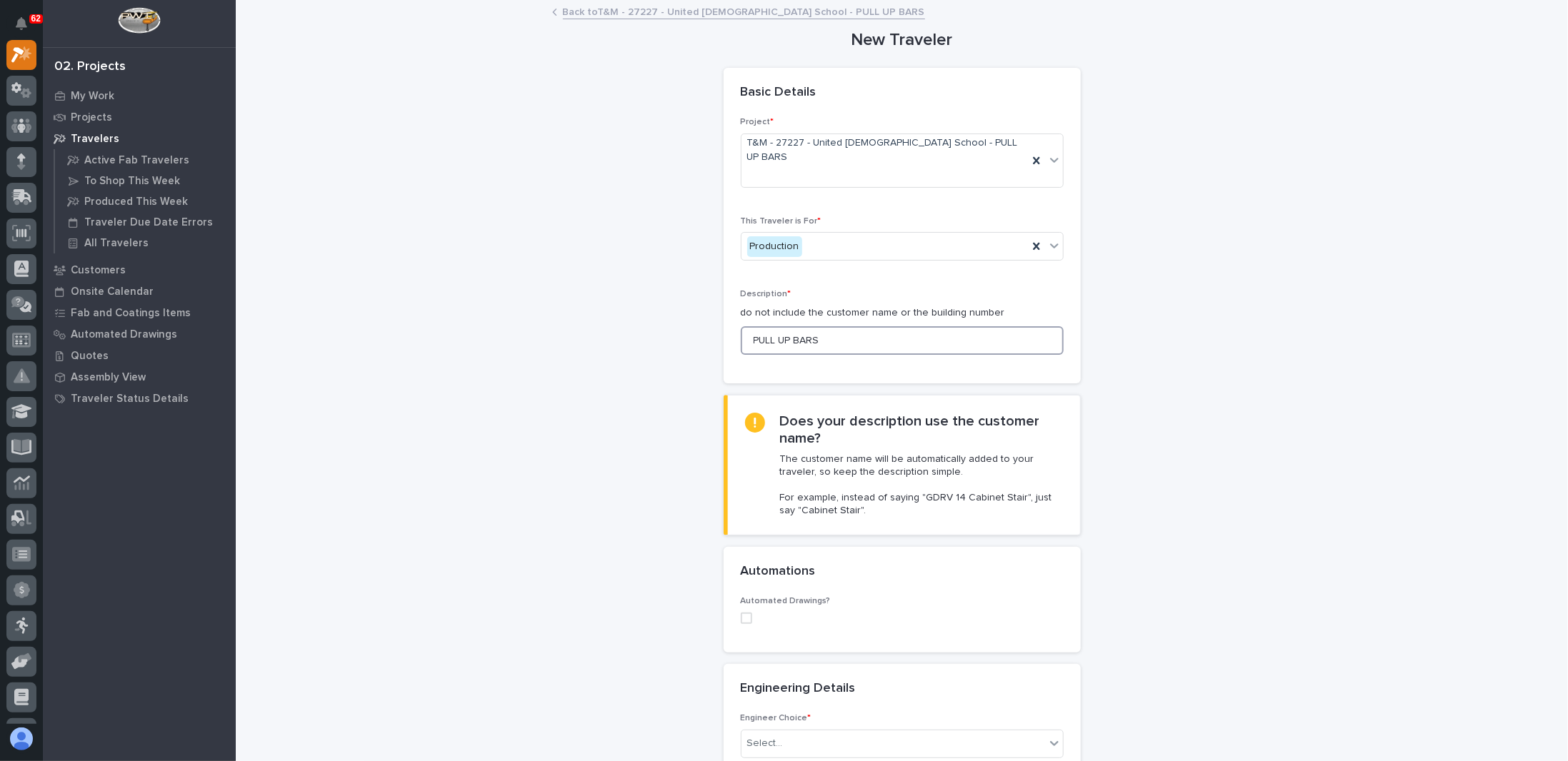
type input "PULL UP BARS"
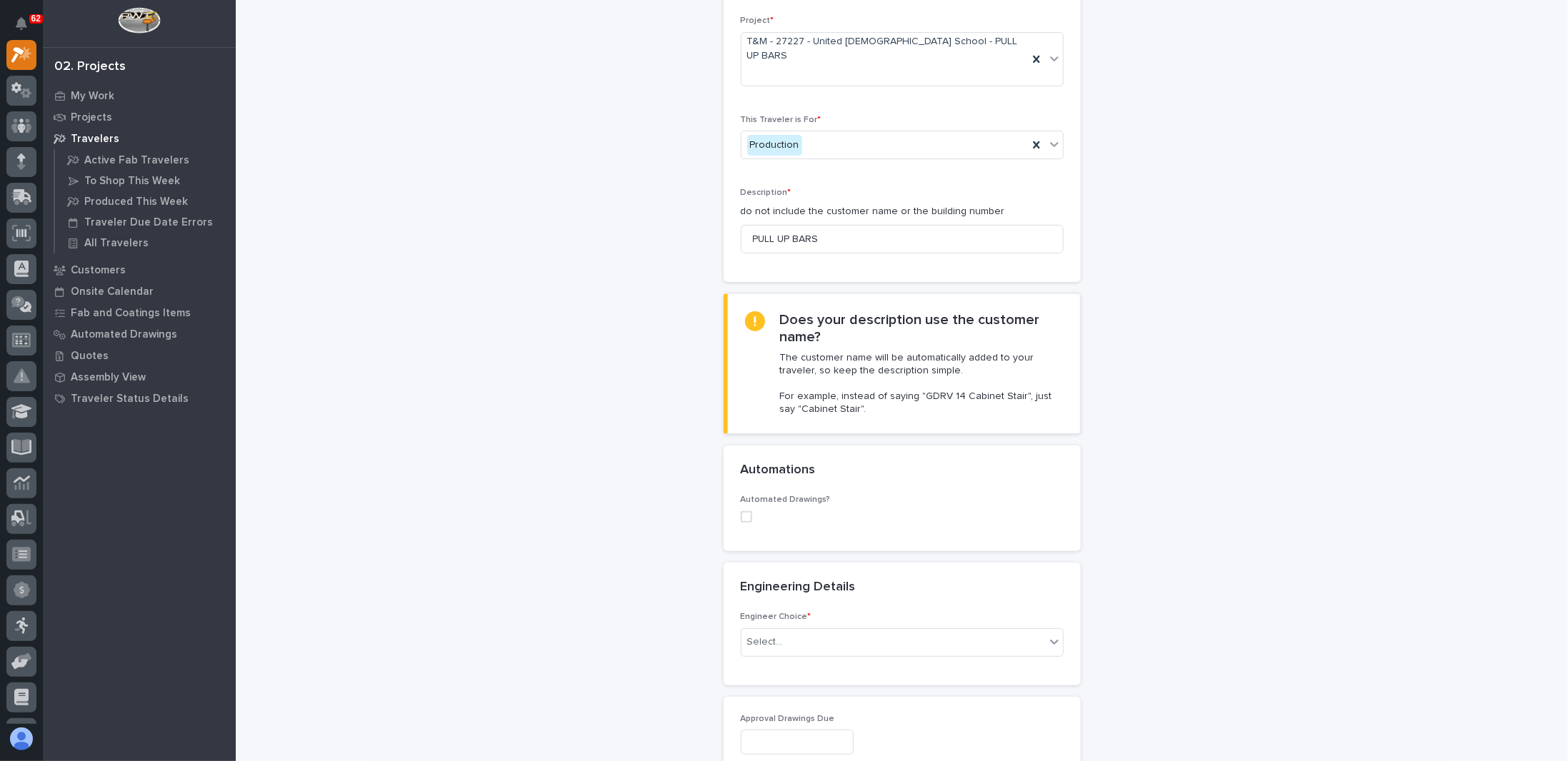
scroll to position [214, 0]
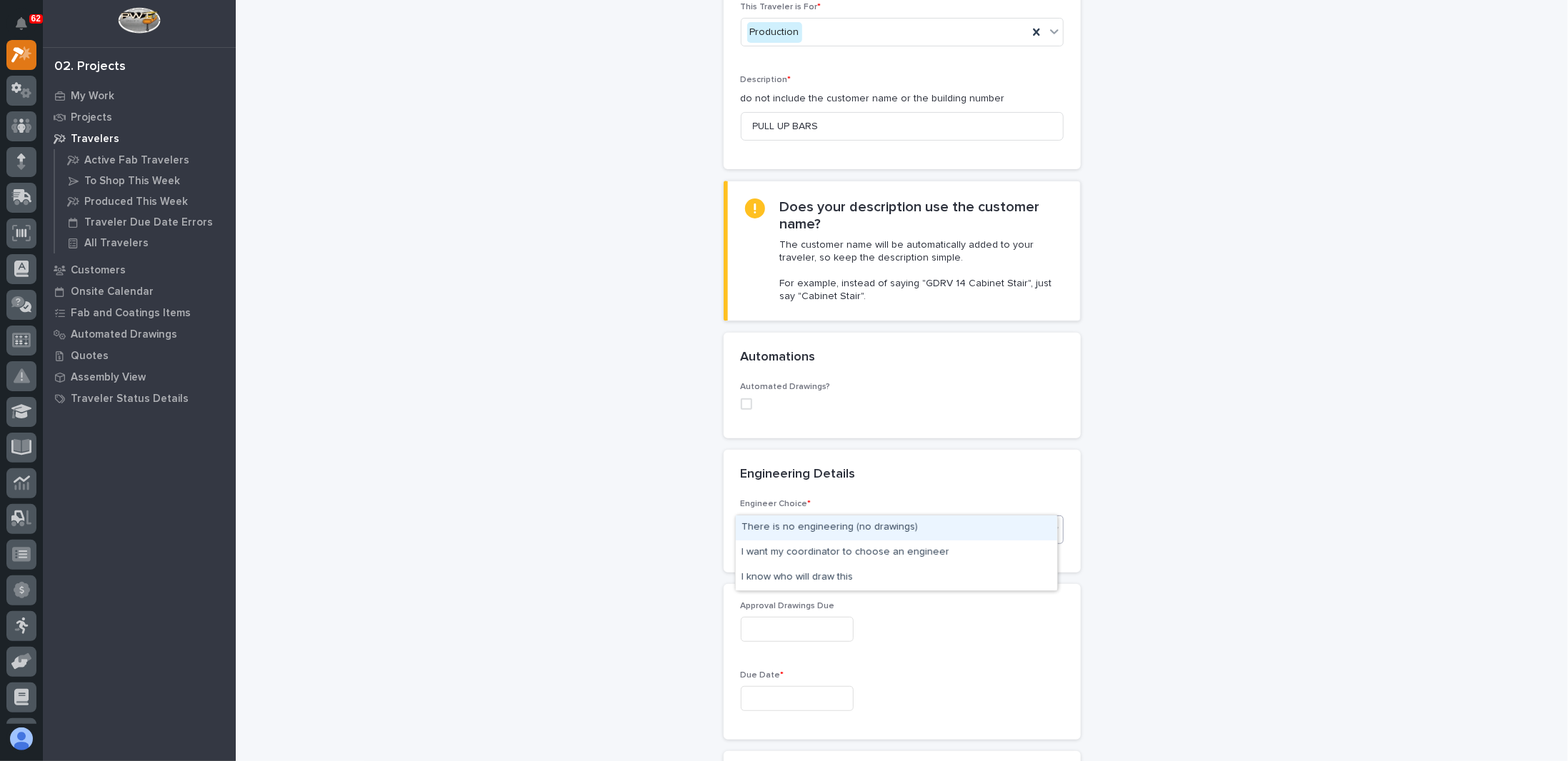
click at [788, 518] on div "Select..." at bounding box center [893, 530] width 304 height 23
click at [781, 578] on div "I know who will draw this" at bounding box center [896, 578] width 321 height 25
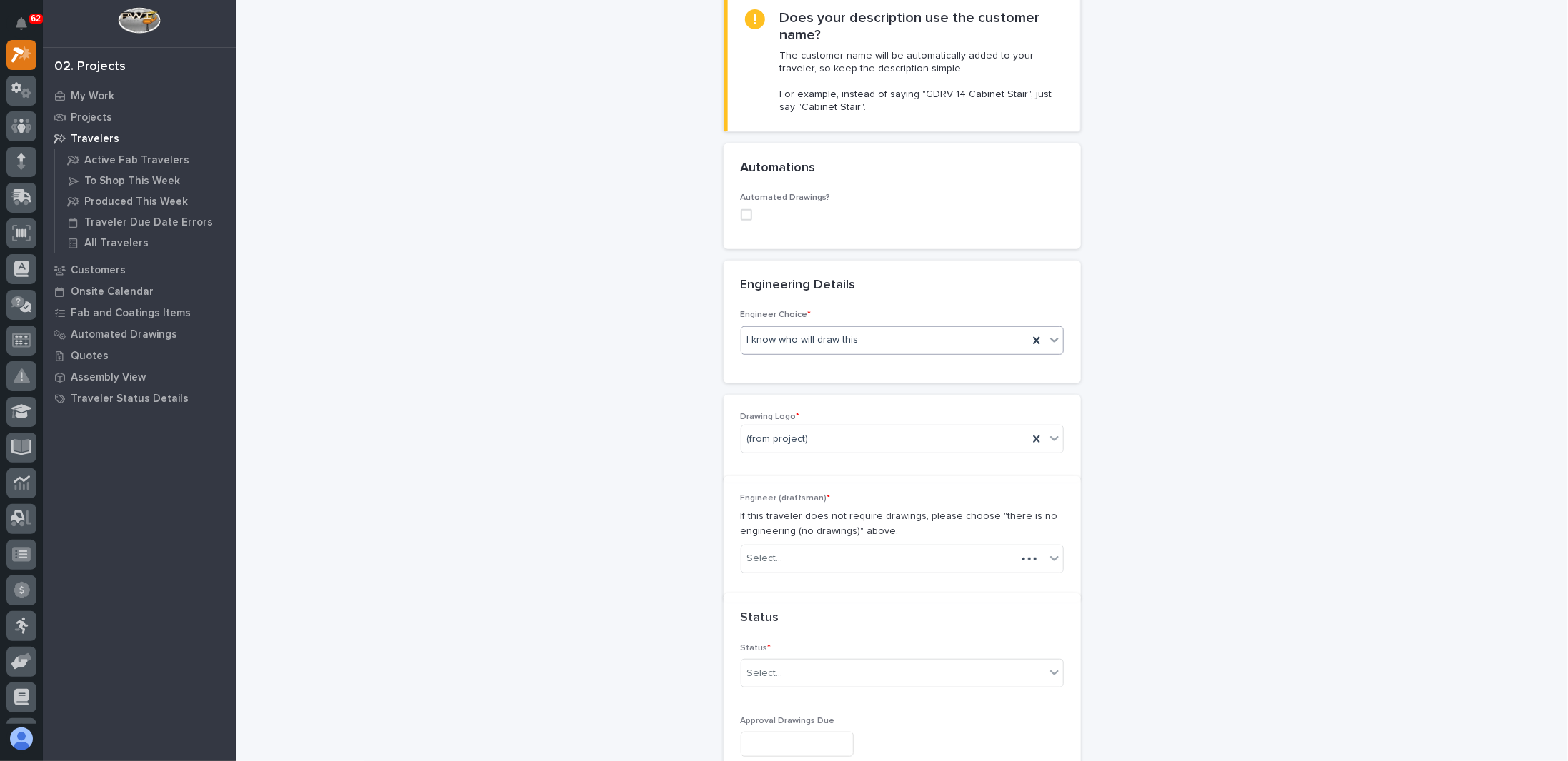
scroll to position [433, 0]
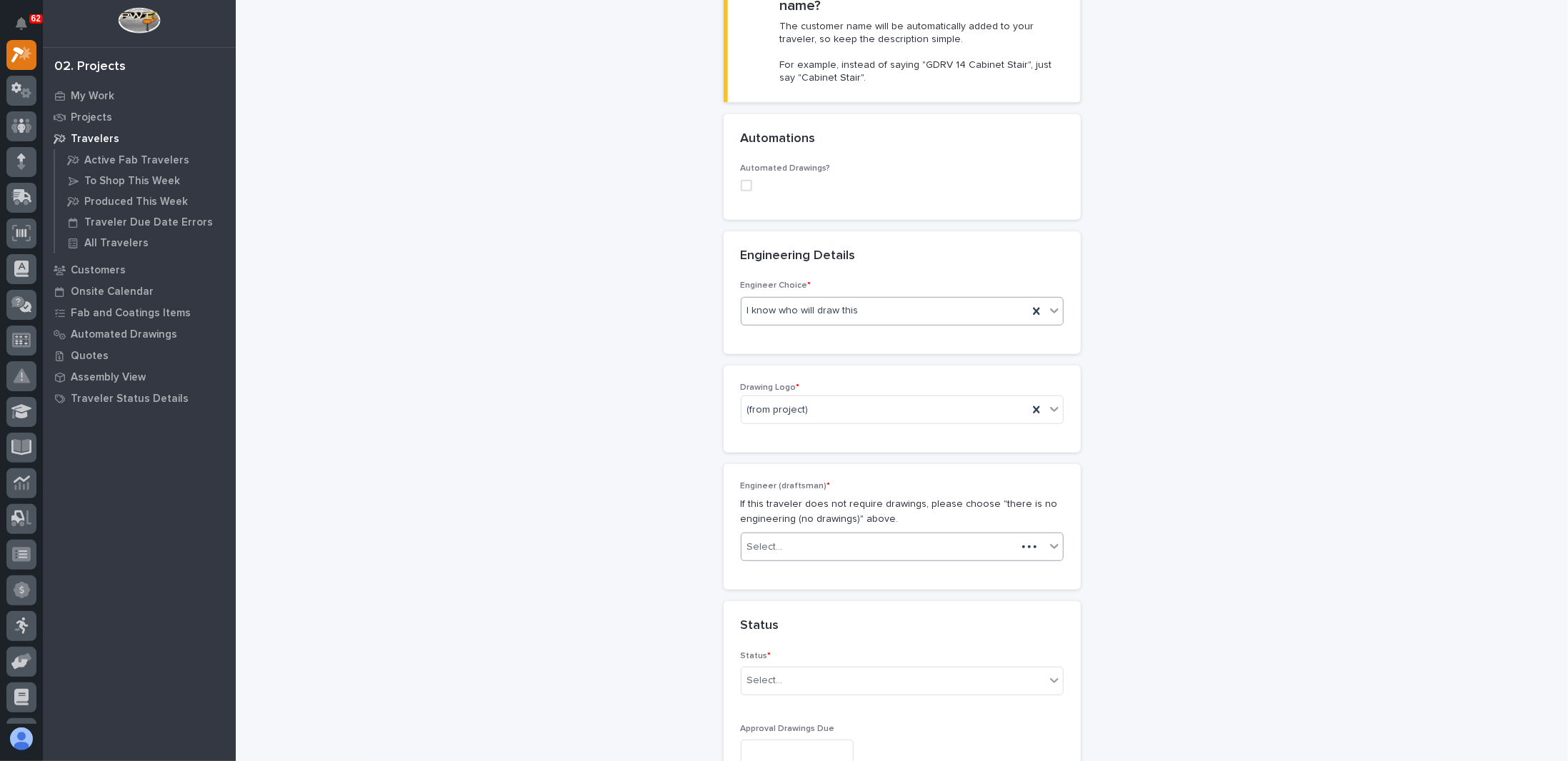
click at [804, 536] on div "Select..." at bounding box center [879, 548] width 275 height 23
type input "****"
click at [777, 545] on div "[PERSON_NAME]" at bounding box center [896, 545] width 321 height 25
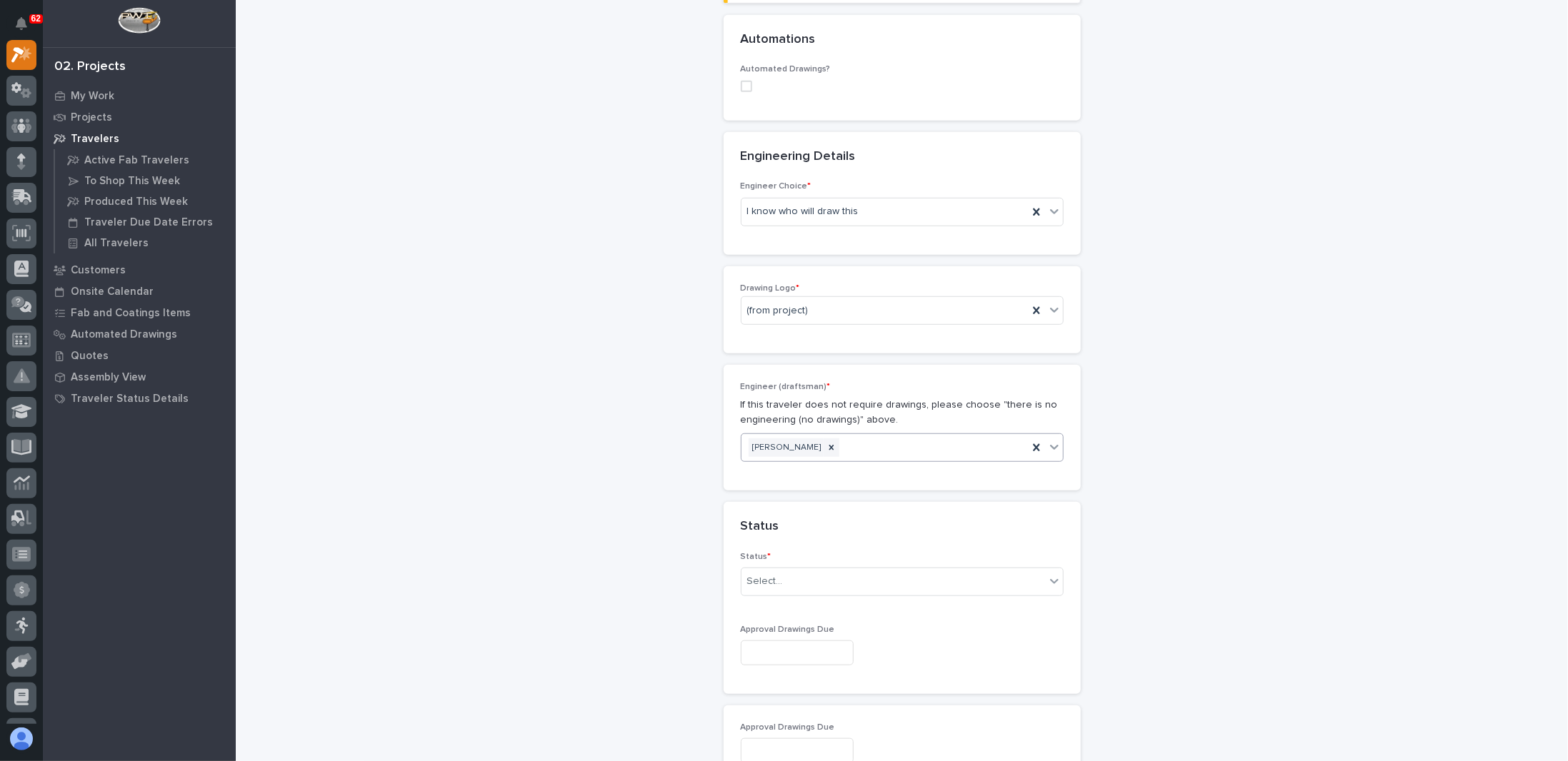
scroll to position [719, 0]
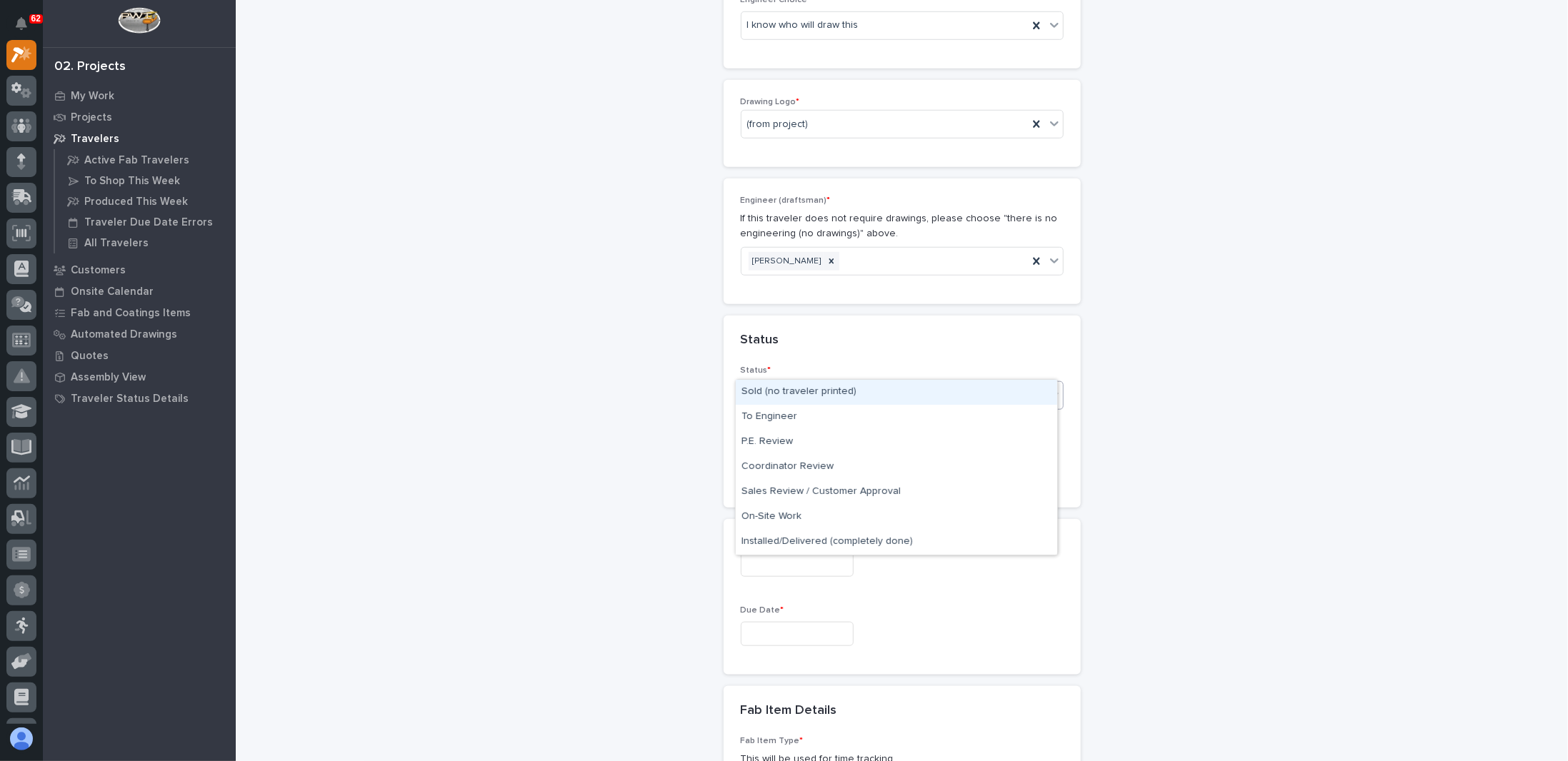
click at [780, 384] on div "Select..." at bounding box center [893, 395] width 304 height 23
click at [770, 387] on div "Sold (no traveler printed)" at bounding box center [896, 392] width 321 height 25
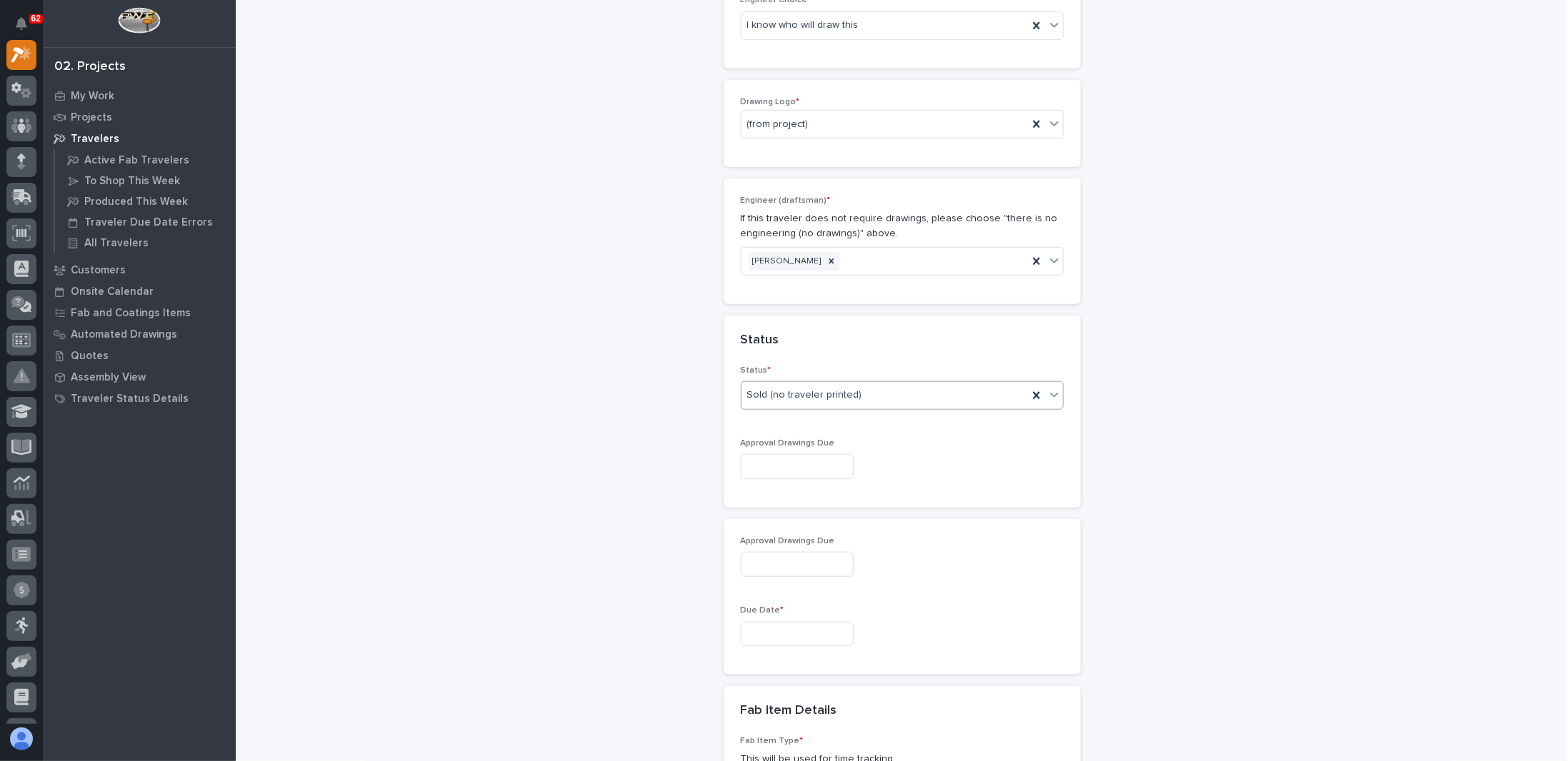
click at [781, 454] on input "text" at bounding box center [797, 466] width 113 height 25
click at [786, 328] on div "17" at bounding box center [782, 320] width 20 height 20
type input "**********"
click at [787, 622] on input "text" at bounding box center [797, 634] width 113 height 25
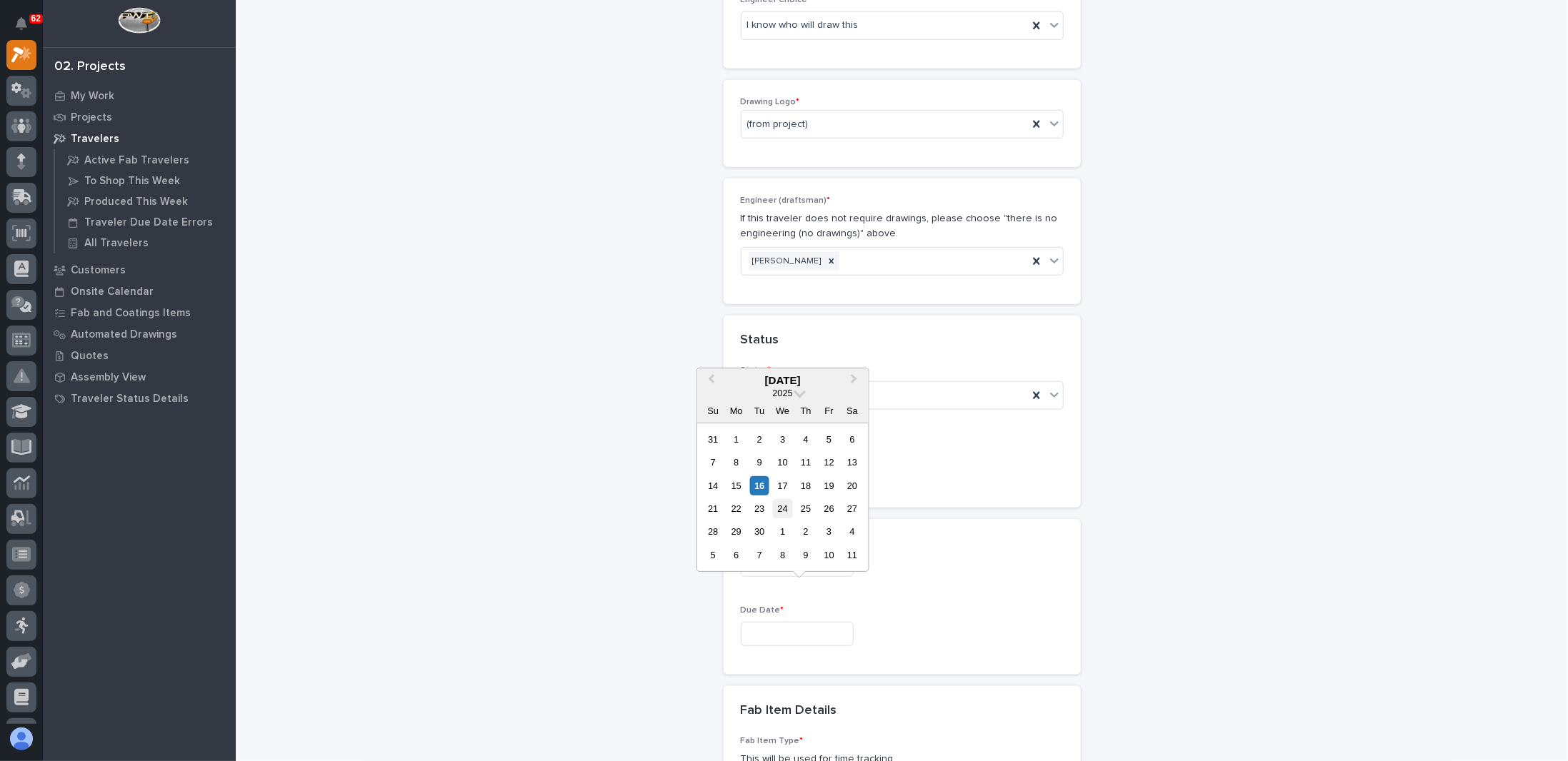
click at [787, 508] on div "24" at bounding box center [782, 509] width 20 height 20
type input "**********"
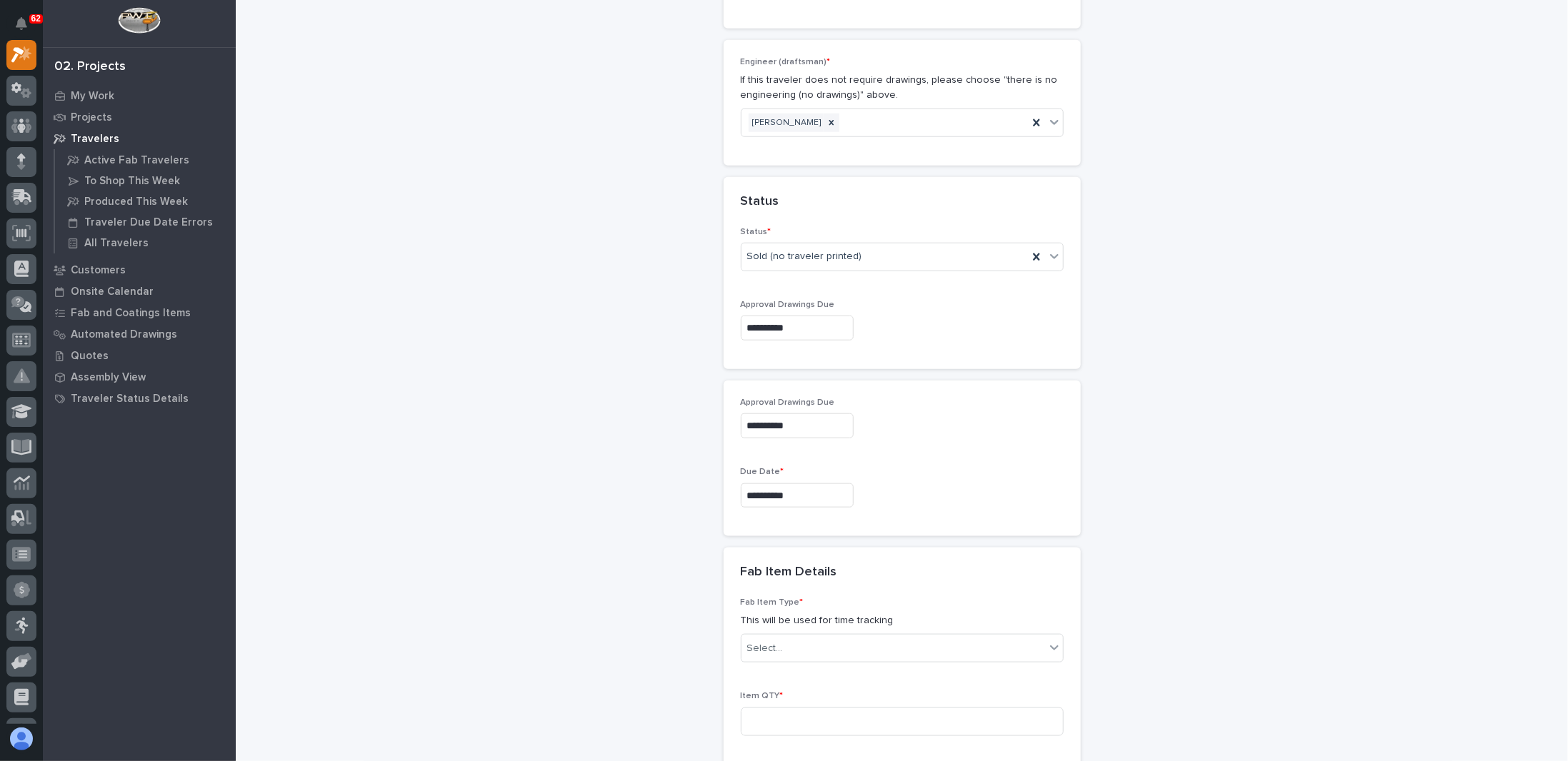
scroll to position [1004, 0]
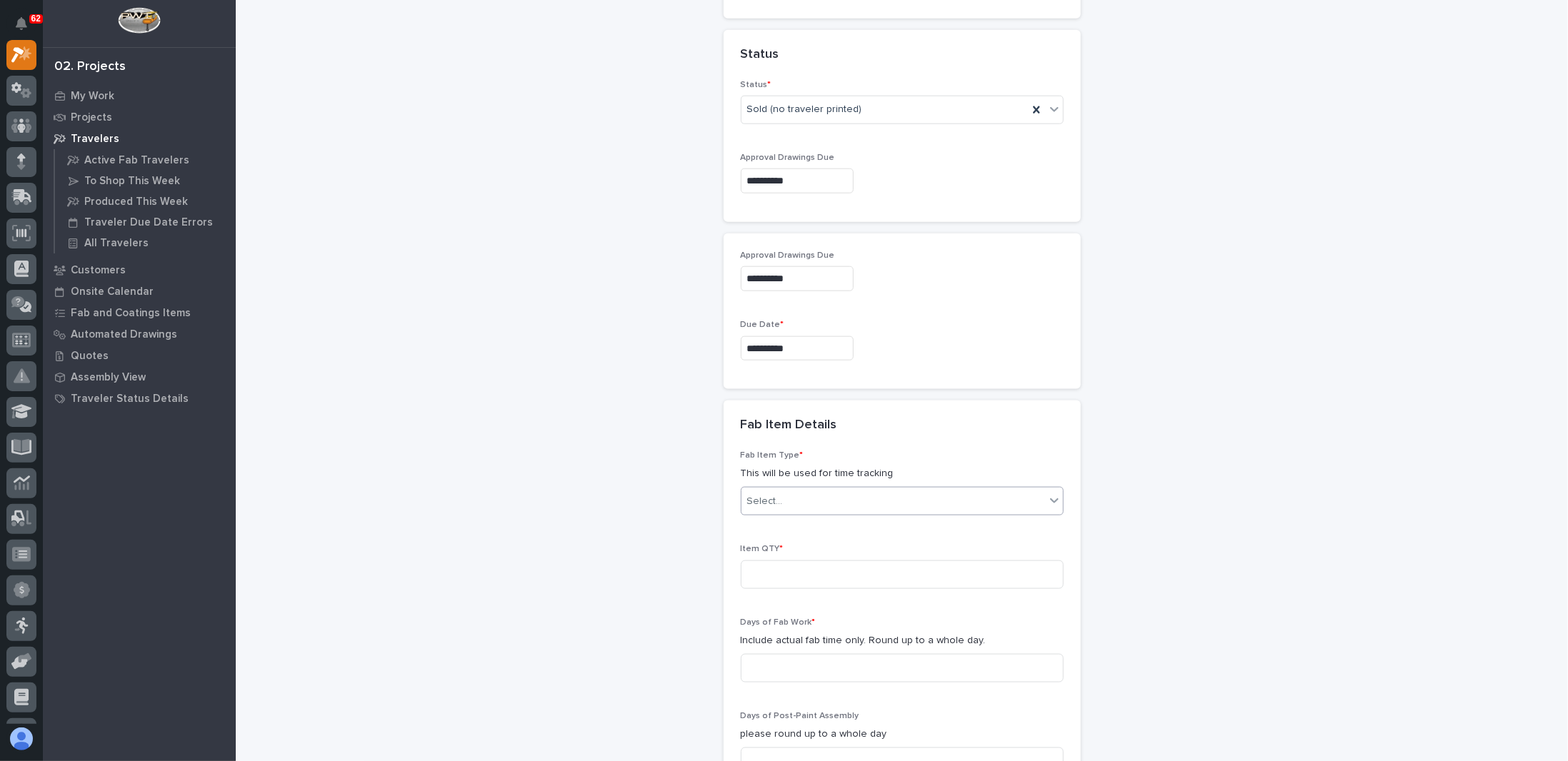
click at [780, 490] on div "Select..." at bounding box center [893, 502] width 304 height 23
type input "*"
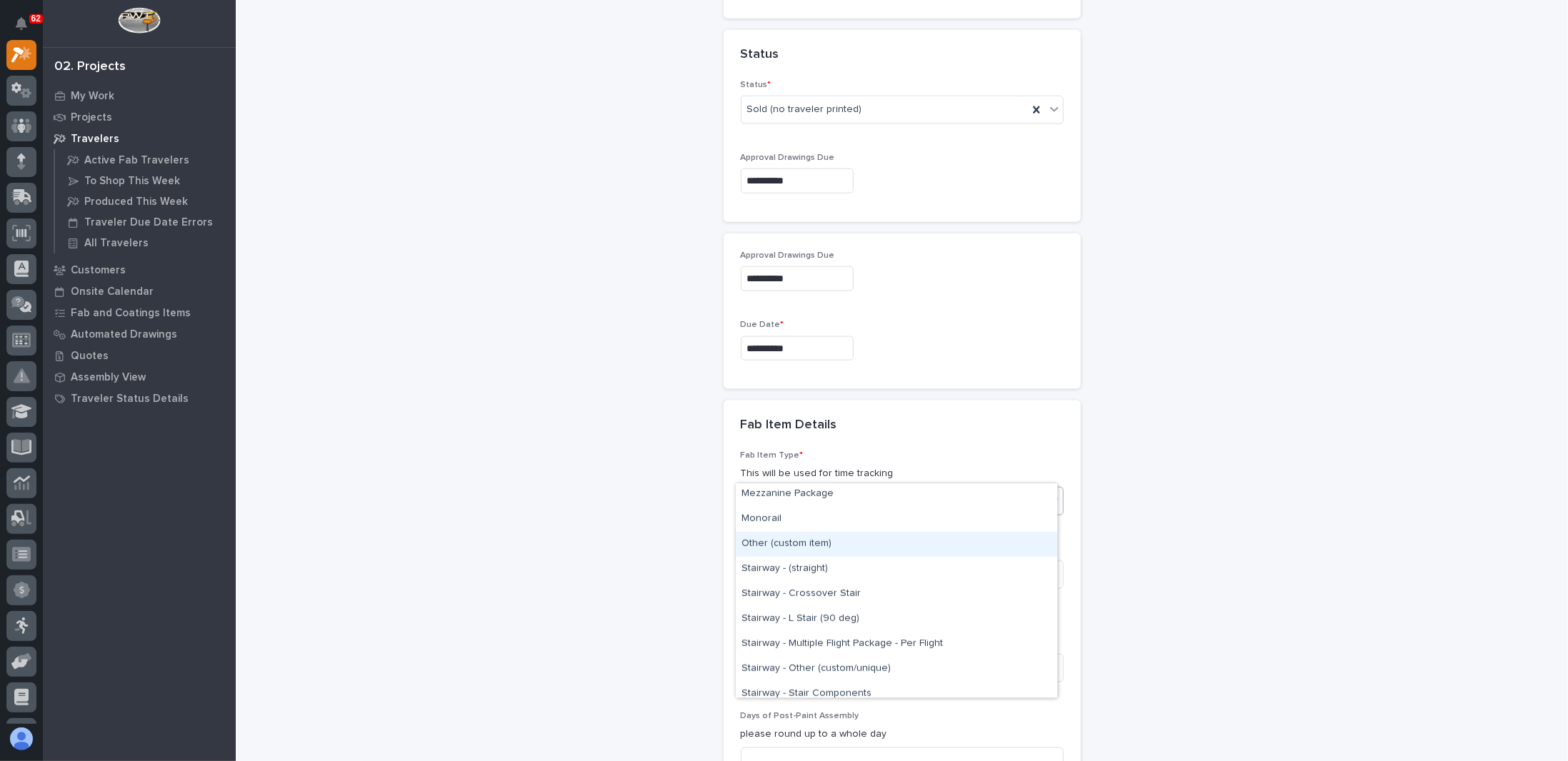
click at [812, 549] on div "Other (custom item)" at bounding box center [896, 545] width 321 height 25
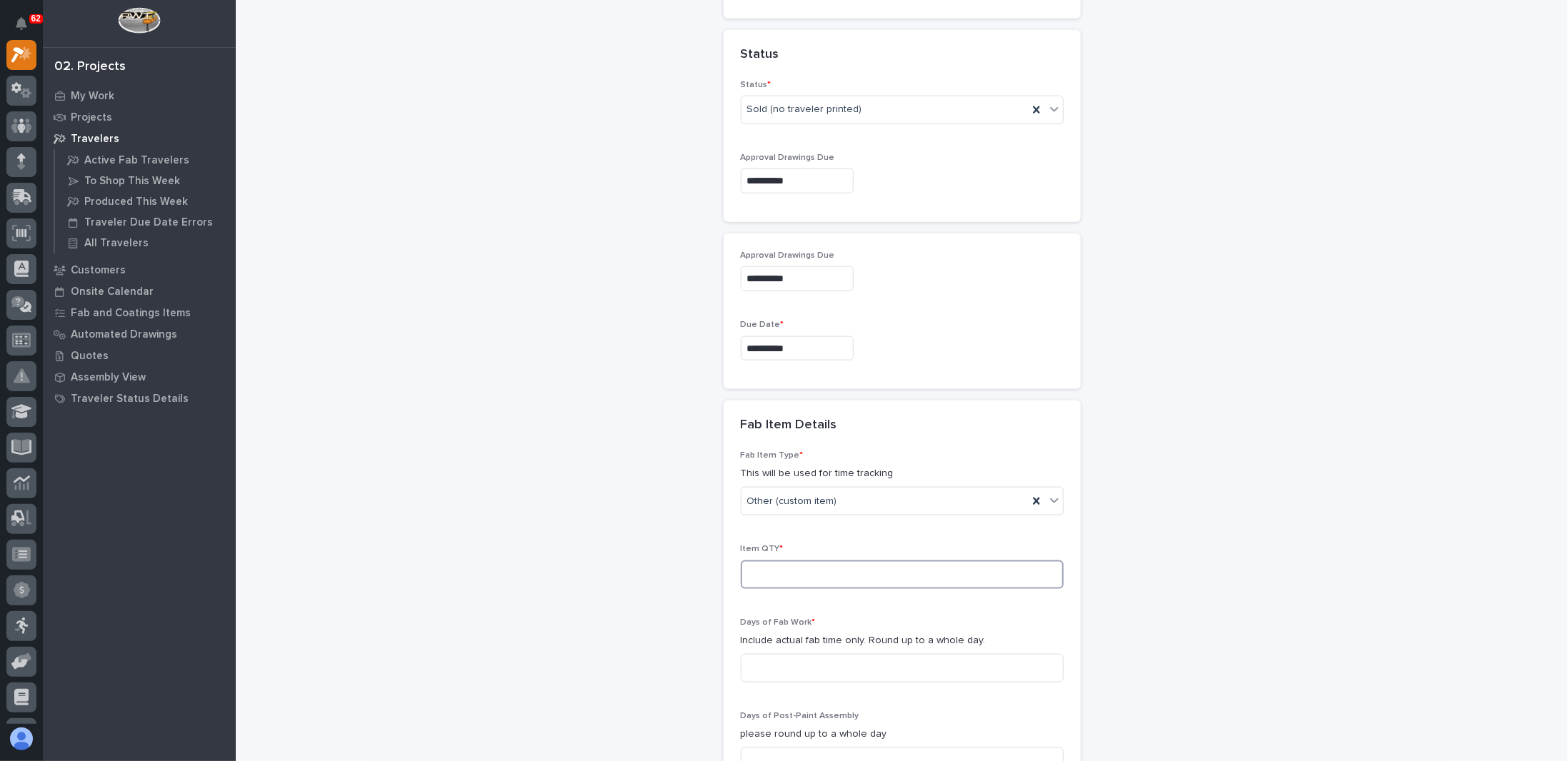
click at [767, 561] on input at bounding box center [902, 575] width 323 height 29
type input "2"
click at [793, 654] on input at bounding box center [902, 668] width 323 height 29
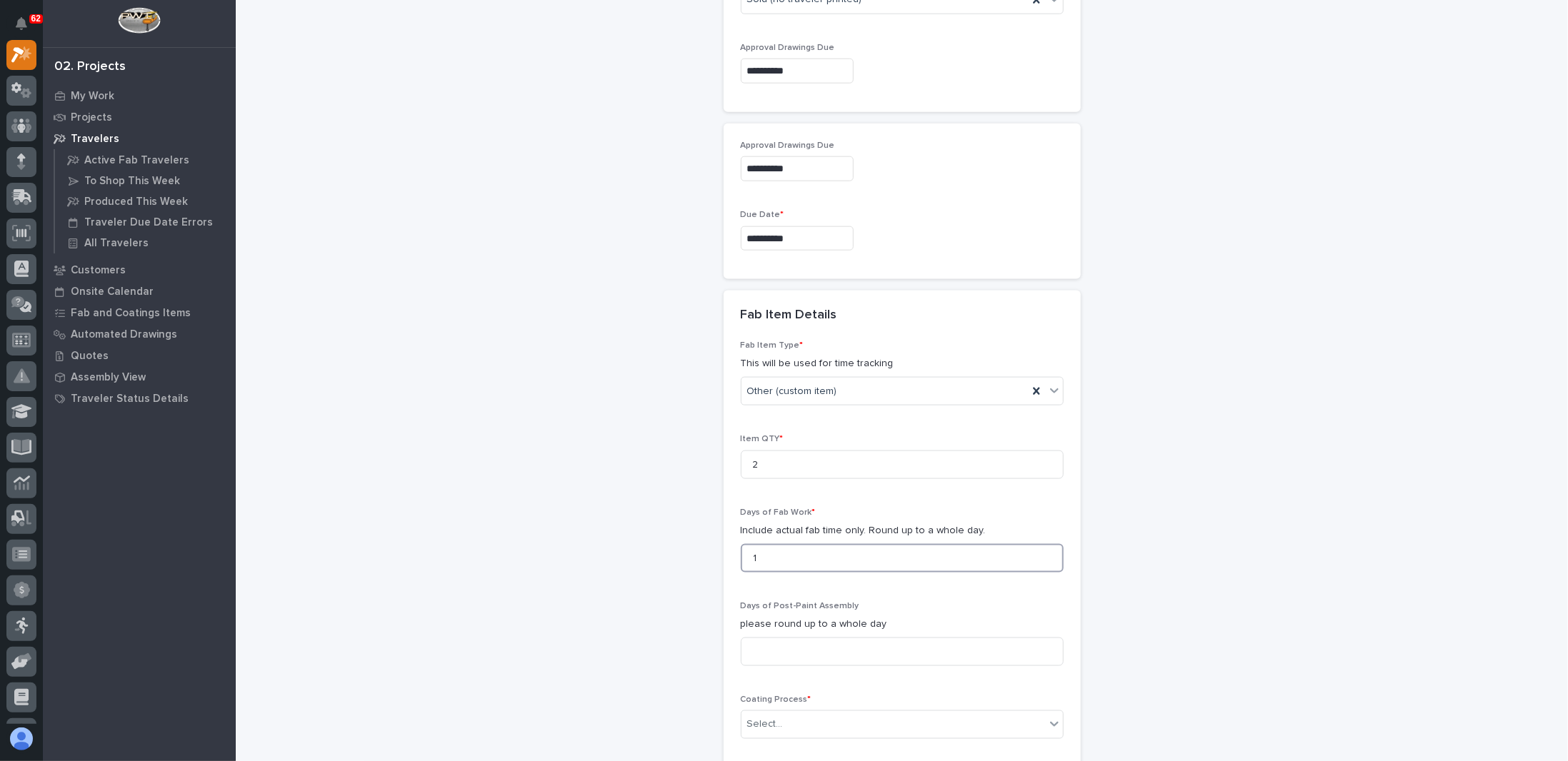
scroll to position [1290, 0]
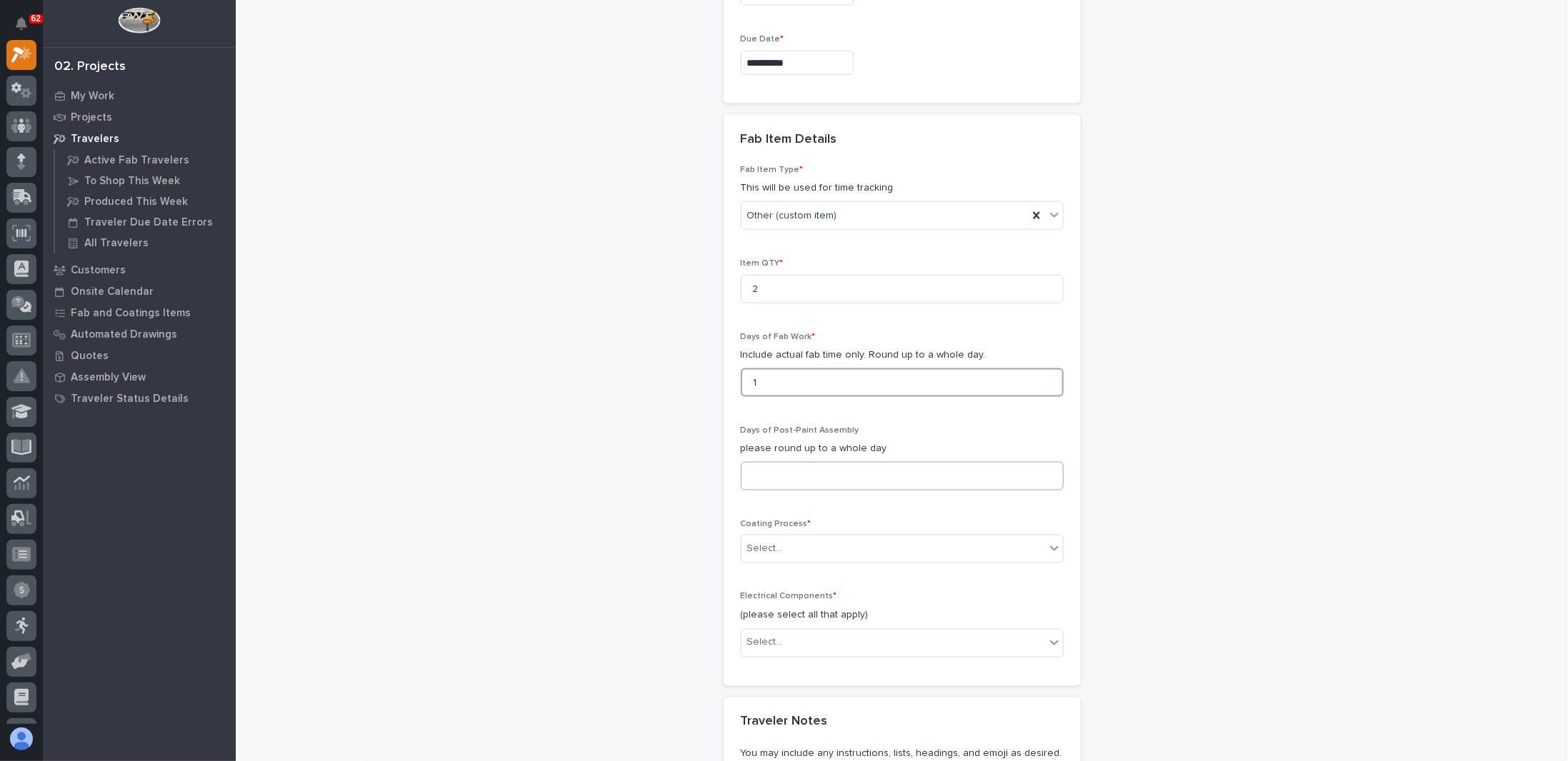
type input "1"
click at [781, 462] on input at bounding box center [902, 476] width 323 height 29
type input "1"
click at [771, 542] on div "Select..." at bounding box center [765, 549] width 36 height 15
click at [772, 570] on div "In-House Paint/Powder" at bounding box center [896, 568] width 321 height 25
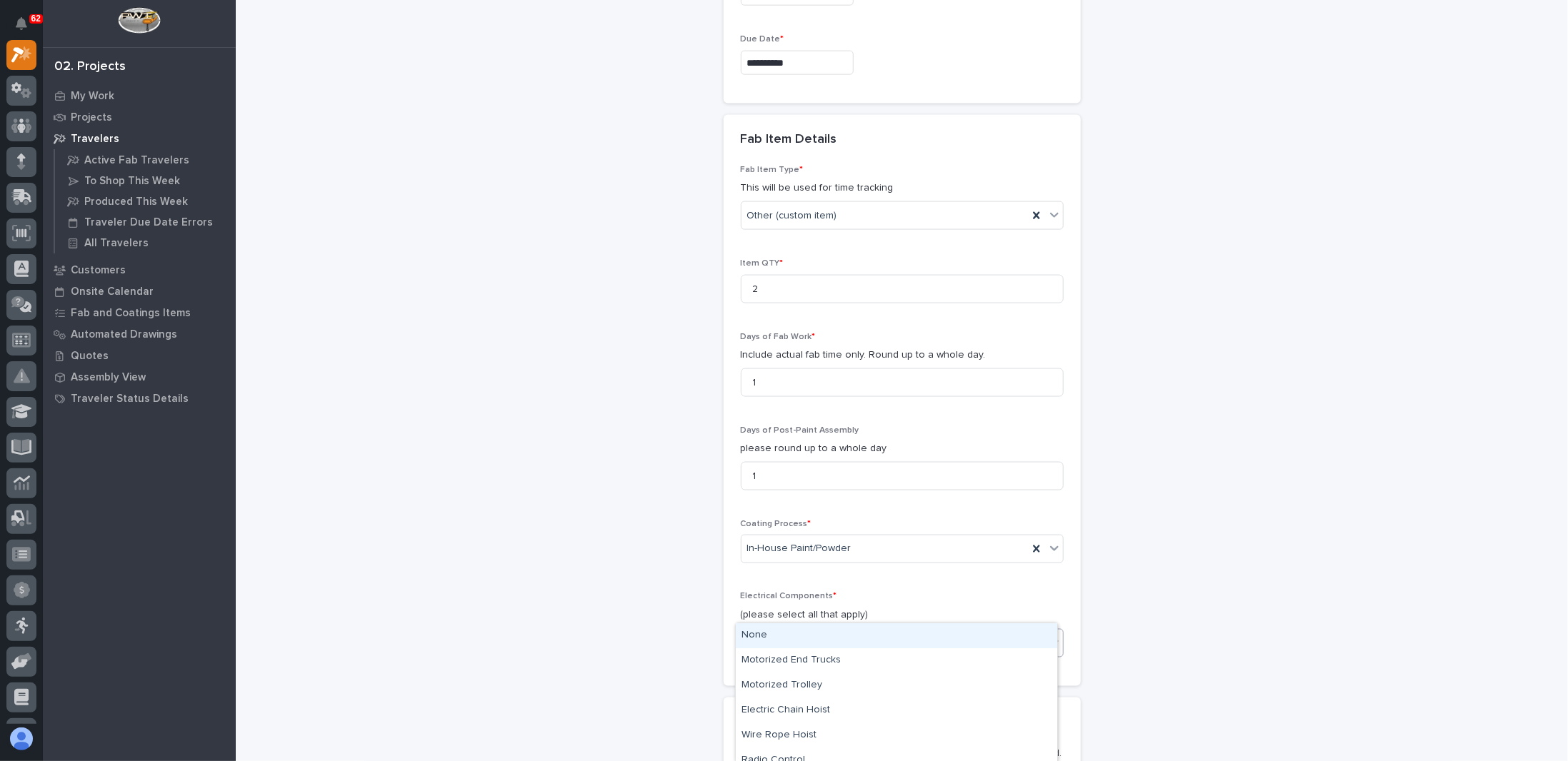
click at [784, 637] on input "text" at bounding box center [785, 643] width 2 height 13
click at [766, 636] on div "None" at bounding box center [896, 636] width 321 height 25
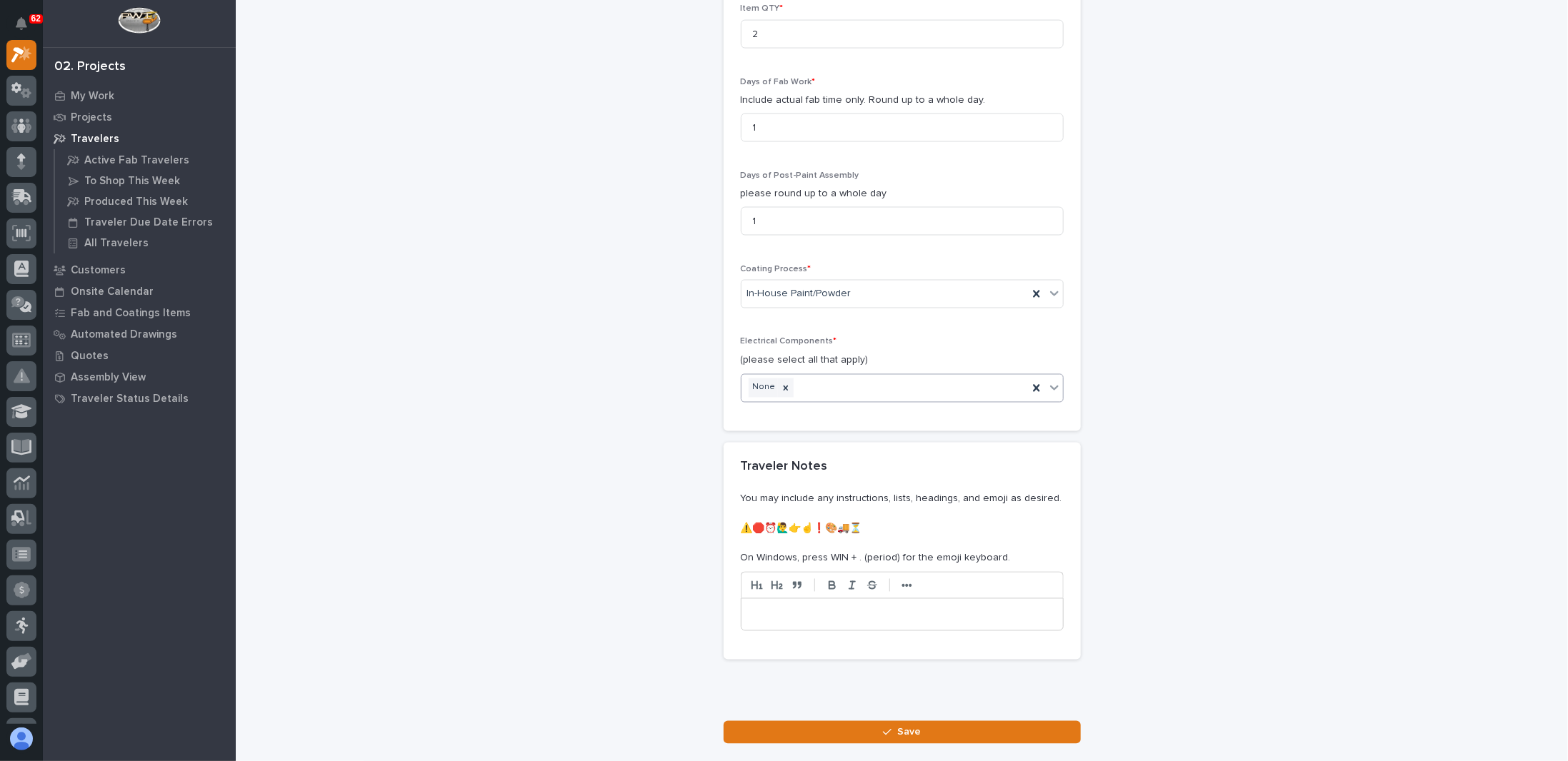
scroll to position [1604, 0]
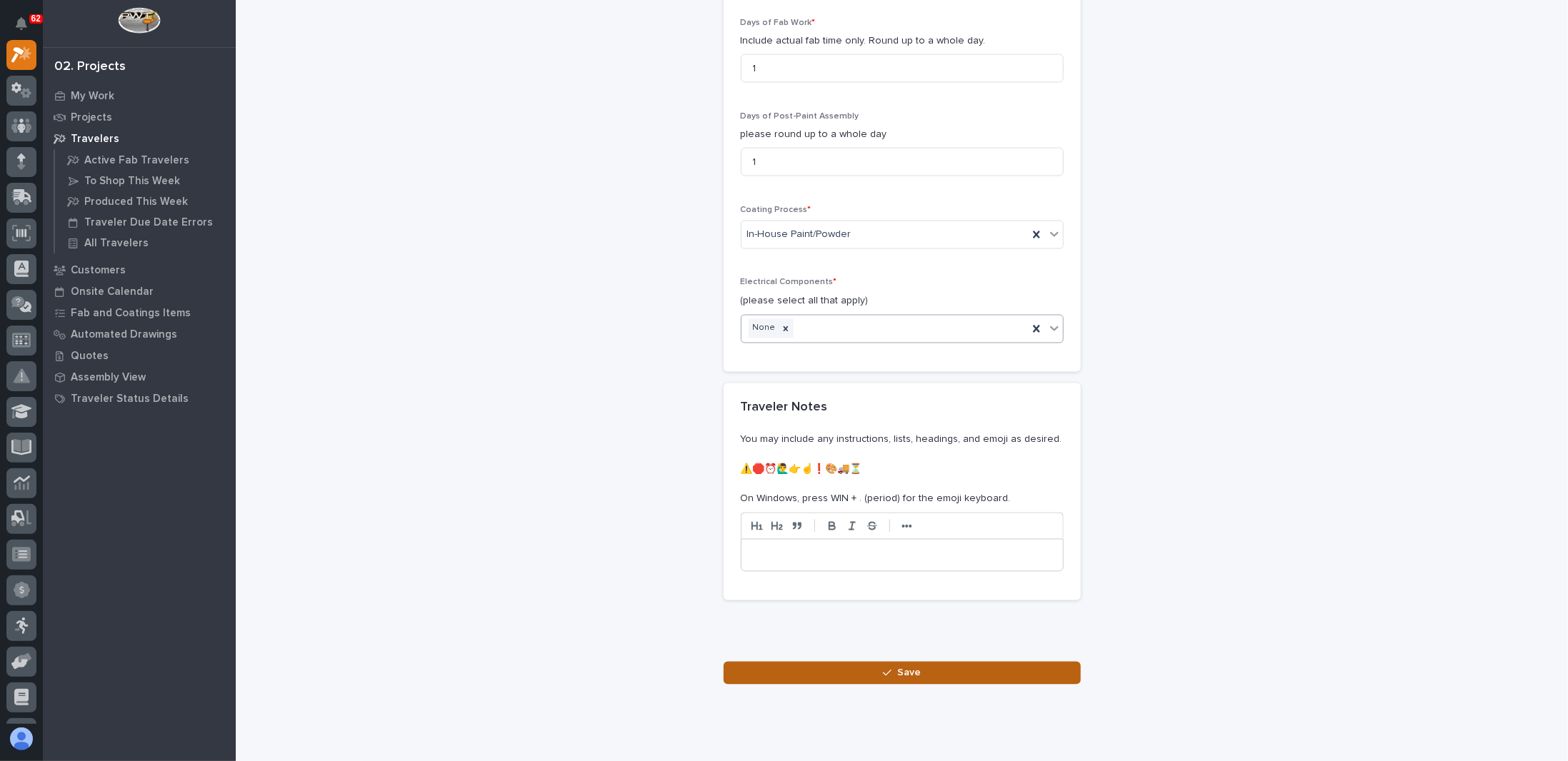
click at [869, 662] on button "Save" at bounding box center [902, 673] width 357 height 23
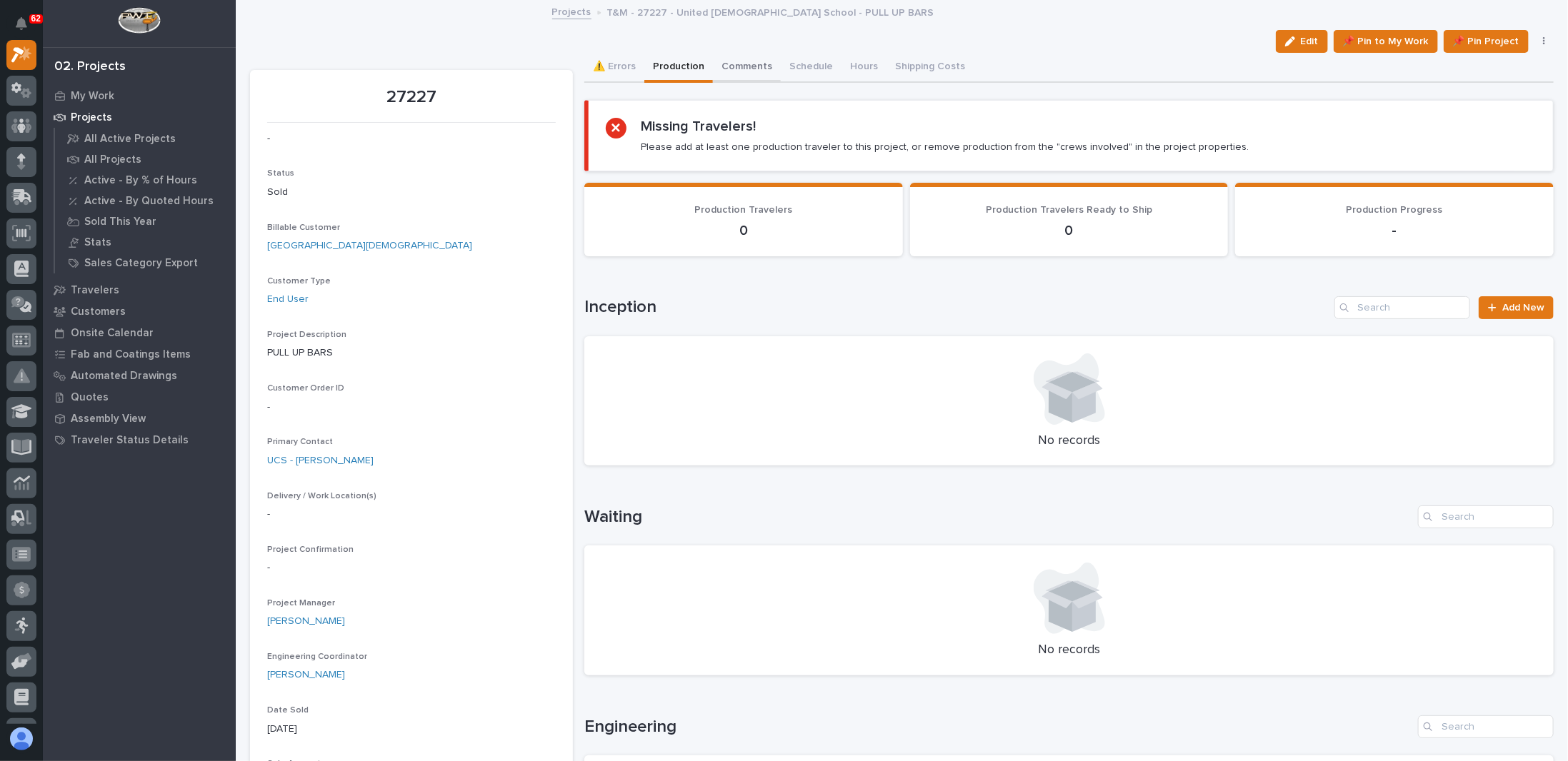
click at [726, 63] on button "Comments" at bounding box center [746, 68] width 68 height 30
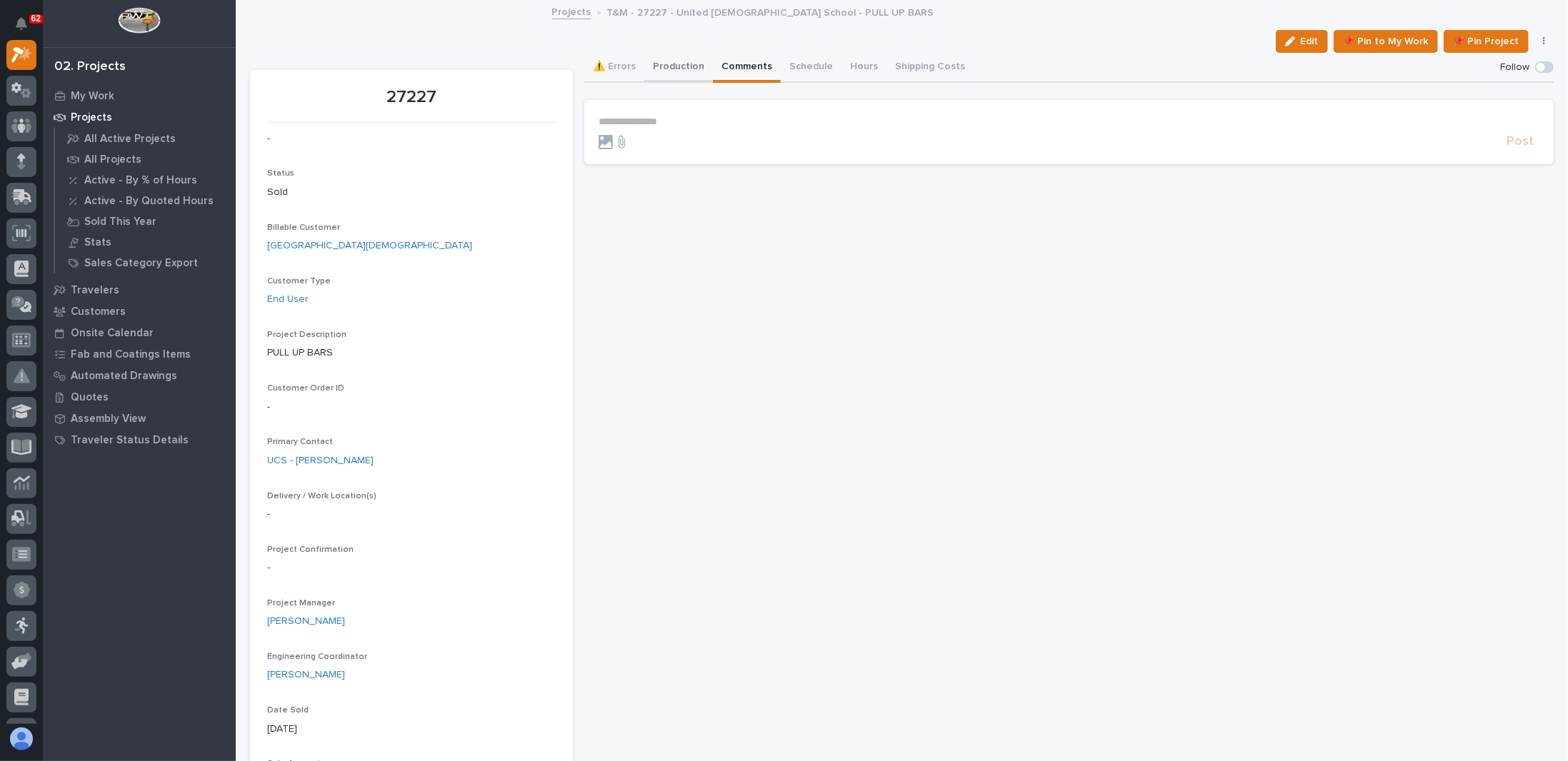
click at [677, 66] on button "Production" at bounding box center [679, 68] width 69 height 30
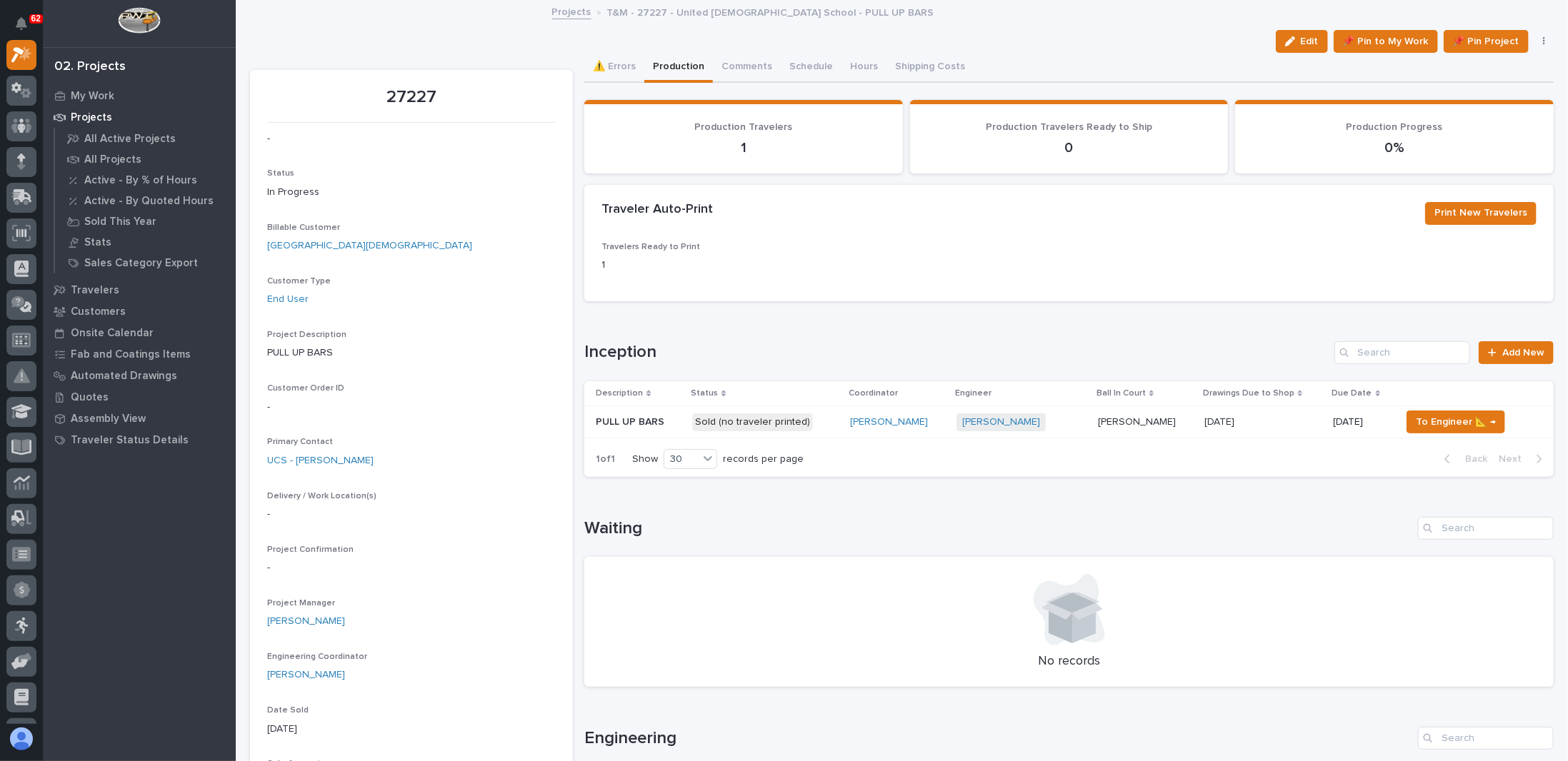
click at [823, 422] on p "Sold (no traveler printed)" at bounding box center [765, 422] width 146 height 18
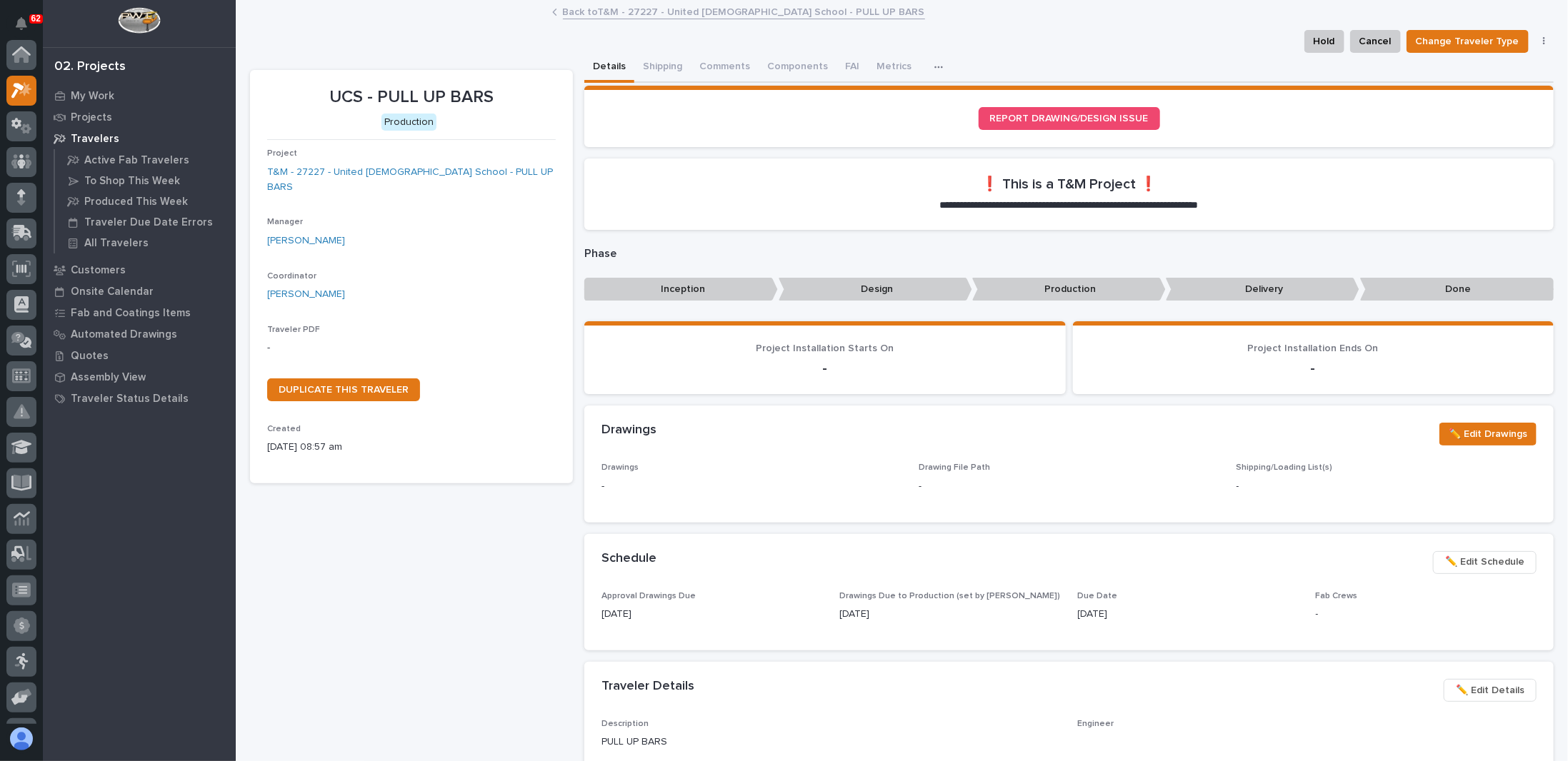
scroll to position [36, 0]
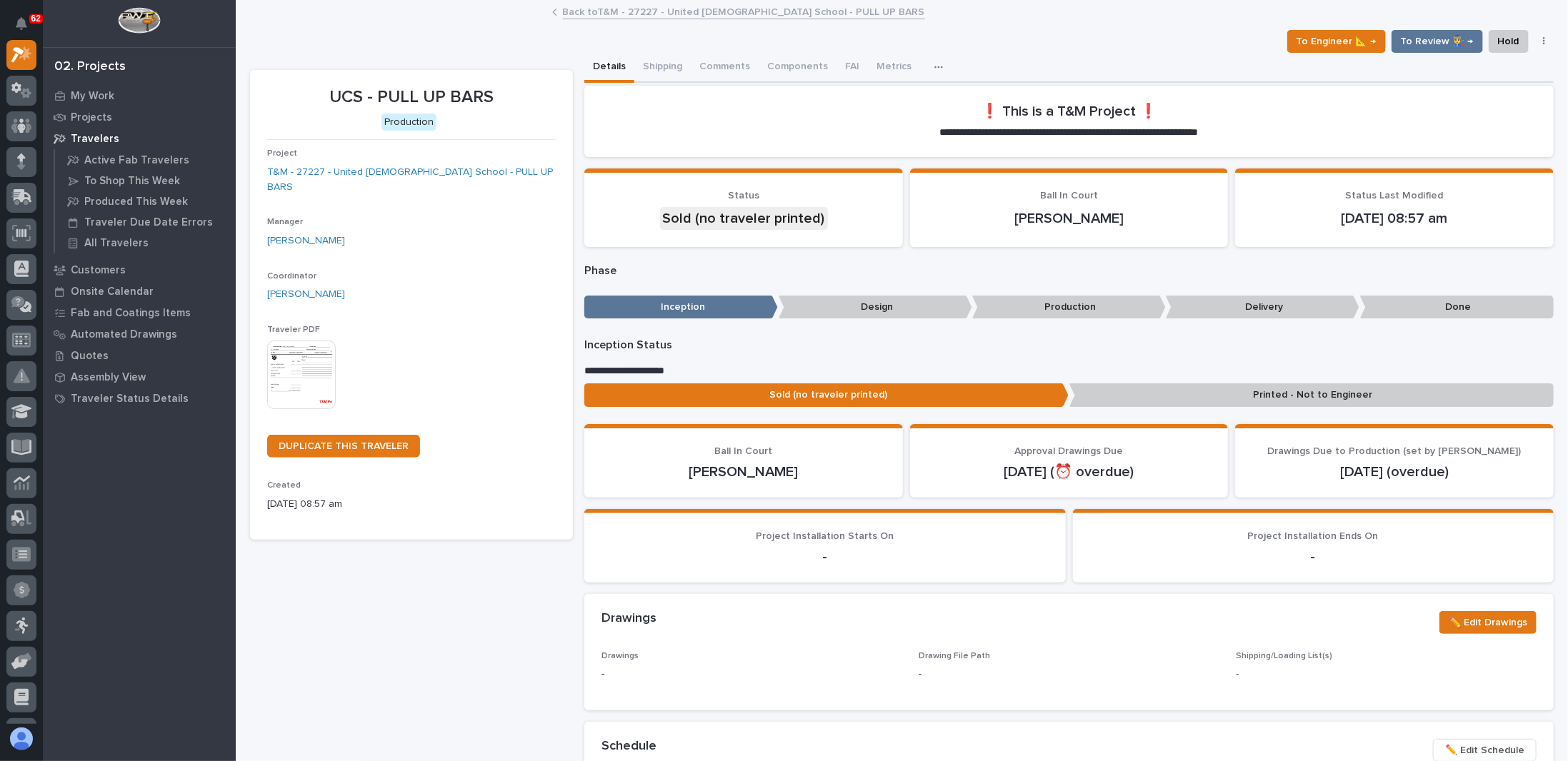
click at [312, 345] on img at bounding box center [302, 375] width 69 height 69
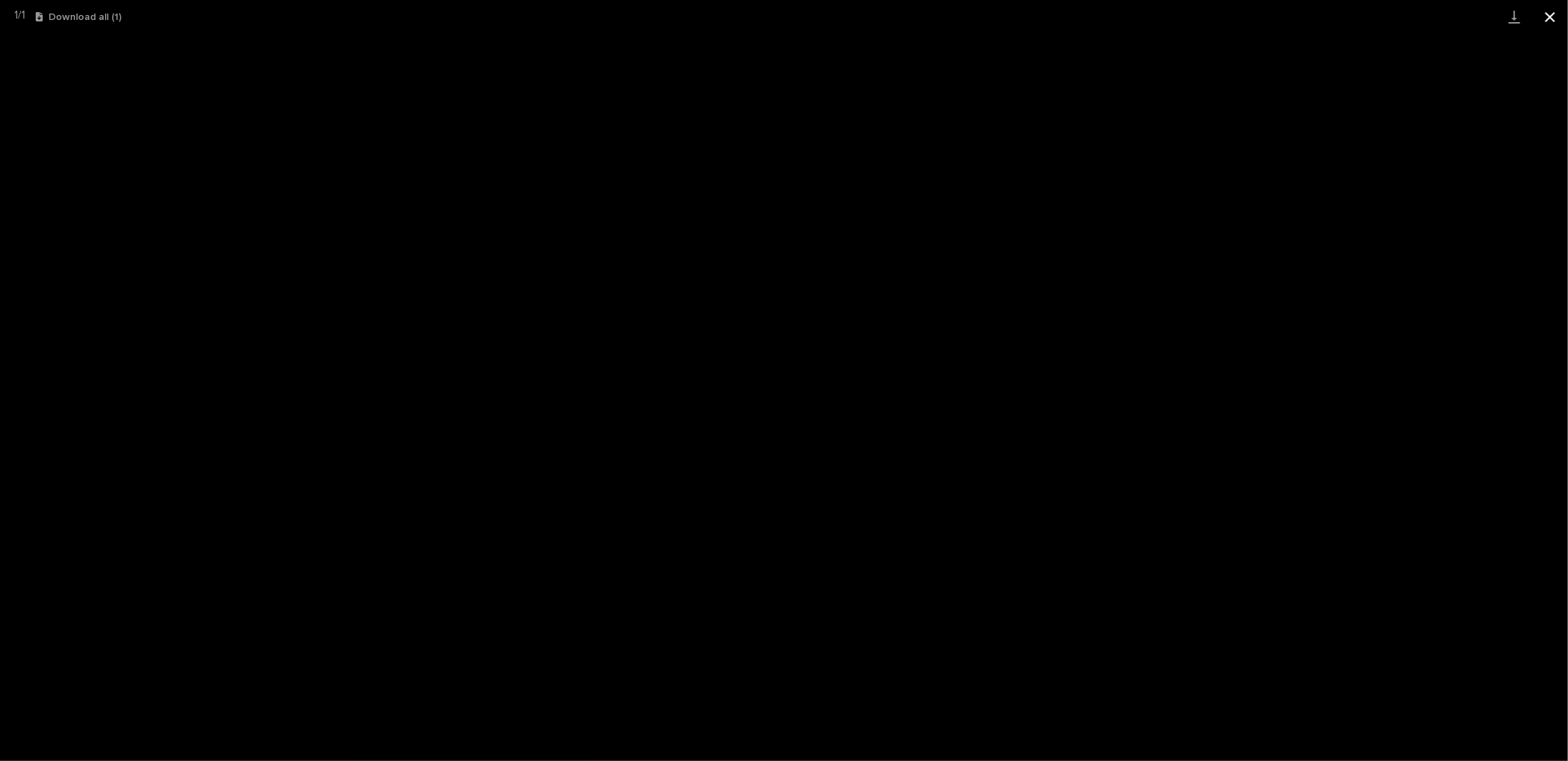
click at [1550, 16] on button "Close gallery" at bounding box center [1550, 16] width 36 height 34
